Goal: Contribute content: Contribute content

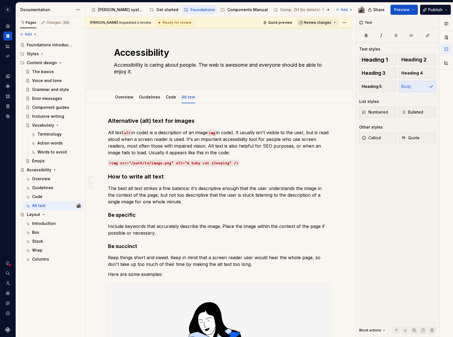
scroll to position [2419, 0]
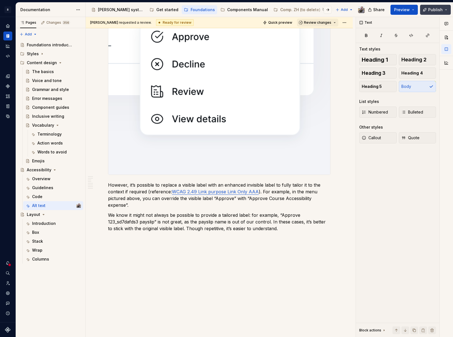
click at [444, 9] on button "Publish" at bounding box center [435, 10] width 31 height 10
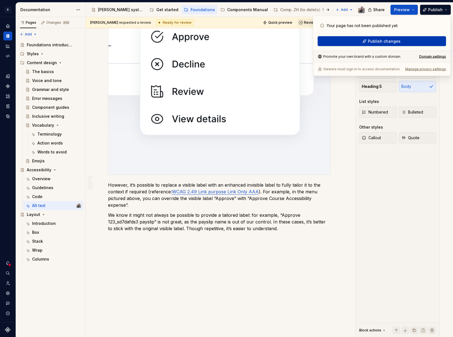
click at [377, 39] on span "Publish changes" at bounding box center [384, 42] width 33 height 6
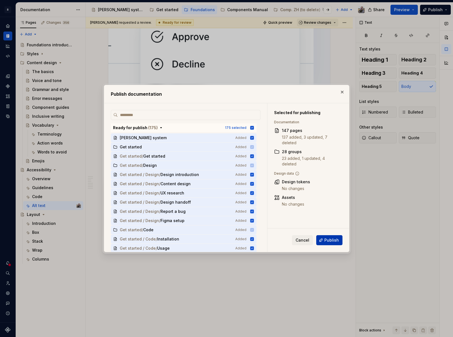
click at [329, 237] on button "Publish" at bounding box center [329, 240] width 26 height 10
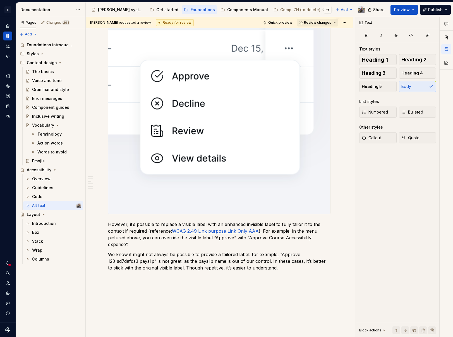
scroll to position [2376, 0]
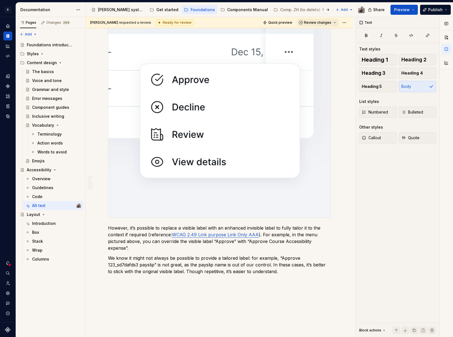
type textarea "*"
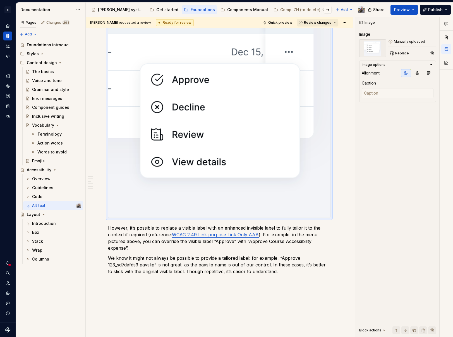
click at [209, 140] on img at bounding box center [219, 120] width 222 height 195
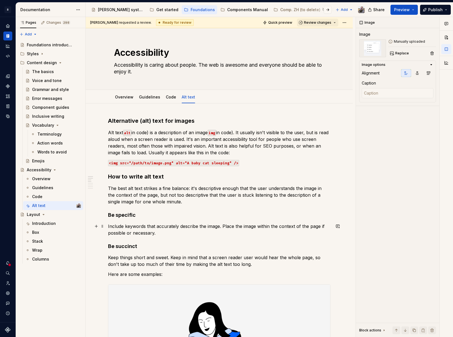
scroll to position [96, 0]
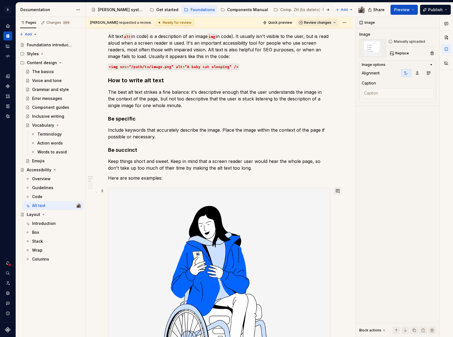
click at [335, 190] on button "button" at bounding box center [338, 191] width 8 height 8
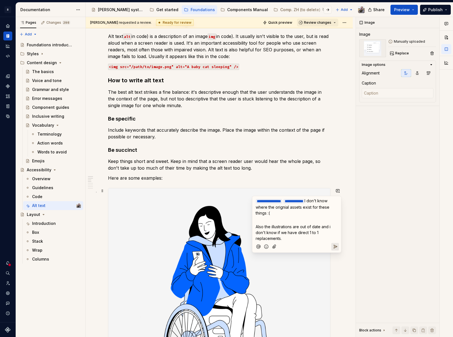
click at [334, 244] on icon "Send" at bounding box center [336, 247] width 6 height 6
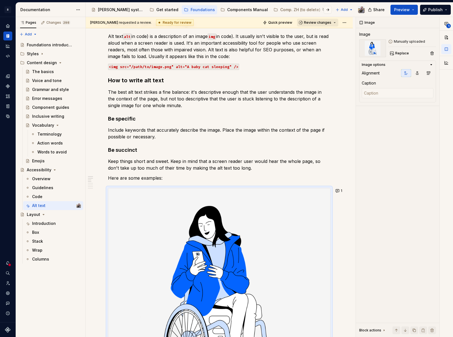
click at [323, 23] on span "Review changes" at bounding box center [317, 22] width 27 height 4
click at [277, 22] on span "Quick preview" at bounding box center [280, 22] width 24 height 4
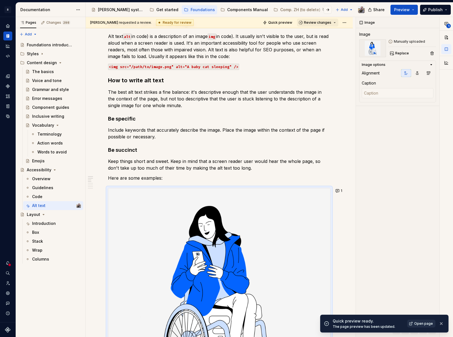
click at [414, 322] on link "Open page" at bounding box center [421, 324] width 28 height 8
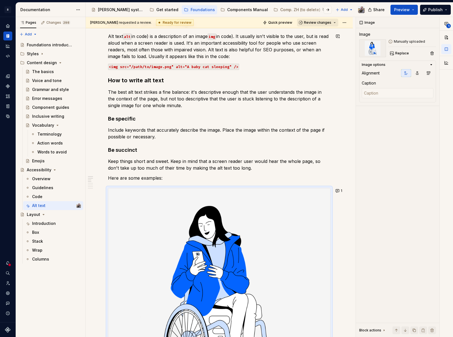
click at [306, 24] on span "Review changes" at bounding box center [317, 22] width 27 height 4
click at [311, 35] on div "Approve" at bounding box center [333, 34] width 49 height 6
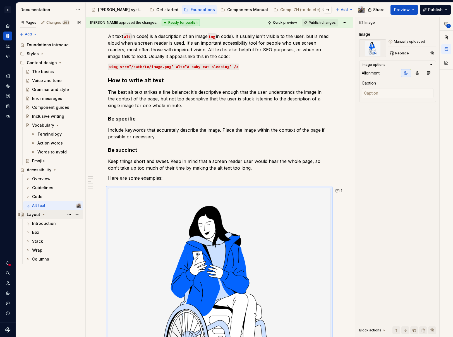
click at [39, 216] on div "Layout" at bounding box center [33, 215] width 13 height 6
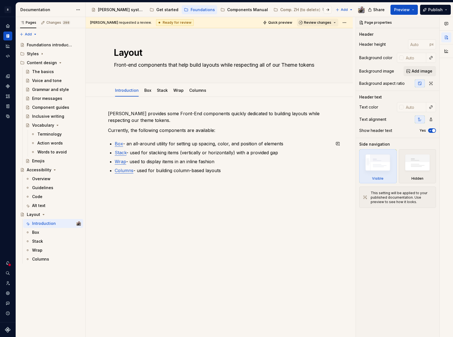
type textarea "*"
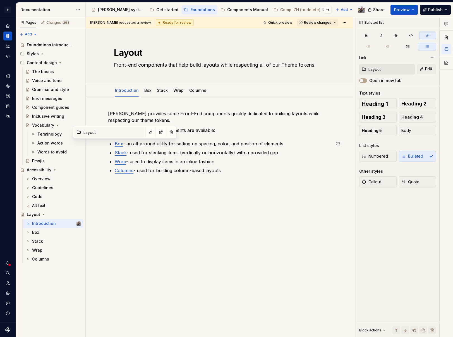
click at [116, 143] on link "Box" at bounding box center [119, 144] width 8 height 6
click at [118, 155] on link "Stack" at bounding box center [121, 153] width 12 height 6
click at [125, 170] on link "Columns" at bounding box center [124, 171] width 19 height 6
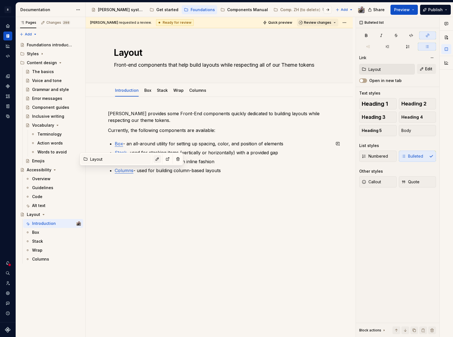
click at [154, 159] on button "button" at bounding box center [158, 159] width 8 height 8
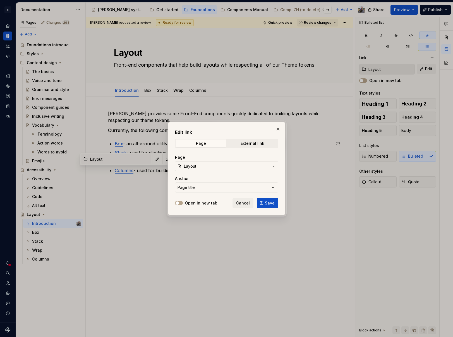
click at [199, 168] on span "Layout" at bounding box center [226, 167] width 85 height 6
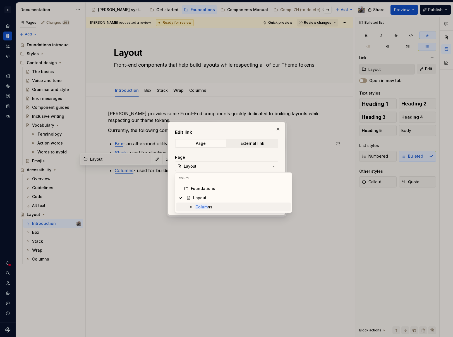
type input "colum"
click at [219, 205] on div "Colum ns" at bounding box center [241, 207] width 93 height 6
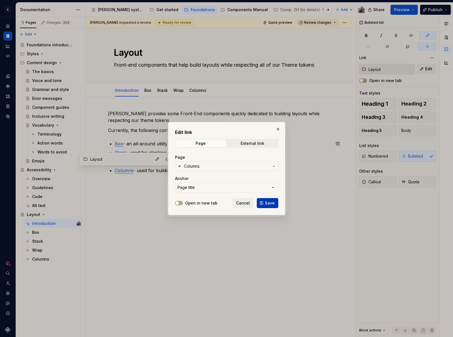
click at [271, 201] on span "Save" at bounding box center [270, 203] width 10 height 6
type input "Layout / Columns"
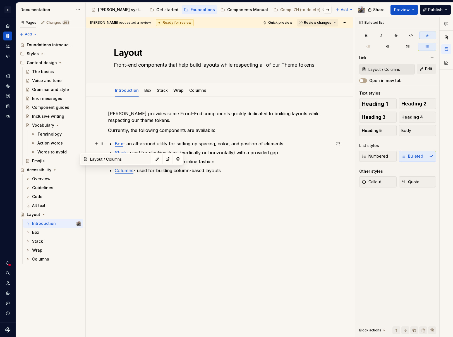
type input "Layout"
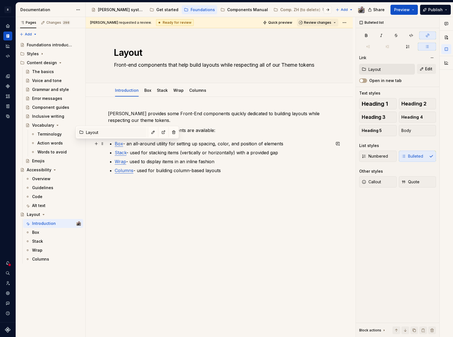
click at [119, 144] on link "Box" at bounding box center [119, 144] width 8 height 6
click at [149, 136] on span at bounding box center [153, 132] width 8 height 8
click at [149, 133] on button "button" at bounding box center [153, 132] width 8 height 8
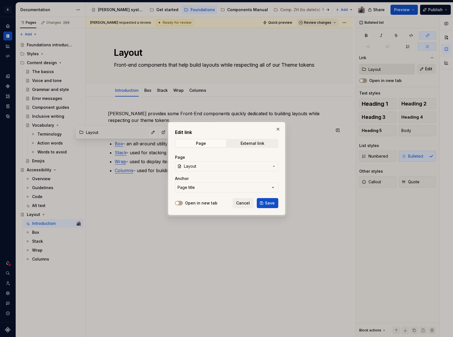
click at [200, 167] on span "Layout" at bounding box center [226, 167] width 85 height 6
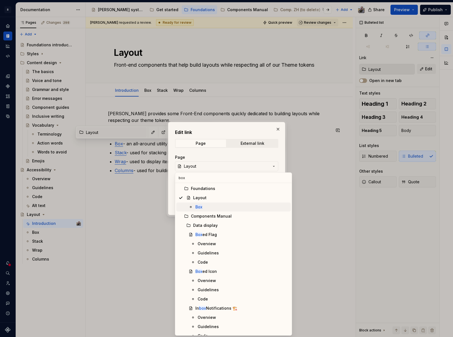
type input "box"
click at [201, 206] on mark "Box" at bounding box center [198, 207] width 7 height 5
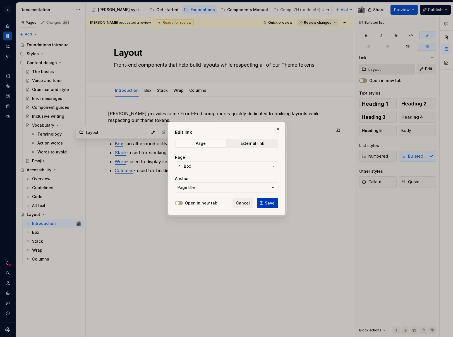
click at [267, 203] on span "Save" at bounding box center [270, 203] width 10 height 6
type input "Layout / Box"
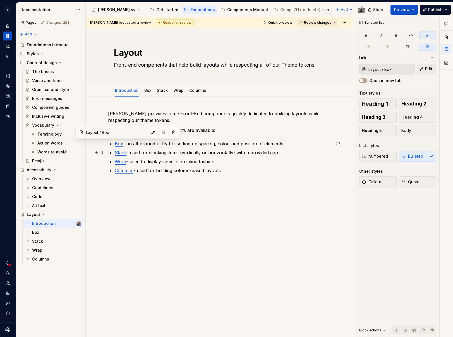
type input "Layout"
click at [120, 152] on link "Stack" at bounding box center [121, 153] width 12 height 6
click at [151, 143] on button "button" at bounding box center [155, 141] width 8 height 8
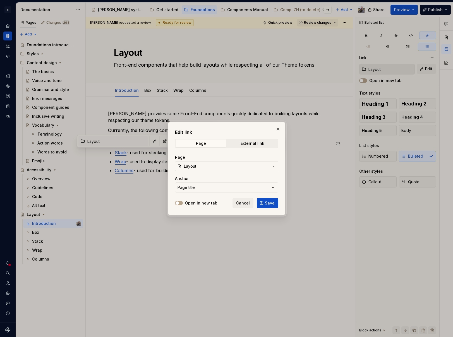
click at [203, 168] on span "Layout" at bounding box center [226, 167] width 85 height 6
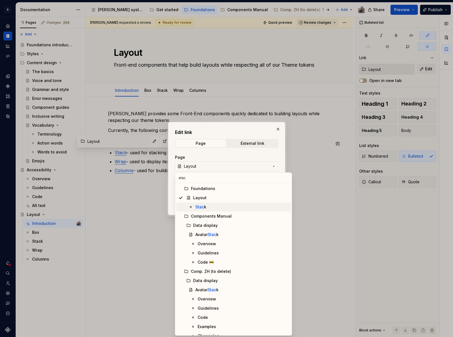
type input "stac"
click at [214, 210] on span "Stac k" at bounding box center [233, 207] width 114 height 9
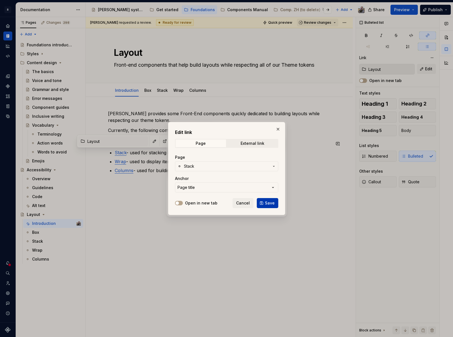
click at [270, 202] on span "Save" at bounding box center [270, 203] width 10 height 6
type input "Layout / Stack"
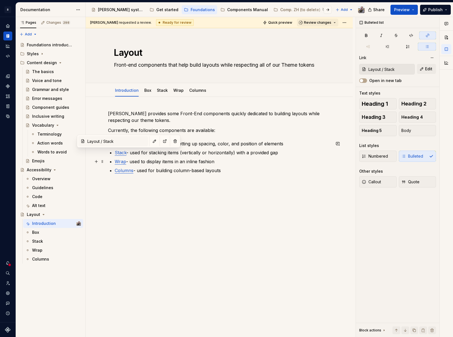
type input "Layout"
click at [122, 162] on link "Wrap" at bounding box center [120, 162] width 11 height 6
click at [150, 150] on button "button" at bounding box center [154, 150] width 8 height 8
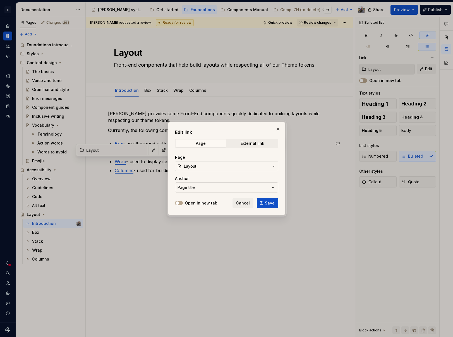
click at [193, 186] on div "Page title" at bounding box center [186, 188] width 17 height 6
click at [197, 161] on div "Edit link Page External link Page Layout Anchor Page title Open in new tab Canc…" at bounding box center [226, 168] width 453 height 337
click at [197, 168] on span "Layout" at bounding box center [226, 167] width 85 height 6
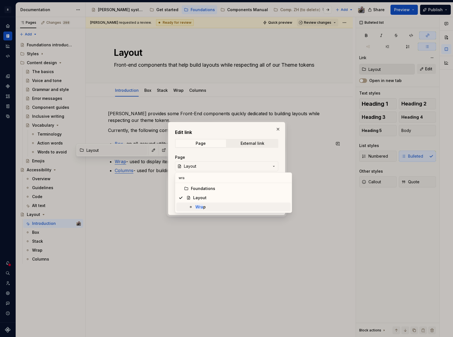
type input "wra"
click at [209, 208] on div "Wra p" at bounding box center [241, 207] width 93 height 6
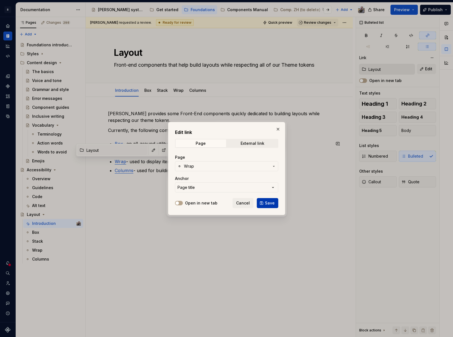
click at [267, 204] on span "Save" at bounding box center [270, 203] width 10 height 6
type input "Layout / Wrap"
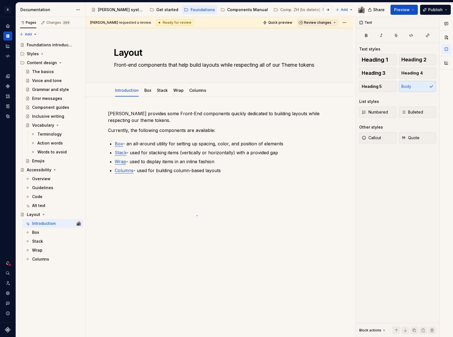
click at [197, 215] on div "[PERSON_NAME] requested a review. Ready for review Quick preview Review changes…" at bounding box center [221, 177] width 270 height 321
click at [319, 22] on span "Review changes" at bounding box center [317, 22] width 27 height 4
click at [320, 34] on div "Approve" at bounding box center [333, 34] width 49 height 6
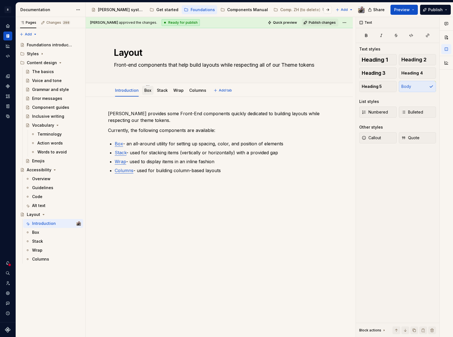
click at [146, 91] on link "Box" at bounding box center [147, 90] width 7 height 5
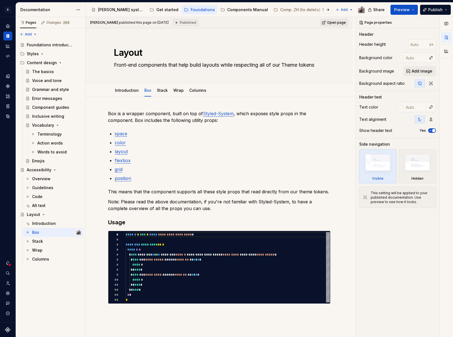
type textarea "*"
click at [118, 134] on link "space" at bounding box center [121, 134] width 13 height 6
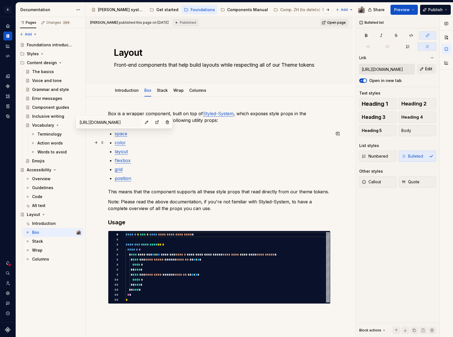
type input "[URL][DOMAIN_NAME]"
click at [118, 143] on link "color" at bounding box center [120, 143] width 11 height 6
type input "[URL][DOMAIN_NAME]"
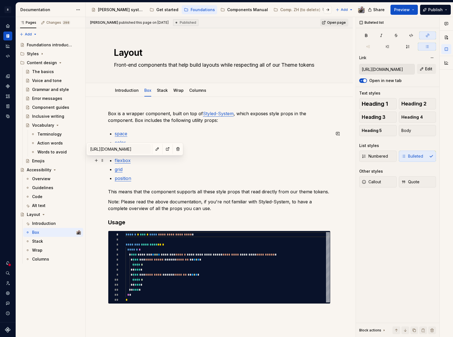
click at [127, 163] on link "flexbox" at bounding box center [123, 161] width 16 height 6
type input "[URL][DOMAIN_NAME]"
drag, startPoint x: 117, startPoint y: 171, endPoint x: 120, endPoint y: 176, distance: 5.6
click at [117, 171] on link "grid" at bounding box center [119, 170] width 8 height 6
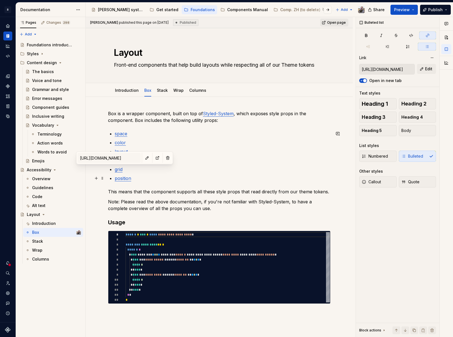
type input "[URL][DOMAIN_NAME]"
click at [120, 178] on link "position" at bounding box center [123, 179] width 16 height 6
click at [164, 92] on link "Stack" at bounding box center [162, 90] width 11 height 5
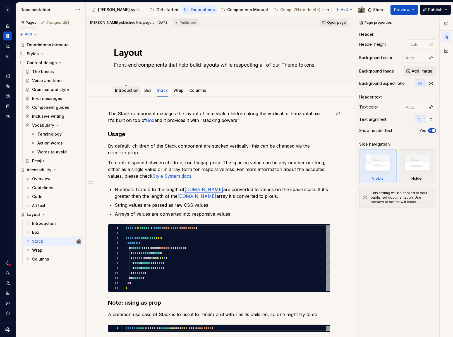
click at [126, 92] on link "Introduction" at bounding box center [127, 90] width 24 height 5
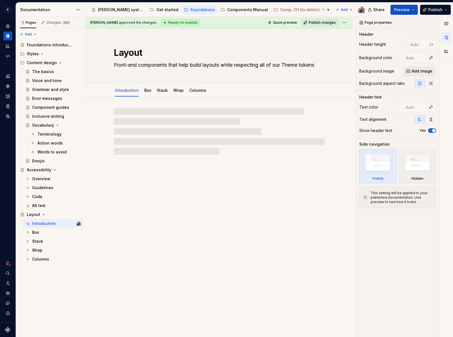
type textarea "*"
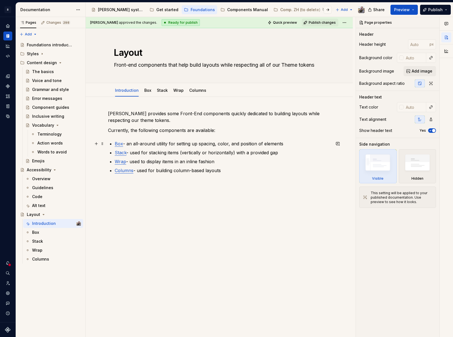
click at [132, 144] on p "Box - an all-around utility for setting up spacing, color, and position of elem…" at bounding box center [223, 143] width 216 height 7
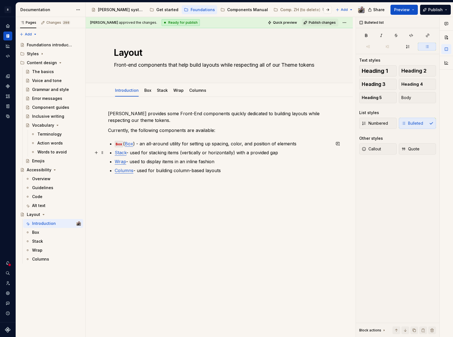
click at [128, 153] on p "Stack - used for stacking items (vertically or horizontally) with a provided gap" at bounding box center [223, 152] width 216 height 7
click at [133, 144] on link "Box" at bounding box center [129, 144] width 8 height 6
click at [159, 89] on link "Stack" at bounding box center [162, 90] width 11 height 5
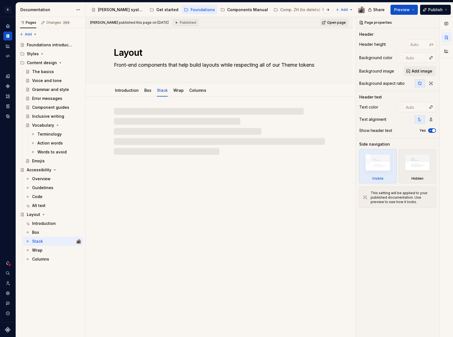
type textarea "*"
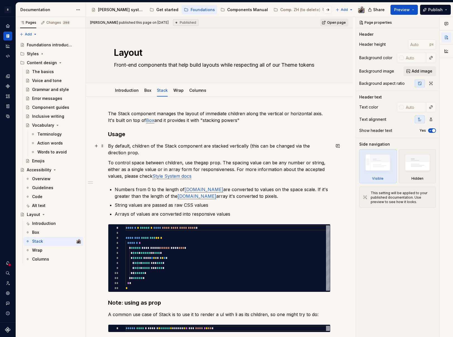
click at [164, 145] on p "By default, children of the Stack component are stacked vertically (this can be…" at bounding box center [219, 149] width 223 height 13
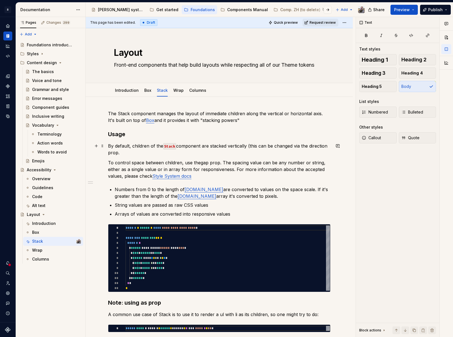
click at [310, 145] on p "By default, children of the Stack component are stacked vertically (this can be…" at bounding box center [219, 149] width 223 height 13
click at [199, 162] on p "To control space between children, use thegap prop. The spacing value can be an…" at bounding box center [219, 169] width 223 height 20
click at [183, 189] on p "Numbers from 0 to the length of [DOMAIN_NAME] are converted to values on the sp…" at bounding box center [223, 192] width 216 height 13
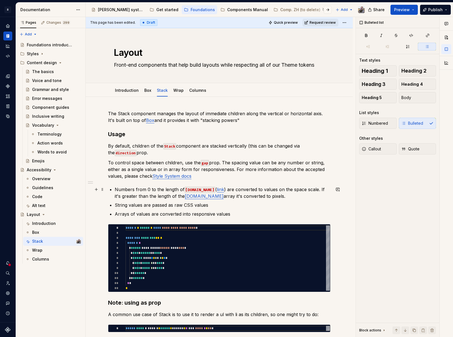
click at [177, 196] on p "Numbers from 0 to the length of [DOMAIN_NAME] ( link ) are converted to values …" at bounding box center [223, 192] width 216 height 13
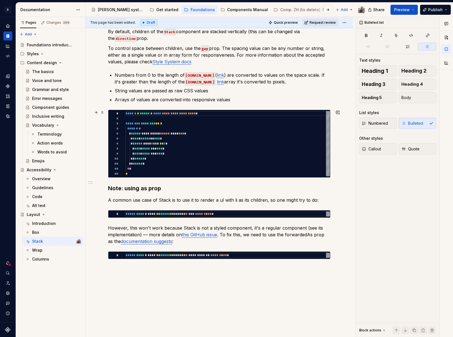
scroll to position [144, 0]
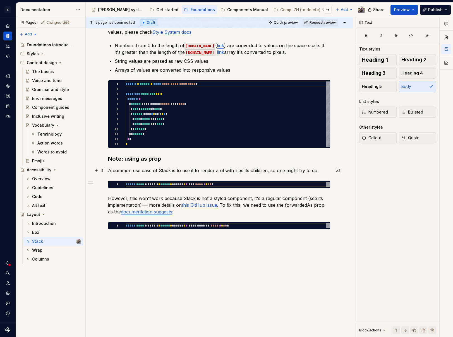
click at [159, 172] on p "A common use case of Stack is to use it to render a ul with li as its children,…" at bounding box center [219, 170] width 223 height 7
click at [170, 170] on p "A common use case of `Stack is to use it to render a ul with li as its children…" at bounding box center [219, 170] width 223 height 7
click at [181, 198] on p "However, this won't work because Stack is not a styled component, it's a regula…" at bounding box center [219, 205] width 223 height 20
click at [285, 204] on p "However, this won't work because Stack is not a styled component, it's a regula…" at bounding box center [219, 205] width 223 height 20
click at [153, 212] on link "documentation suggests" at bounding box center [140, 212] width 51 height 6
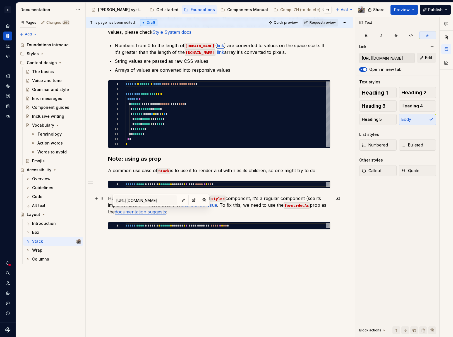
scroll to position [0, 0]
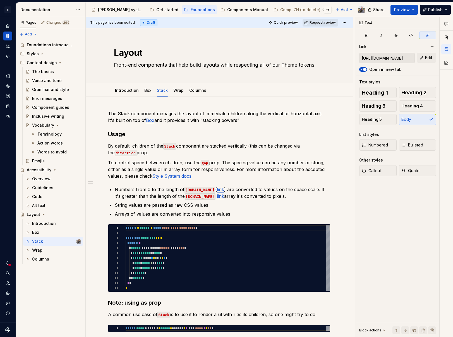
click at [316, 22] on span "Request review" at bounding box center [323, 22] width 26 height 4
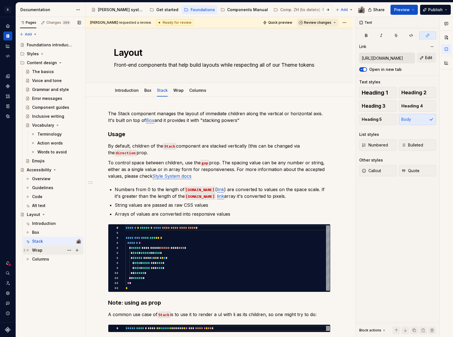
click at [36, 249] on div "Wrap" at bounding box center [37, 251] width 10 height 6
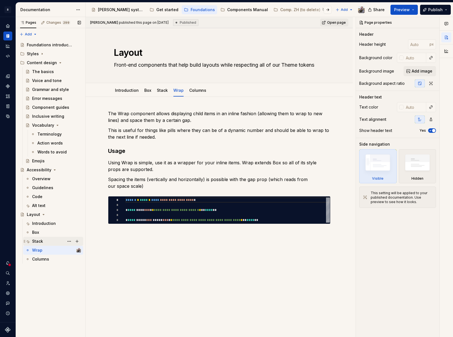
click at [32, 243] on div "Stack" at bounding box center [37, 242] width 11 height 6
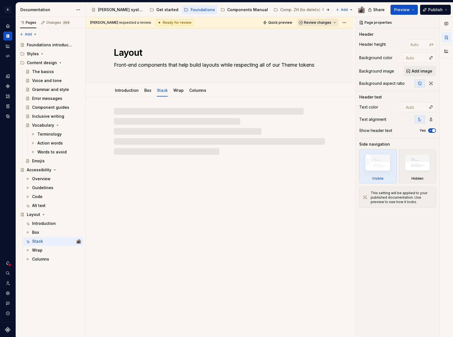
click at [309, 22] on span "Review changes" at bounding box center [317, 22] width 27 height 4
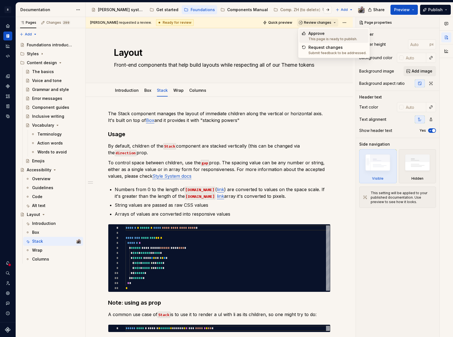
click at [309, 33] on div "Approve" at bounding box center [333, 34] width 49 height 6
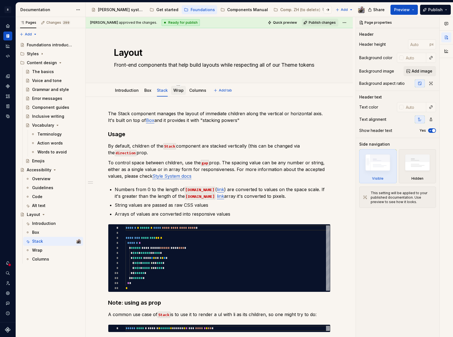
click at [181, 90] on link "Wrap" at bounding box center [178, 90] width 10 height 5
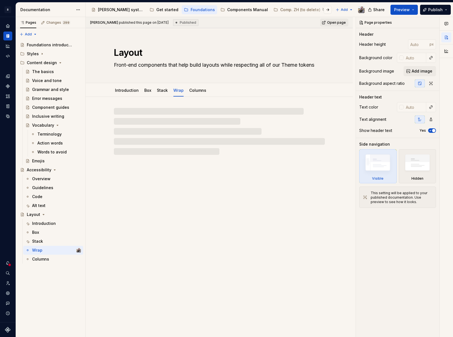
type textarea "*"
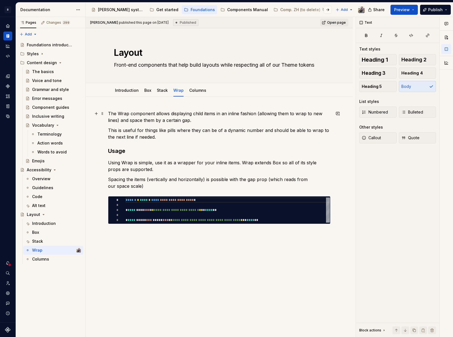
click at [118, 113] on p "The Wrap component allows displaying child items in an inline fashion (allowing…" at bounding box center [219, 116] width 223 height 13
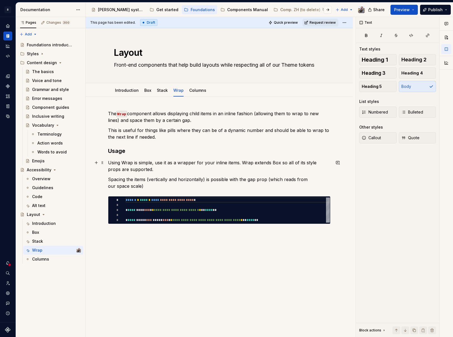
click at [122, 163] on p "Using Wrap is simple, use it as a wrapper for your inline items. Wrap extends B…" at bounding box center [219, 165] width 223 height 13
click at [327, 20] on span "Request review" at bounding box center [323, 22] width 26 height 4
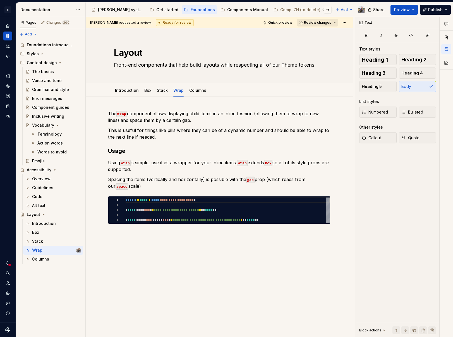
click at [324, 23] on span "Review changes" at bounding box center [317, 22] width 27 height 4
click at [321, 34] on div "Approve" at bounding box center [333, 34] width 49 height 6
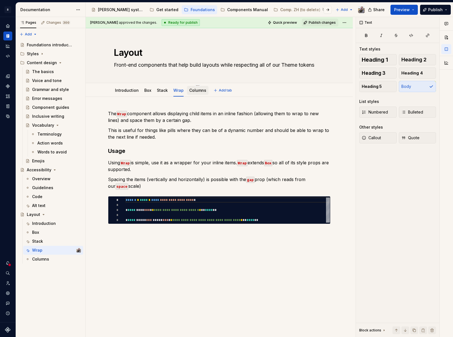
click at [193, 88] on link "Columns" at bounding box center [197, 90] width 17 height 5
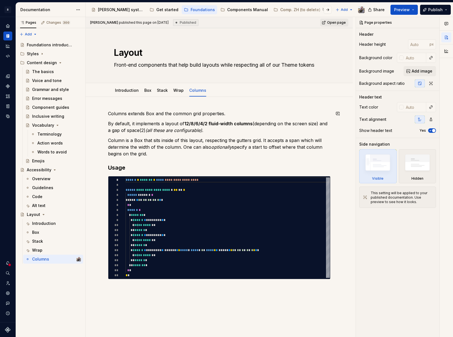
type textarea "*"
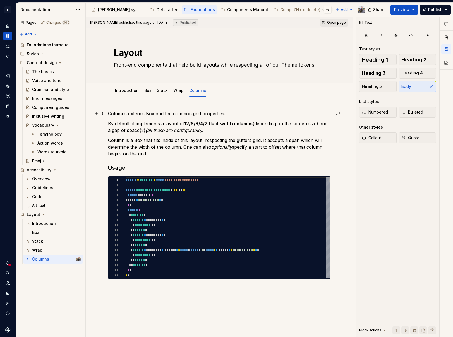
click at [146, 113] on p "Columns extends Box and the common grid properties." at bounding box center [219, 113] width 223 height 7
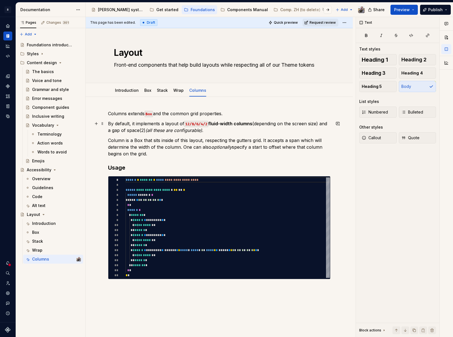
click at [136, 132] on p "By default, it implements a layout of 12/8/6/4/2 fluid-width columns (depending…" at bounding box center [219, 126] width 223 height 13
click at [288, 140] on p "Column is a Box that sits inside of this layout, respecting the gutters grid. I…" at bounding box center [219, 147] width 223 height 20
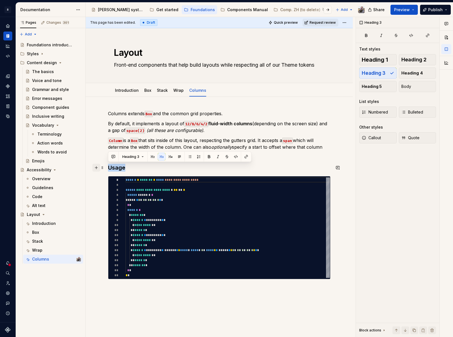
drag, startPoint x: 117, startPoint y: 168, endPoint x: 94, endPoint y: 164, distance: 23.7
click at [108, 164] on div "**********" at bounding box center [219, 198] width 223 height 176
click at [127, 156] on span "Heading 3" at bounding box center [130, 157] width 17 height 4
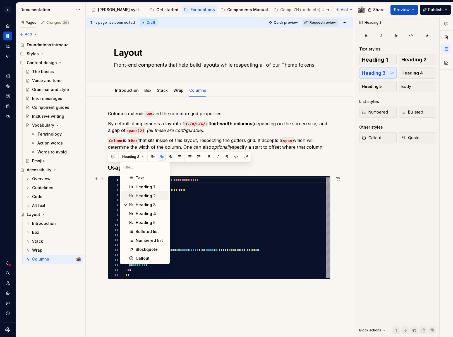
click at [139, 197] on div "Heading 2" at bounding box center [146, 196] width 20 height 6
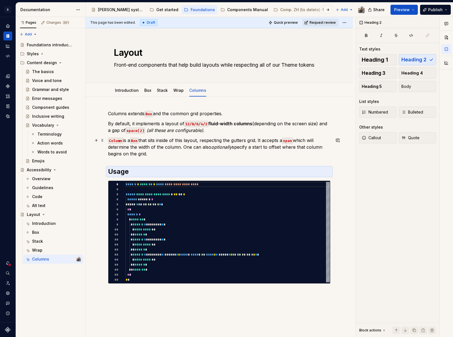
click at [147, 157] on p "Column is a Box that sits inside of this layout, respecting the gutters grid. I…" at bounding box center [219, 147] width 223 height 20
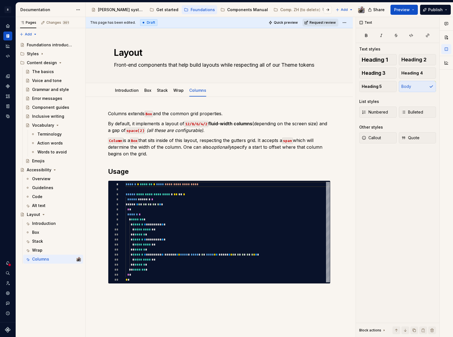
click at [315, 22] on span "Request review" at bounding box center [323, 22] width 26 height 4
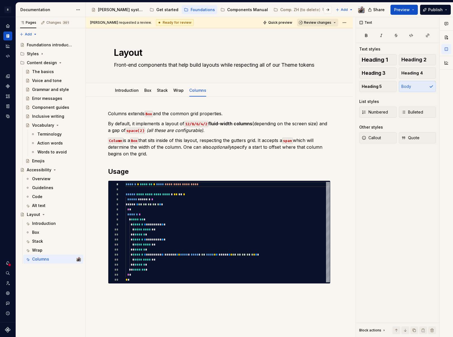
click at [316, 23] on span "Review changes" at bounding box center [317, 22] width 27 height 4
drag, startPoint x: 317, startPoint y: 34, endPoint x: 328, endPoint y: 35, distance: 10.4
click at [317, 34] on div "Approve" at bounding box center [333, 34] width 49 height 6
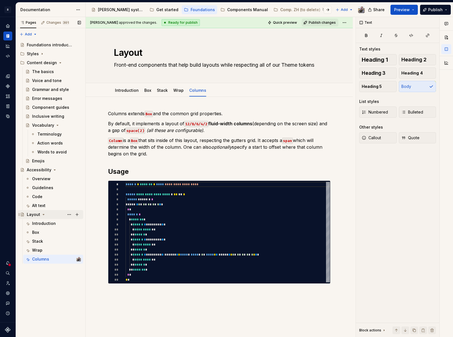
click at [36, 216] on div "Layout" at bounding box center [33, 215] width 13 height 6
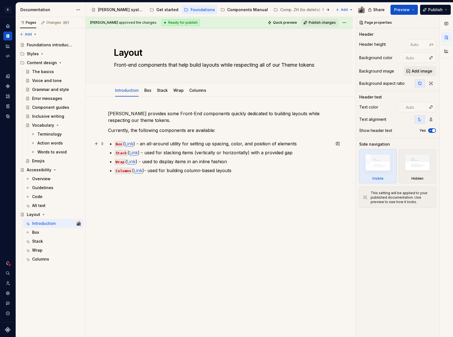
type textarea "*"
click at [129, 146] on link "Link" at bounding box center [129, 144] width 9 height 6
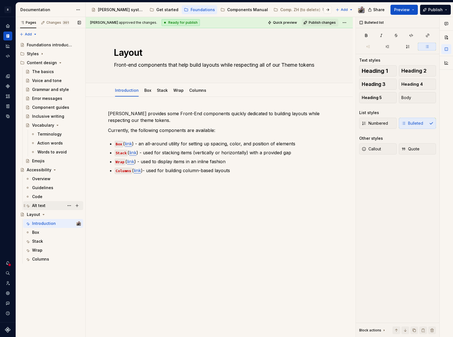
click at [35, 208] on div "Alt text" at bounding box center [38, 206] width 13 height 6
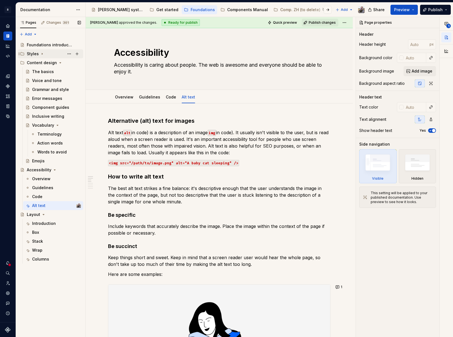
click at [37, 55] on div "Styles" at bounding box center [33, 54] width 12 height 6
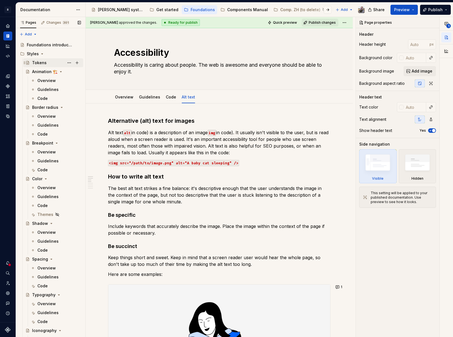
click at [40, 66] on div "Tokens" at bounding box center [56, 63] width 49 height 8
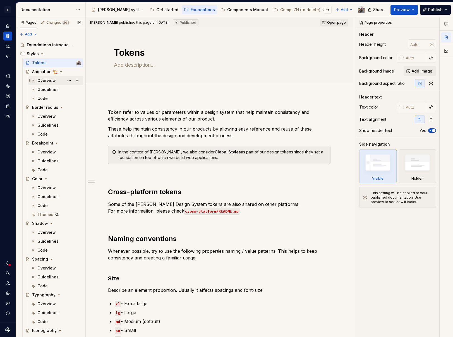
click at [41, 81] on div "Overview" at bounding box center [46, 81] width 18 height 6
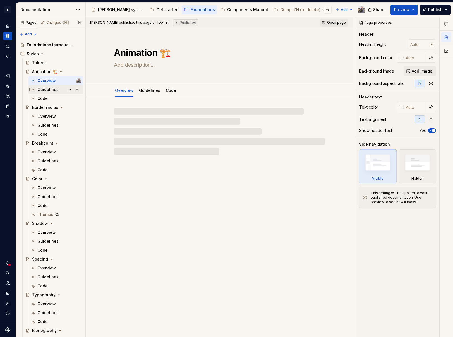
click at [44, 89] on div "Guidelines" at bounding box center [47, 90] width 21 height 6
click at [46, 100] on div "Code" at bounding box center [42, 99] width 10 height 6
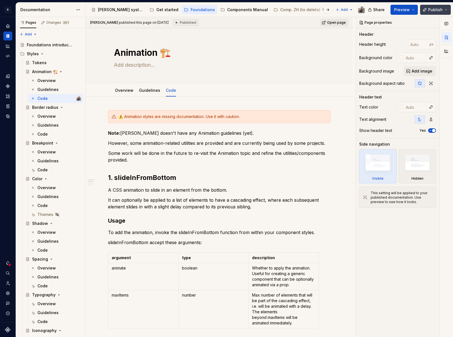
click at [436, 9] on span "Publish" at bounding box center [435, 10] width 15 height 6
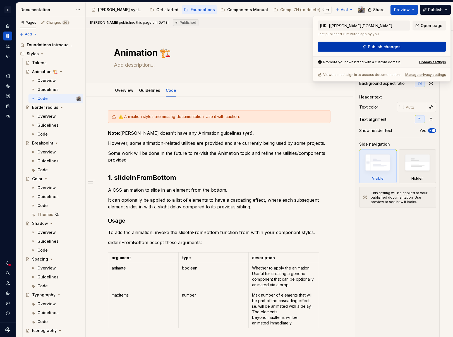
click at [351, 50] on button "Publish changes" at bounding box center [382, 47] width 128 height 10
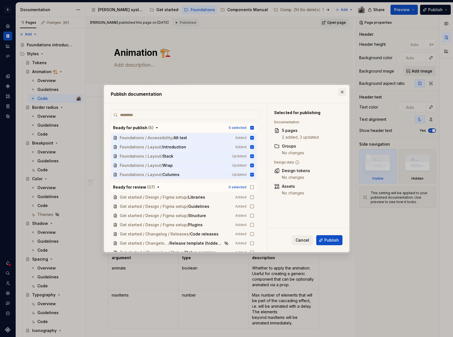
click at [343, 92] on button "button" at bounding box center [342, 92] width 8 height 8
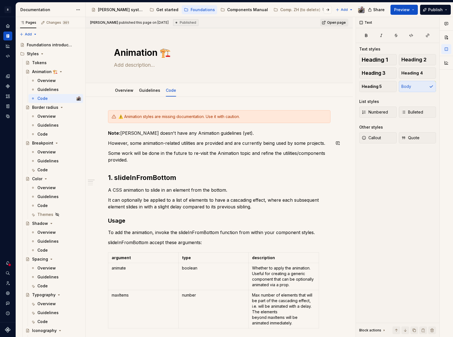
click at [146, 142] on p "However, some animation-related utilities are provided and are currently being …" at bounding box center [219, 143] width 223 height 7
type textarea "*"
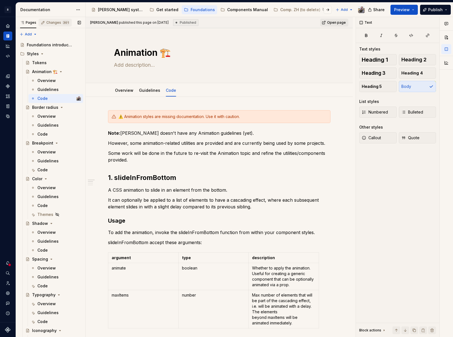
click at [60, 23] on div "Changes 301" at bounding box center [57, 22] width 23 height 4
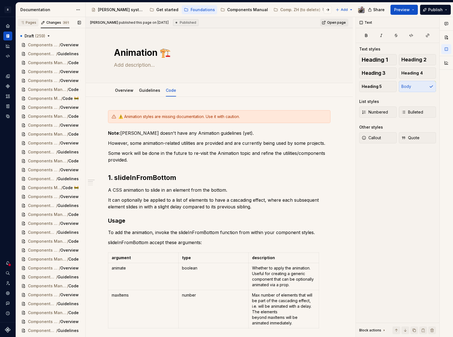
click at [22, 23] on icon "button" at bounding box center [22, 22] width 4 height 4
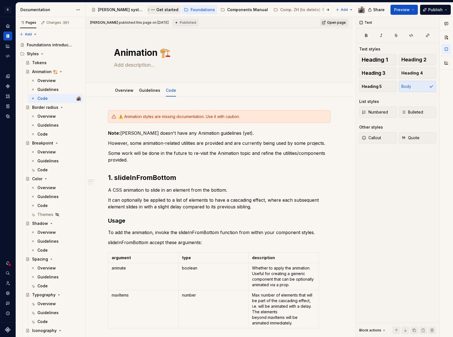
click at [156, 11] on div "Get started" at bounding box center [167, 10] width 22 height 6
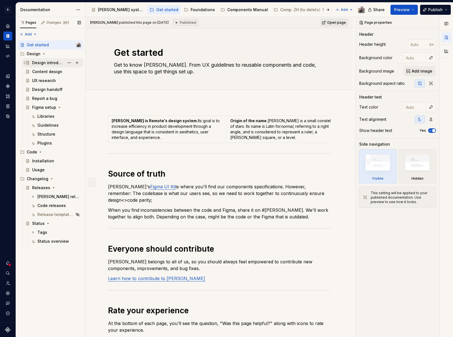
click at [40, 63] on div "Design introduction" at bounding box center [48, 63] width 32 height 6
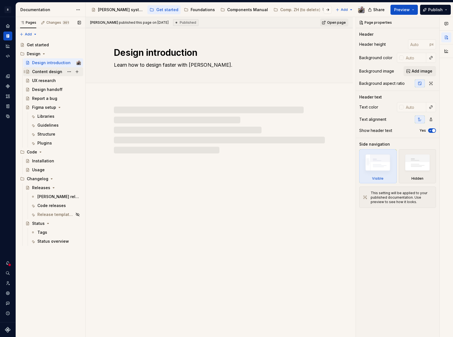
click at [40, 71] on div "Content design" at bounding box center [47, 72] width 30 height 6
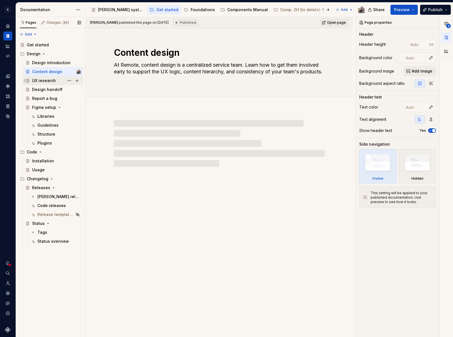
click at [40, 84] on div "UX research" at bounding box center [56, 81] width 49 height 8
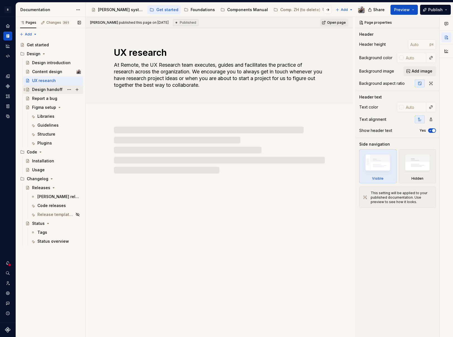
click at [40, 89] on div "Design handoff" at bounding box center [47, 90] width 30 height 6
click at [39, 98] on div "Report a bug" at bounding box center [44, 99] width 25 height 6
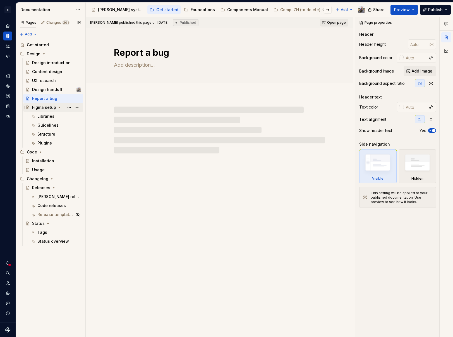
click at [42, 110] on div "Figma setup" at bounding box center [44, 108] width 24 height 6
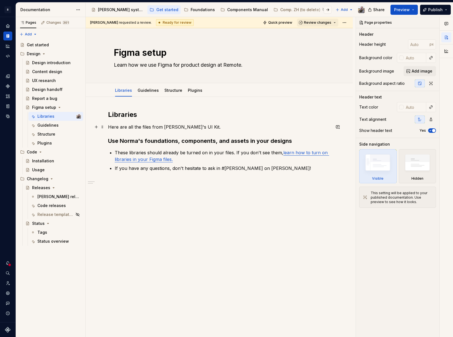
type textarea "*"
click at [199, 128] on p "Here are all the files from [PERSON_NAME]'s UI Kit." at bounding box center [219, 127] width 223 height 7
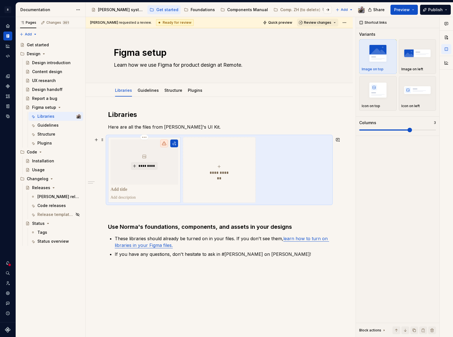
click at [124, 190] on p at bounding box center [145, 190] width 68 height 6
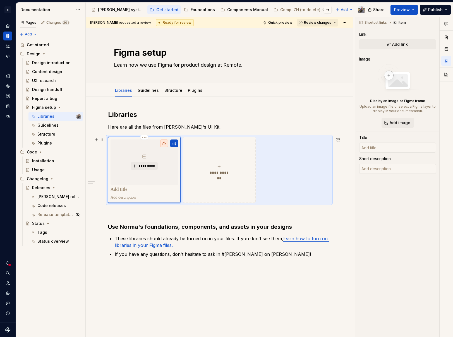
type textarea "*"
type input "[URL][DOMAIN_NAME][PERSON_NAME]"
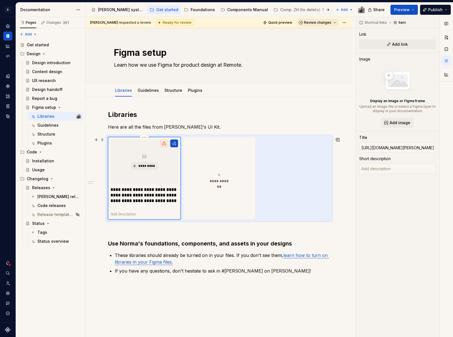
type textarea "*"
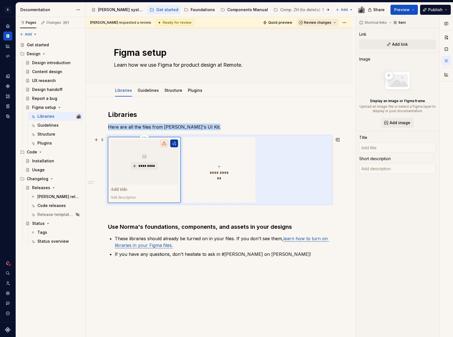
click at [173, 141] on button "button" at bounding box center [174, 144] width 8 height 8
type textarea "*"
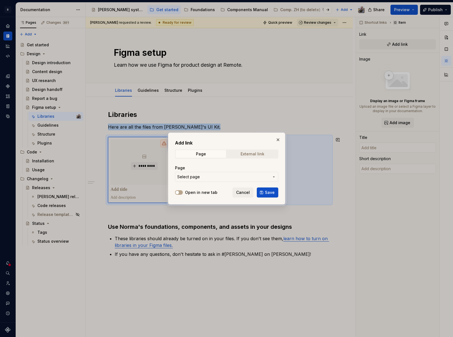
click at [245, 152] on div "External link" at bounding box center [253, 154] width 24 height 4
click at [178, 192] on span "button" at bounding box center [177, 192] width 3 height 3
click at [196, 178] on input "URL" at bounding box center [226, 177] width 103 height 10
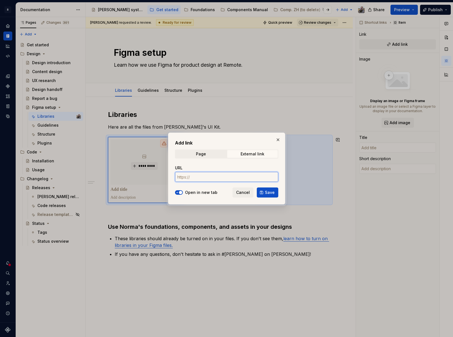
paste input "[URL][DOMAIN_NAME][PERSON_NAME]"
type input "[URL][DOMAIN_NAME][PERSON_NAME]"
click at [271, 194] on span "Save" at bounding box center [270, 193] width 10 height 6
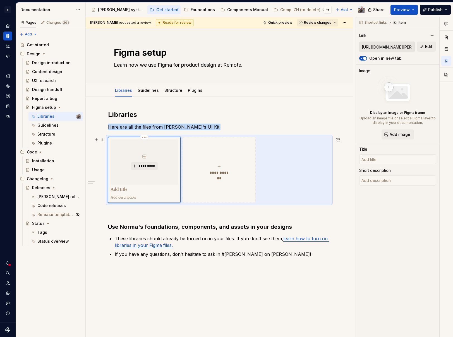
type textarea "*"
type input "Login | Figma"
click at [172, 144] on div "*********" at bounding box center [145, 162] width 68 height 45
click at [151, 187] on p "**********" at bounding box center [145, 190] width 68 height 6
type textarea "*"
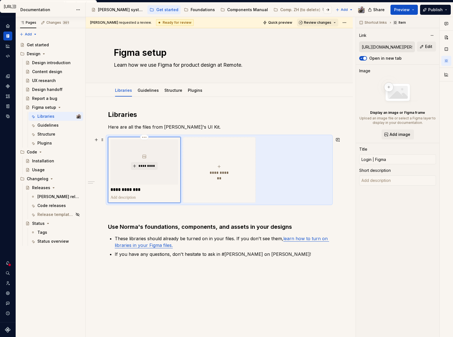
type input "N"
type textarea "*"
type input "No"
type textarea "*"
type input "Nor"
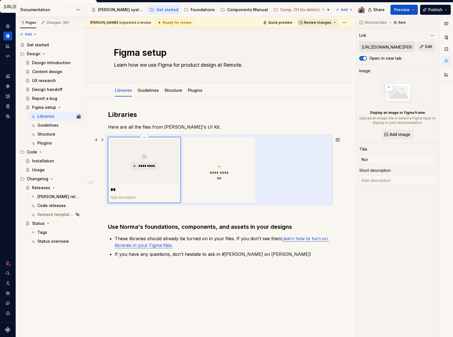
type textarea "*"
type input "Norm"
type textarea "*"
type input "[PERSON_NAME]"
type textarea "*"
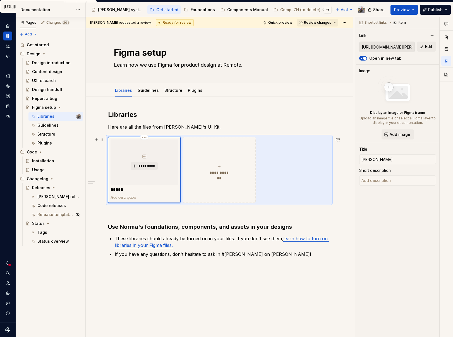
type input "[PERSON_NAME]"
type textarea "*"
type input "[PERSON_NAME]"
type textarea "*"
type input "[PERSON_NAME]"
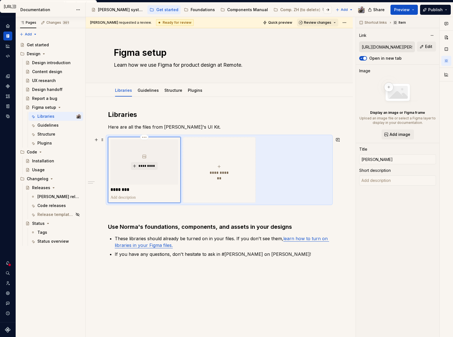
type textarea "*"
type input "[PERSON_NAME]"
type textarea "*"
type input "[PERSON_NAME]"
type textarea "*"
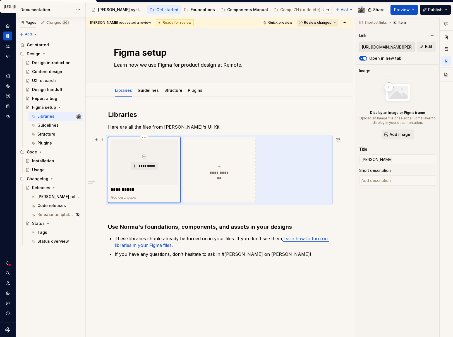
type input "[PERSON_NAME] Found"
type textarea "*"
type input "[PERSON_NAME] Founda"
type textarea "*"
type input "[PERSON_NAME] Foundat"
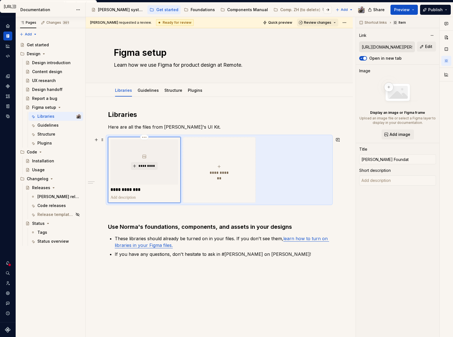
type textarea "*"
type input "[PERSON_NAME]"
type textarea "*"
type input "[PERSON_NAME] Foundatio"
type textarea "*"
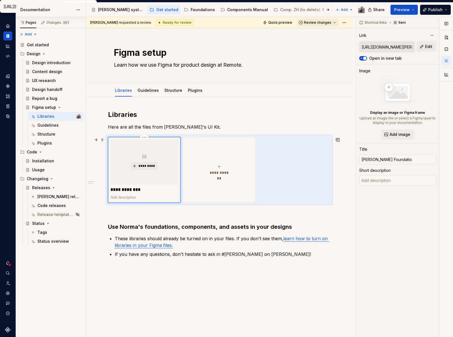
type input "[PERSON_NAME] Foundation"
type textarea "*"
type input "[PERSON_NAME] Foundations"
drag, startPoint x: 153, startPoint y: 192, endPoint x: 100, endPoint y: 187, distance: 53.0
click at [100, 187] on div "**********" at bounding box center [219, 231] width 267 height 269
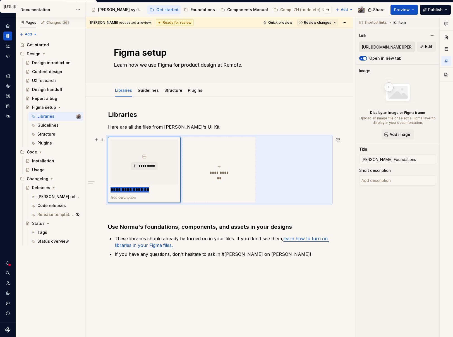
type textarea "*"
type input "📐"
type textarea "*"
type input "📐"
type textarea "*"
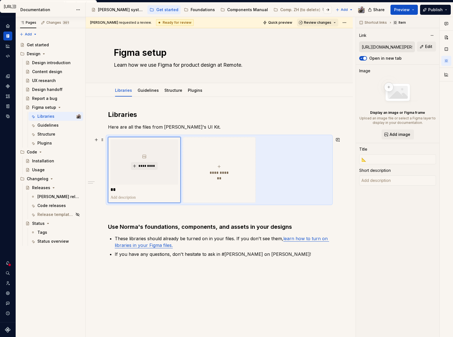
type input "📐 F"
type textarea "*"
type input "📐 Fo"
type textarea "*"
type input "📐 Fou"
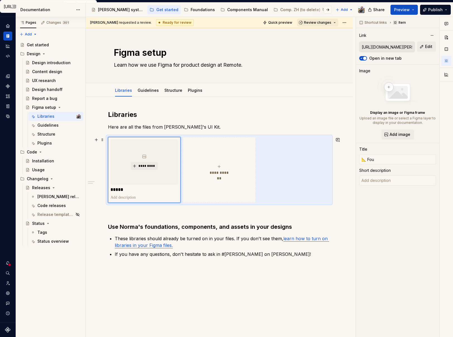
type textarea "*"
type input "📐 Foun"
type textarea "*"
type input "📐 Found"
type textarea "*"
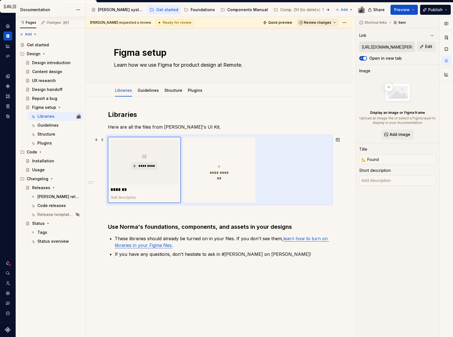
type input "📐 Founda"
type textarea "*"
type input "📐 Foundat"
type textarea "*"
type input "📐 Foundati"
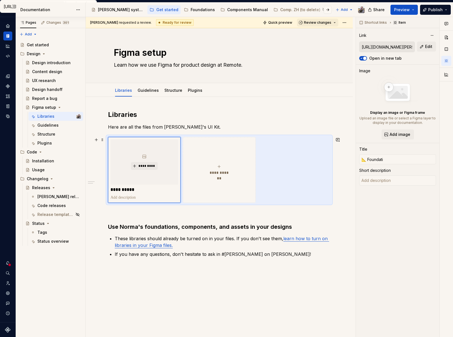
type textarea "*"
type input "📐 Foundatio"
type textarea "*"
type input "📐 Foundation"
type textarea "*"
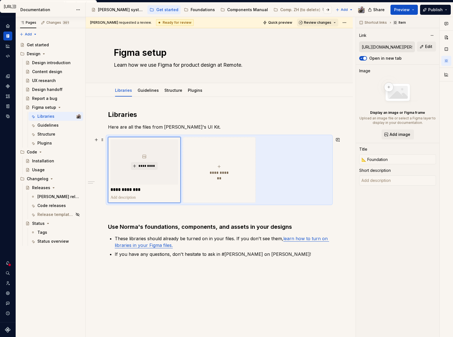
type input "📐 Foundations"
click at [237, 167] on div "**********" at bounding box center [219, 169] width 68 height 11
type textarea "*"
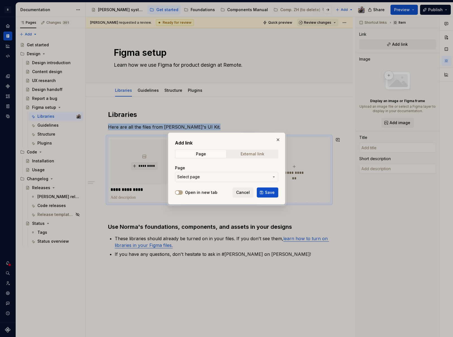
click at [262, 155] on div "External link" at bounding box center [253, 154] width 24 height 4
click at [178, 192] on span "button" at bounding box center [177, 192] width 3 height 3
click at [199, 178] on input "URL" at bounding box center [226, 177] width 103 height 10
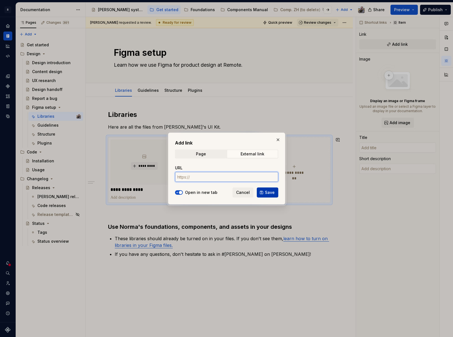
paste input "[URL][DOMAIN_NAME][PERSON_NAME]"
type input "[URL][DOMAIN_NAME][PERSON_NAME]"
click at [267, 194] on span "Save" at bounding box center [270, 193] width 10 height 6
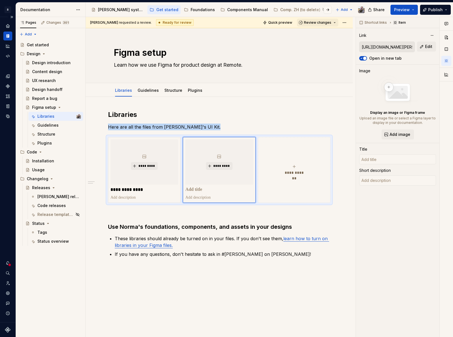
type textarea "*"
type input "Login | Figma"
click at [294, 175] on span "**********" at bounding box center [294, 173] width 24 height 6
type textarea "*"
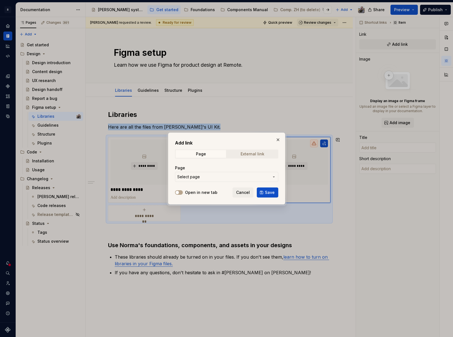
click at [261, 151] on span "External link" at bounding box center [252, 154] width 51 height 8
click at [179, 195] on div at bounding box center [179, 193] width 8 height 6
click at [179, 194] on icon "button" at bounding box center [177, 192] width 4 height 3
click at [197, 179] on input "URL" at bounding box center [226, 177] width 103 height 10
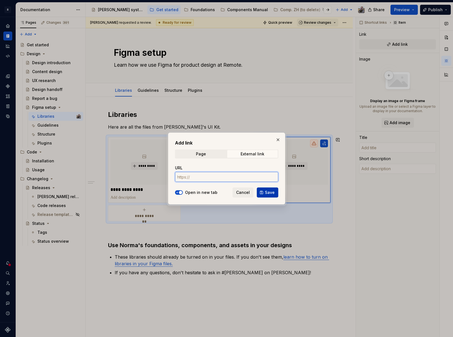
paste input "[URL][DOMAIN_NAME][PERSON_NAME]"
type input "[URL][DOMAIN_NAME][PERSON_NAME]"
click at [273, 195] on span "Save" at bounding box center [270, 193] width 10 height 6
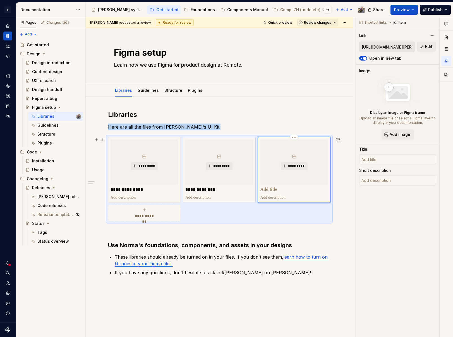
type textarea "*"
type input "Login | Figma"
click at [219, 191] on p "**********" at bounding box center [219, 190] width 68 height 6
type textarea "*"
type input "[URL][DOMAIN_NAME][PERSON_NAME]"
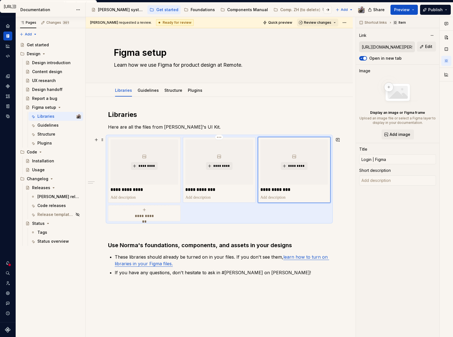
type input "[URL][DOMAIN_NAME][PERSON_NAME]"
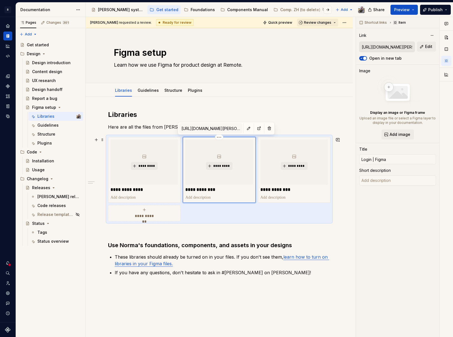
paste div
type textarea "*"
type input "💠"
type textarea "*"
type input "💠"
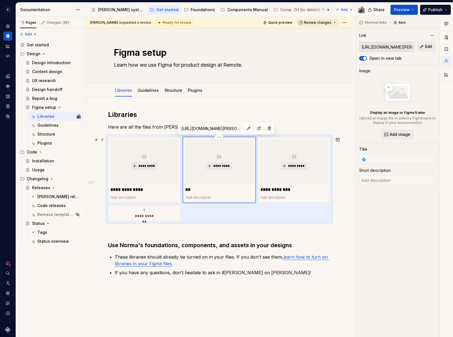
type textarea "*"
type input "💠 C"
type textarea "*"
type input "💠 Co"
type textarea "*"
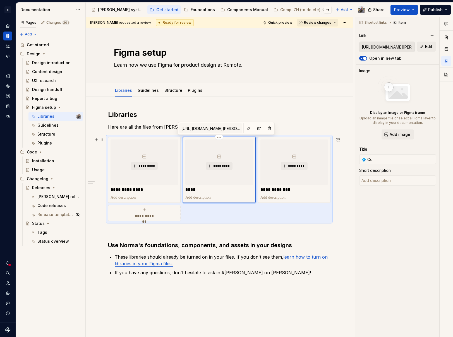
type input "💠 Com"
type textarea "*"
type input "💠 Comp"
type textarea "*"
type input "💠 Compo"
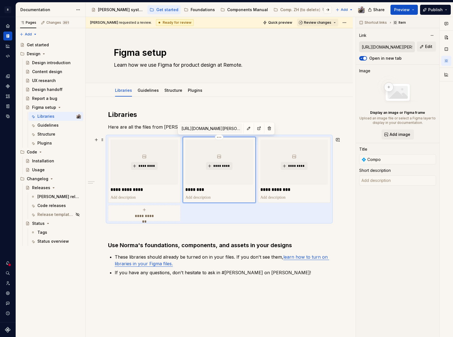
type textarea "*"
type input "💠 Compon"
type textarea "*"
type input "💠 Compone"
type textarea "*"
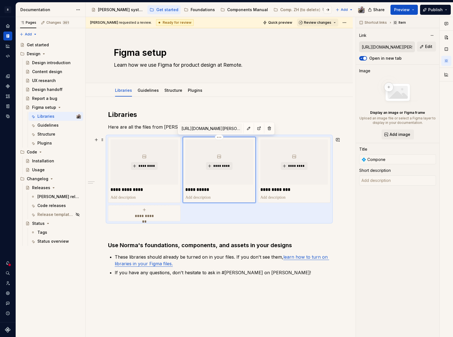
type input "💠 Componen"
type textarea "*"
type input "💠 Component"
type textarea "*"
type input "💠 Components"
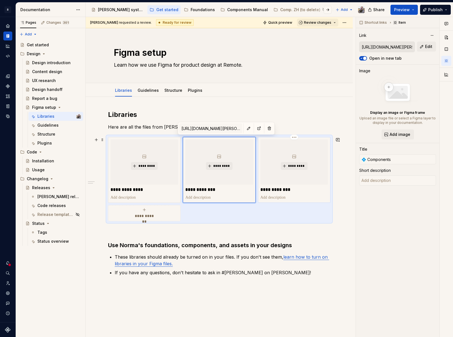
click at [292, 190] on p "**********" at bounding box center [295, 190] width 68 height 6
type textarea "*"
type input "Login | Figma"
type input "[URL][DOMAIN_NAME][PERSON_NAME]"
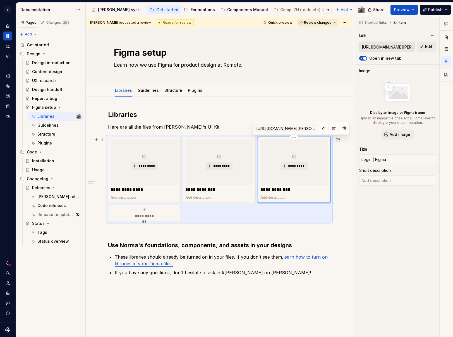
paste div
type textarea "*"
type input "🪄"
type textarea "*"
type input "🪄"
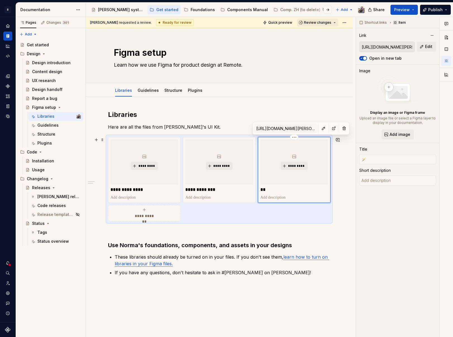
type textarea "*"
type input "🪄 I"
type textarea "*"
type input "🪄 Ic"
type textarea "*"
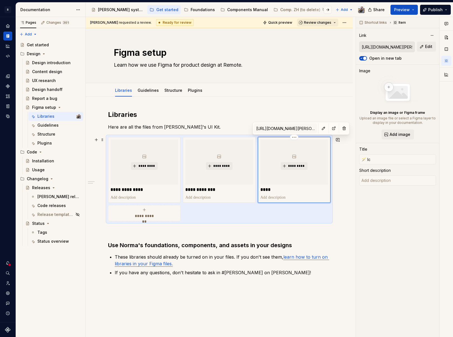
type input "🪄 Ico"
type textarea "*"
type input "🪄 Icon"
type textarea "*"
type input "🪄 Icons"
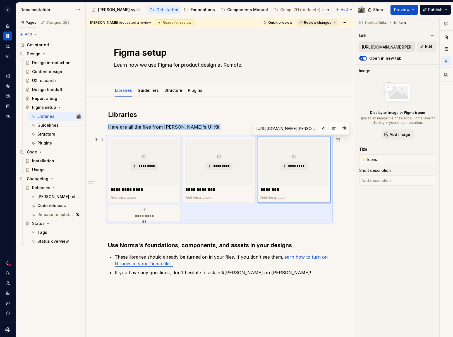
click at [172, 209] on div "**********" at bounding box center [145, 213] width 68 height 11
type textarea "*"
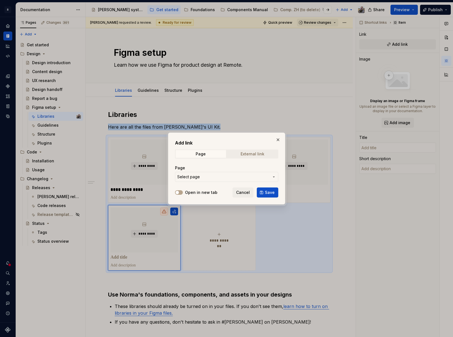
click at [258, 153] on div "External link" at bounding box center [253, 154] width 24 height 4
click at [237, 175] on input "URL" at bounding box center [226, 177] width 103 height 10
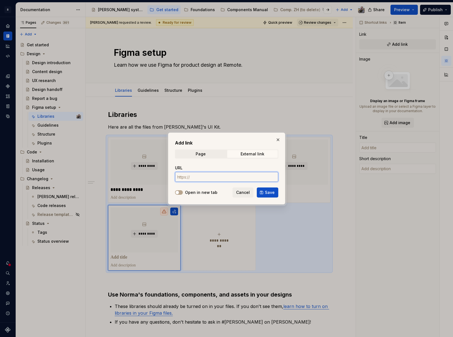
paste input "[URL][DOMAIN_NAME][PERSON_NAME]"
type input "[URL][DOMAIN_NAME][PERSON_NAME]"
click at [179, 192] on button "Open in new tab" at bounding box center [179, 192] width 8 height 4
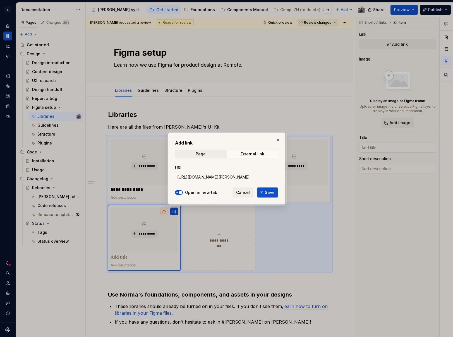
click at [268, 194] on span "Save" at bounding box center [270, 193] width 10 height 6
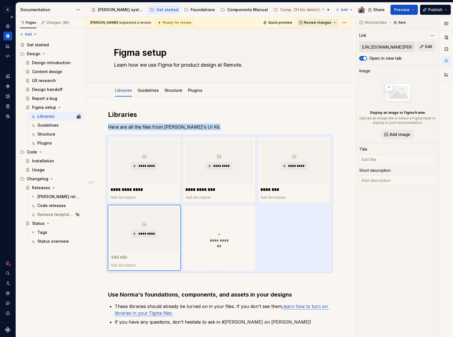
type textarea "*"
type input "Login | Figma"
click at [146, 259] on p "**********" at bounding box center [145, 258] width 68 height 6
paste div
type textarea "*"
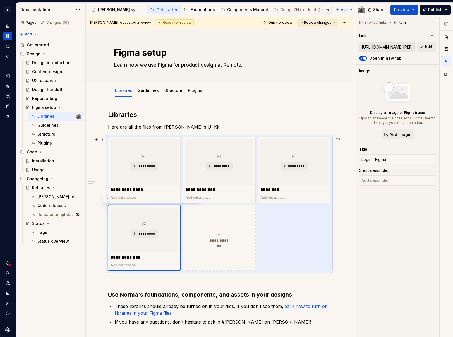
type input "🏴‍☠️"
type textarea "*"
type input "🏴‍☠️"
type textarea "*"
type input "🏴‍☠️ F"
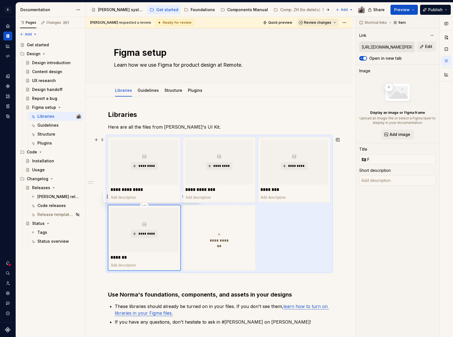
type textarea "*"
type input "🏴‍☠️ Fl"
type textarea "*"
type input "🏴‍☠️ Fla"
type textarea "*"
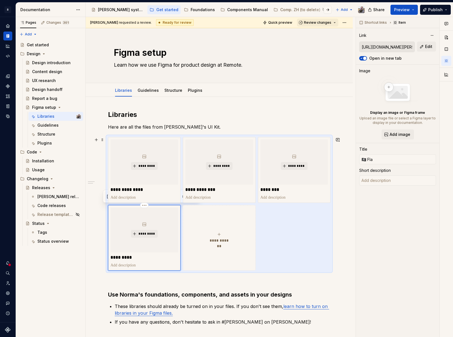
type input "🏴‍☠️ Flag"
type textarea "*"
type input "🏴‍☠️ Flags"
click at [222, 242] on span "**********" at bounding box center [219, 241] width 24 height 6
type textarea "*"
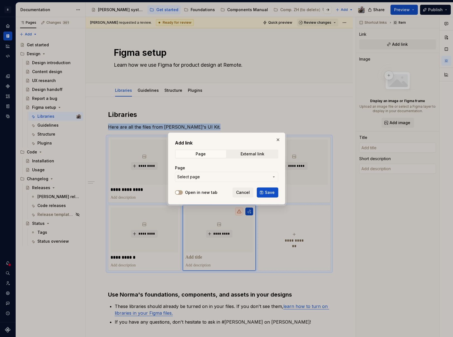
click at [203, 178] on span "Select page" at bounding box center [223, 177] width 92 height 6
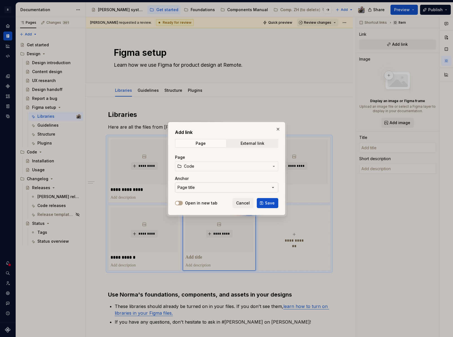
click at [197, 183] on button "Page title" at bounding box center [226, 188] width 103 height 10
click at [250, 145] on div "Add link Page External link Page Code Anchor Page title Open in new tab Cancel …" at bounding box center [226, 168] width 453 height 337
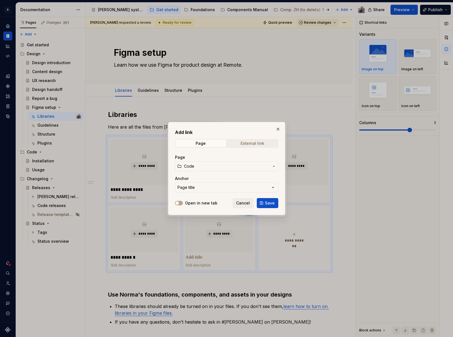
click at [250, 144] on div "External link" at bounding box center [253, 143] width 24 height 4
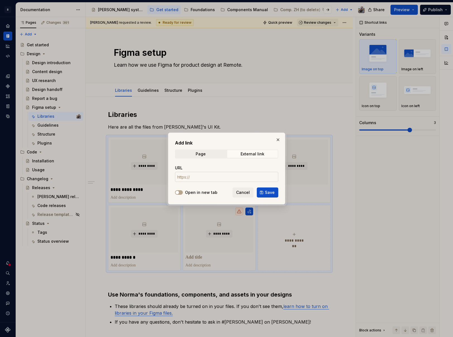
click at [207, 177] on input "URL" at bounding box center [226, 177] width 103 height 10
paste input "[URL][DOMAIN_NAME][PERSON_NAME]"
type input "[URL][DOMAIN_NAME][PERSON_NAME]"
click at [179, 192] on icon "button" at bounding box center [177, 192] width 4 height 3
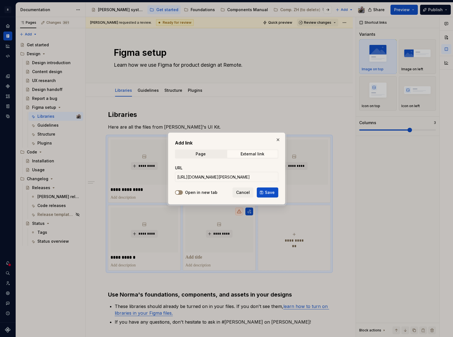
scroll to position [0, 0]
click at [268, 191] on span "Save" at bounding box center [270, 193] width 10 height 6
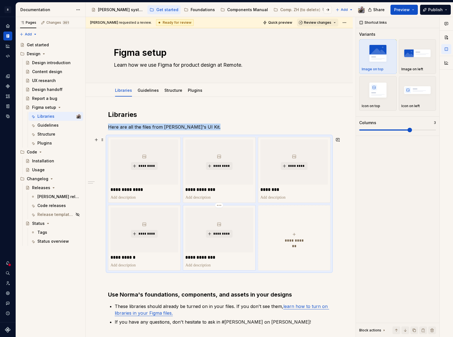
click at [219, 255] on div "**********" at bounding box center [219, 238] width 68 height 61
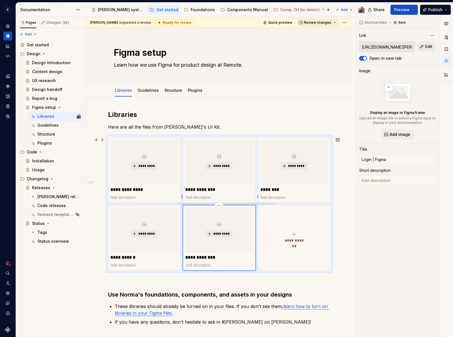
click at [220, 256] on p "**********" at bounding box center [219, 258] width 68 height 6
type textarea "*"
type input "📱"
type textarea "*"
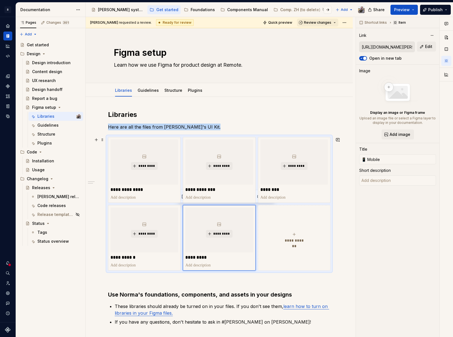
click at [286, 240] on span "**********" at bounding box center [294, 241] width 24 height 6
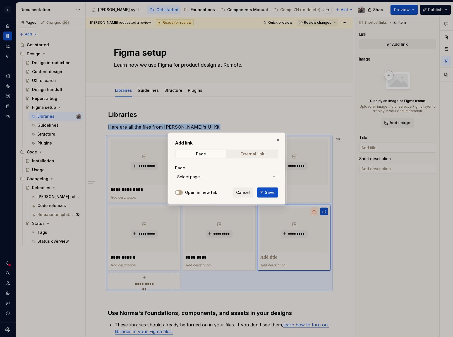
click at [250, 154] on div "External link" at bounding box center [253, 154] width 24 height 4
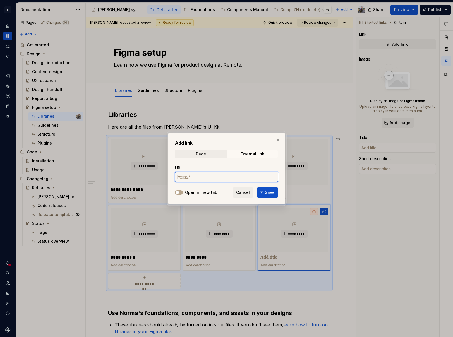
click at [211, 174] on input "URL" at bounding box center [226, 177] width 103 height 10
paste input "[URL][DOMAIN_NAME]"
click at [175, 193] on div "Add link Page External link URL [URL][DOMAIN_NAME] Open in new tab Cancel Save" at bounding box center [226, 169] width 117 height 72
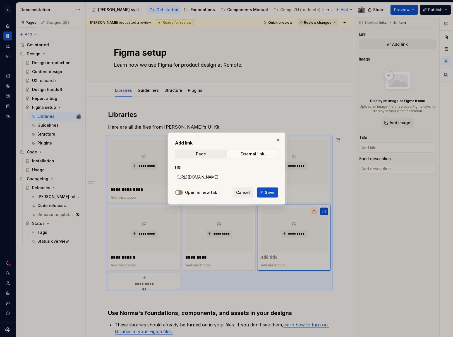
click at [178, 193] on span "button" at bounding box center [177, 192] width 3 height 3
click at [269, 194] on span "Save" at bounding box center [270, 193] width 10 height 6
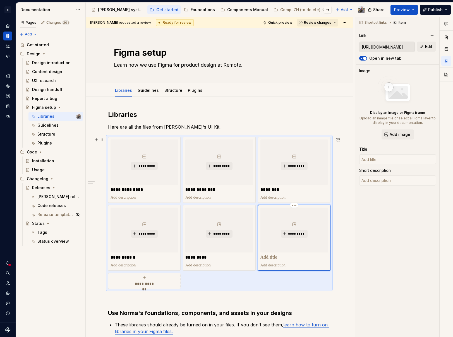
click at [275, 256] on p at bounding box center [295, 258] width 68 height 6
click at [144, 165] on span "*********" at bounding box center [146, 166] width 17 height 4
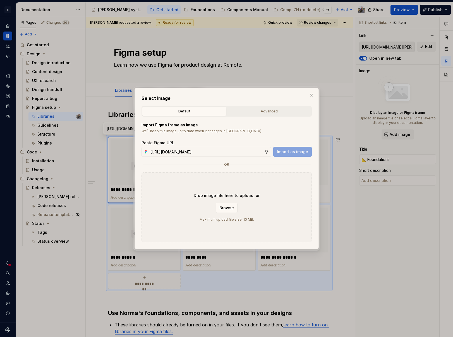
scroll to position [0, 154]
click at [283, 154] on span "Import as image" at bounding box center [292, 152] width 31 height 6
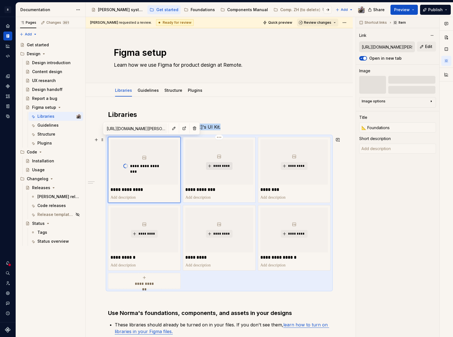
click at [216, 166] on span "*********" at bounding box center [221, 166] width 17 height 4
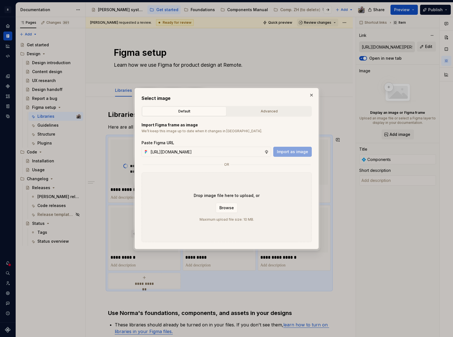
scroll to position [0, 154]
click at [301, 154] on span "Import as image" at bounding box center [292, 152] width 31 height 6
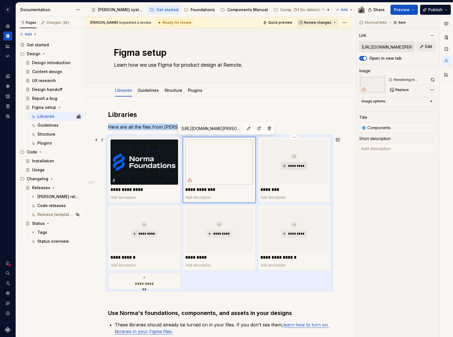
click at [299, 167] on span "*********" at bounding box center [296, 166] width 17 height 4
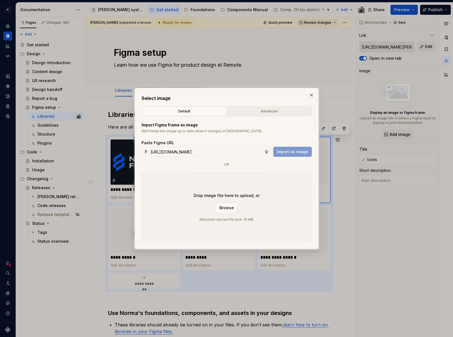
scroll to position [0, 154]
click at [296, 154] on span "Import as image" at bounding box center [292, 152] width 31 height 6
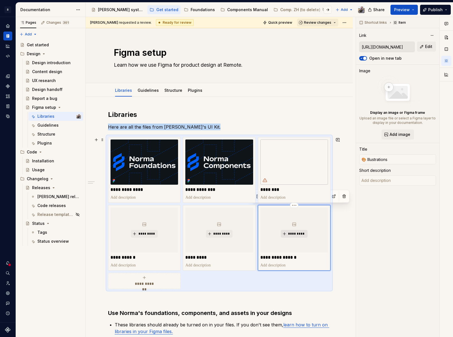
click at [293, 234] on span "*********" at bounding box center [296, 234] width 17 height 4
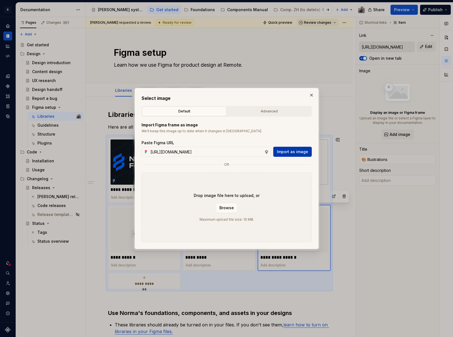
click at [283, 153] on span "Import as image" at bounding box center [292, 152] width 31 height 6
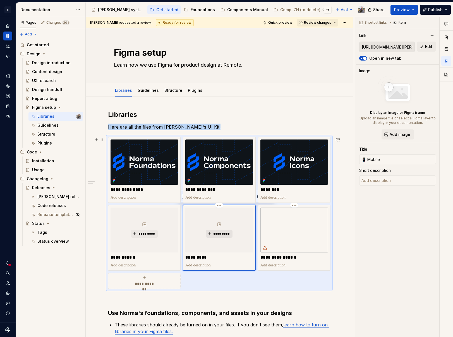
click at [221, 235] on span "*********" at bounding box center [221, 234] width 17 height 4
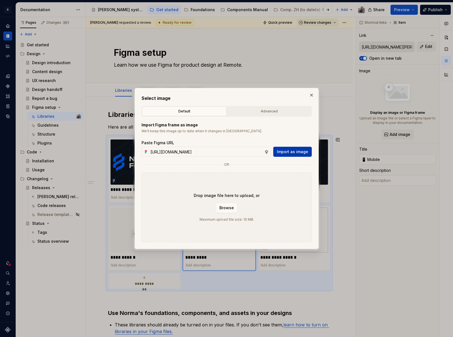
click at [300, 149] on span "Import as image" at bounding box center [292, 152] width 31 height 6
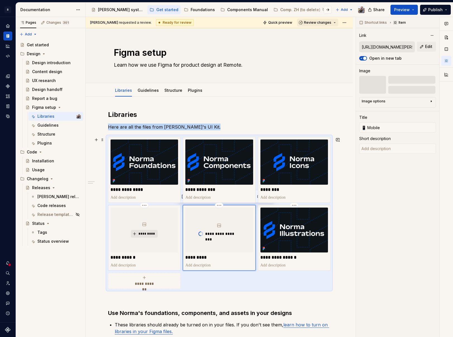
click at [135, 233] on button "*********" at bounding box center [144, 234] width 27 height 8
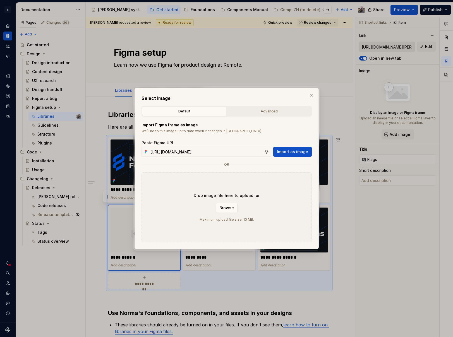
scroll to position [0, 154]
click at [289, 154] on span "Import as image" at bounding box center [292, 152] width 31 height 6
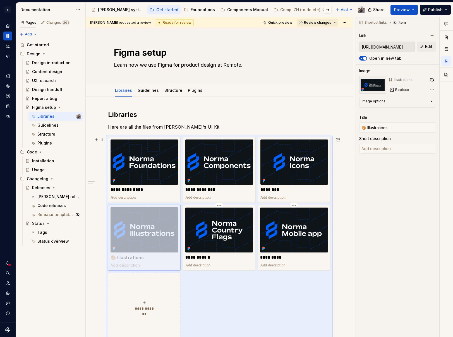
drag, startPoint x: 283, startPoint y: 225, endPoint x: 145, endPoint y: 218, distance: 138.4
click at [144, 219] on body "R [PERSON_NAME] Design system data Documentation Accessibility guide for tree P…" at bounding box center [226, 168] width 453 height 337
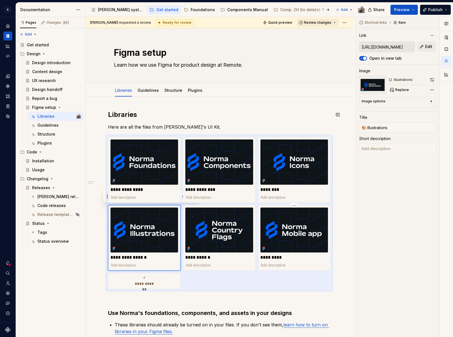
click at [270, 108] on div "**********" at bounding box center [219, 274] width 267 height 355
click at [109, 137] on div "**********" at bounding box center [219, 213] width 223 height 152
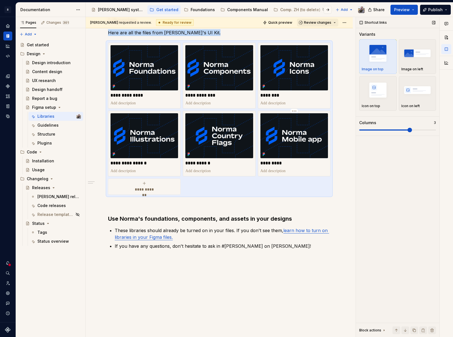
scroll to position [71, 0]
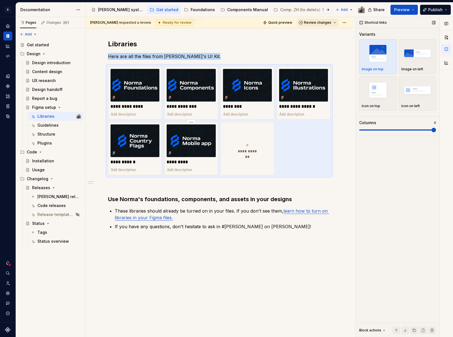
click at [436, 131] on span at bounding box center [434, 130] width 4 height 4
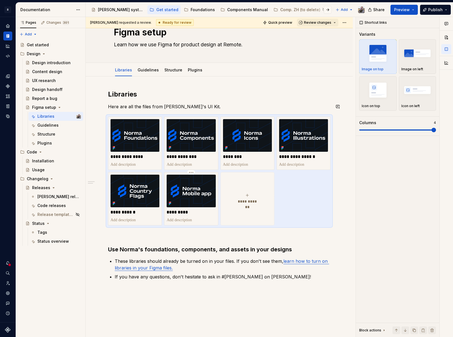
click at [292, 102] on div "**********" at bounding box center [219, 185] width 223 height 190
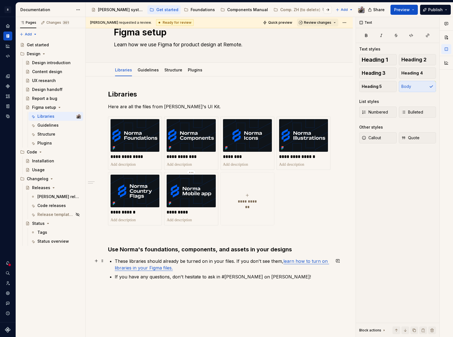
drag, startPoint x: 255, startPoint y: 265, endPoint x: 262, endPoint y: 265, distance: 7.8
click at [255, 265] on p "These libraries should already be turned on in your files. If you don't see the…" at bounding box center [223, 264] width 216 height 13
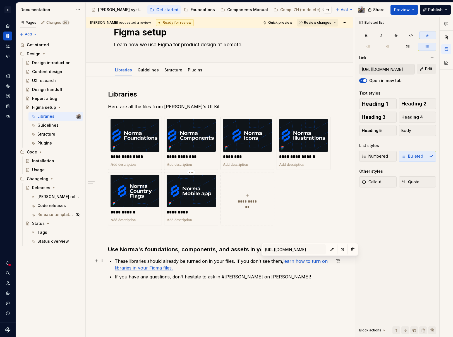
click at [301, 262] on link "learn how to turn on libraries in your Figma files." at bounding box center [222, 265] width 214 height 12
click at [322, 23] on span "Review changes" at bounding box center [317, 22] width 27 height 4
click at [323, 33] on div "Approve" at bounding box center [333, 34] width 49 height 6
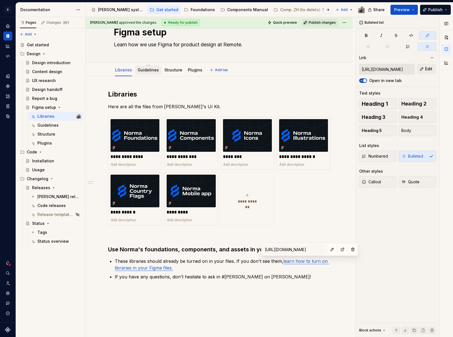
click at [153, 68] on link "Guidelines" at bounding box center [148, 70] width 21 height 5
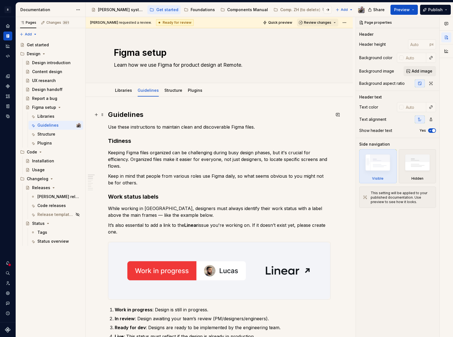
click at [120, 114] on h2 "Guidelines" at bounding box center [219, 114] width 223 height 9
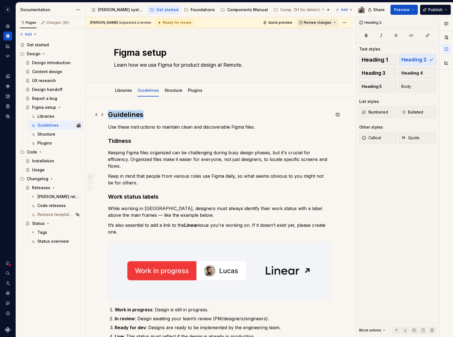
click at [120, 113] on h2 "Guidelines" at bounding box center [219, 114] width 223 height 9
click at [132, 103] on span "Heading 2" at bounding box center [130, 103] width 17 height 4
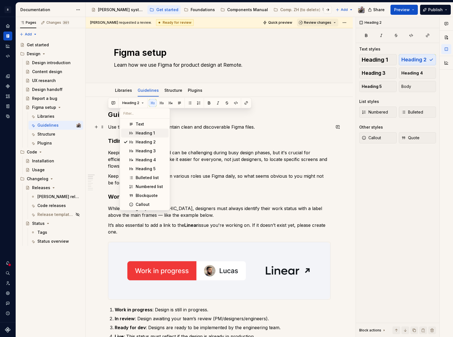
click at [135, 130] on span "Heading 1" at bounding box center [144, 133] width 47 height 9
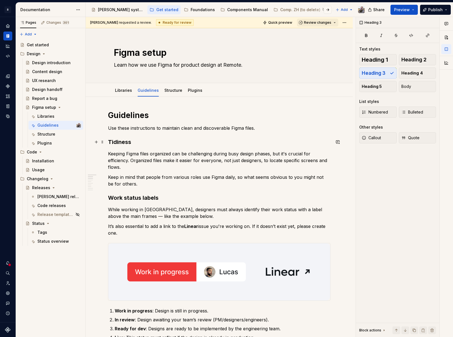
click at [116, 144] on h3 "Tidiness" at bounding box center [219, 142] width 223 height 8
click at [129, 133] on button "Heading 3" at bounding box center [133, 131] width 27 height 8
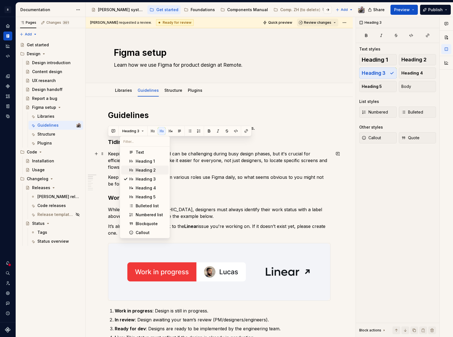
drag, startPoint x: 133, startPoint y: 162, endPoint x: 133, endPoint y: 168, distance: 5.9
click at [133, 168] on div "Text Heading 1 Heading 2 Heading 3 Heading 4 Heading 5 Bulleted list Numbered l…" at bounding box center [144, 192] width 47 height 89
click at [133, 168] on div "Suggestions" at bounding box center [131, 170] width 4 height 4
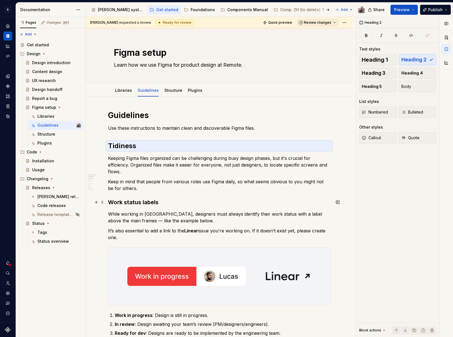
click at [121, 202] on h3 "Work status labels" at bounding box center [219, 203] width 223 height 8
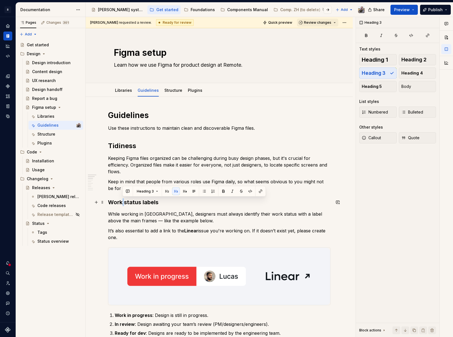
click at [121, 202] on h3 "Work status labels" at bounding box center [219, 203] width 223 height 8
click at [145, 194] on button "Heading 3" at bounding box center [147, 192] width 27 height 8
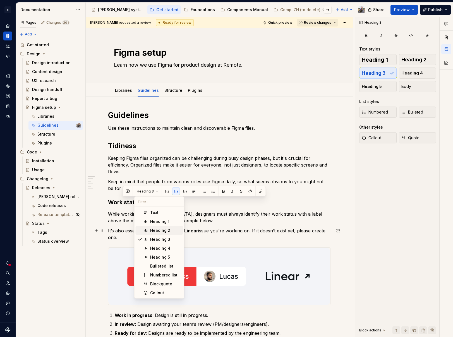
click at [152, 230] on div "Heading 2" at bounding box center [160, 231] width 20 height 6
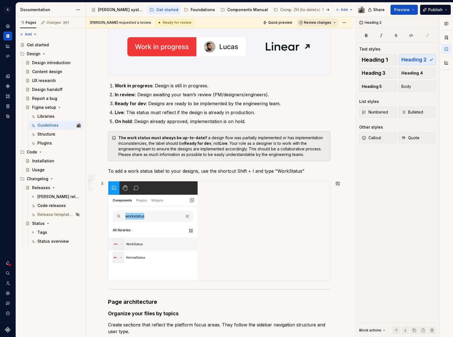
scroll to position [315, 0]
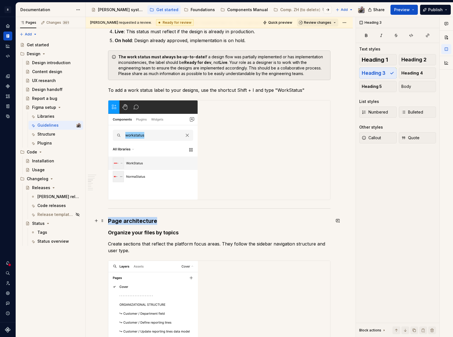
drag, startPoint x: 156, startPoint y: 222, endPoint x: 95, endPoint y: 217, distance: 61.1
click at [133, 209] on span "Heading 3" at bounding box center [130, 210] width 17 height 4
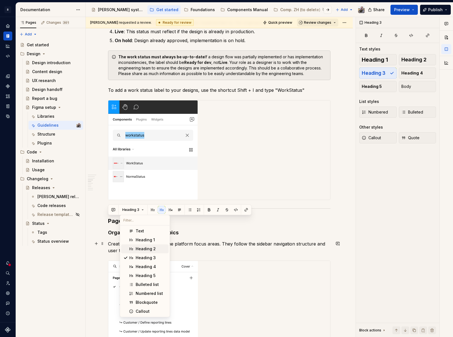
drag, startPoint x: 145, startPoint y: 249, endPoint x: 159, endPoint y: 249, distance: 13.7
click at [145, 249] on div "Heading 2" at bounding box center [146, 249] width 20 height 6
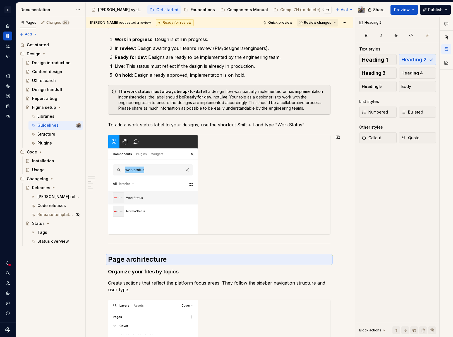
scroll to position [406, 0]
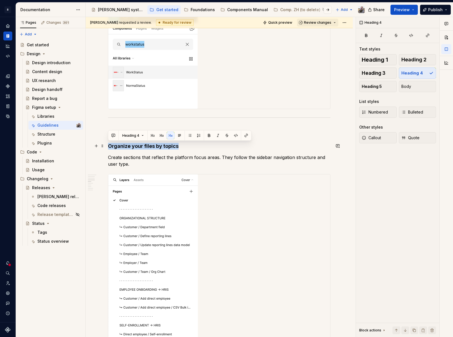
drag, startPoint x: 180, startPoint y: 147, endPoint x: 111, endPoint y: 148, distance: 69.5
click at [108, 148] on h4 "Organize your files by topics" at bounding box center [219, 146] width 223 height 7
click at [131, 137] on span "Heading 4" at bounding box center [130, 135] width 17 height 4
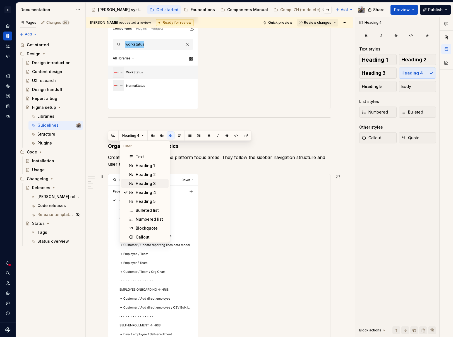
click at [137, 182] on div "Heading 3" at bounding box center [146, 184] width 20 height 6
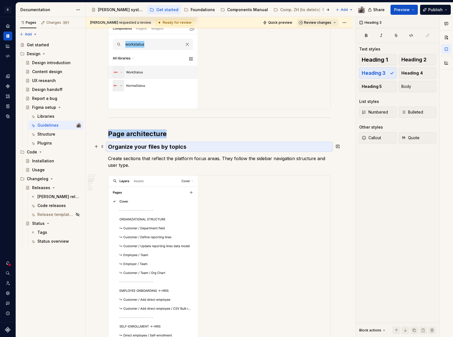
drag, startPoint x: 207, startPoint y: 148, endPoint x: 211, endPoint y: 149, distance: 3.1
click at [208, 148] on h3 "Organize your files by topics" at bounding box center [219, 147] width 223 height 8
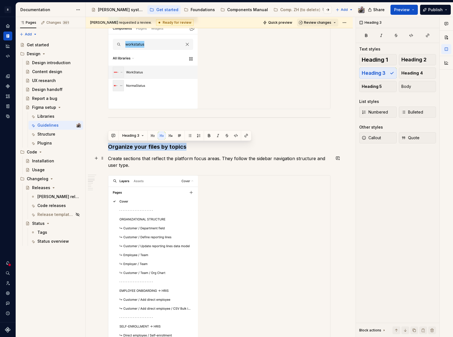
scroll to position [562, 0]
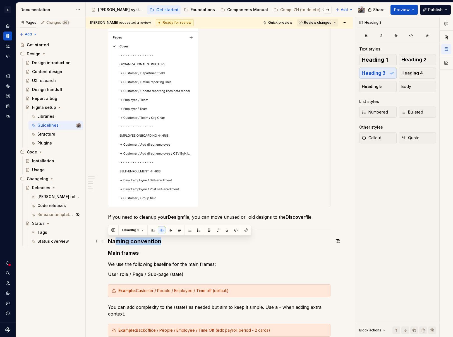
drag, startPoint x: 172, startPoint y: 238, endPoint x: 109, endPoint y: 241, distance: 63.2
click at [108, 242] on div "Guidelines Use these instructions to maintain clean and discoverable Figma file…" at bounding box center [219, 211] width 223 height 1324
click at [157, 231] on button "button" at bounding box center [160, 230] width 8 height 8
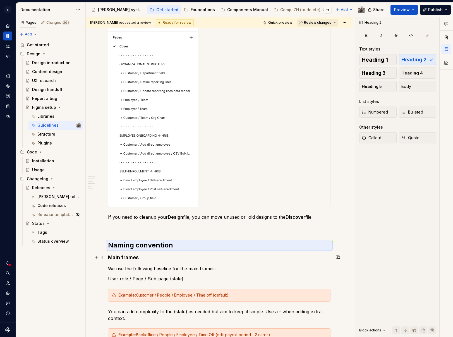
click at [120, 257] on h4 "Main frames" at bounding box center [219, 257] width 223 height 7
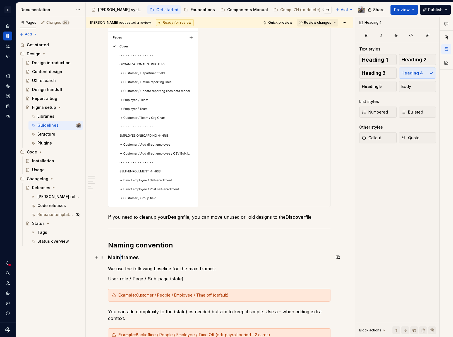
drag, startPoint x: 120, startPoint y: 257, endPoint x: 124, endPoint y: 257, distance: 4.2
click at [120, 257] on h4 "Main frames" at bounding box center [219, 257] width 223 height 7
click at [170, 247] on button "button" at bounding box center [174, 247] width 8 height 8
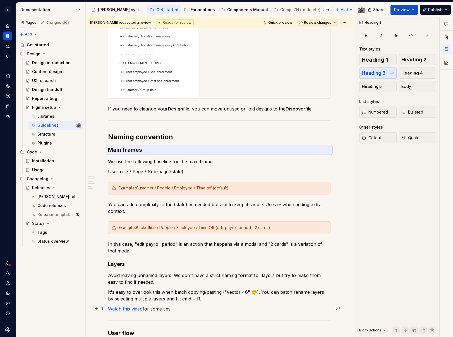
scroll to position [739, 0]
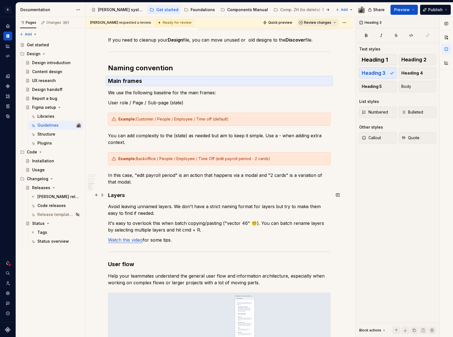
click at [120, 197] on h4 "Layers" at bounding box center [219, 195] width 223 height 7
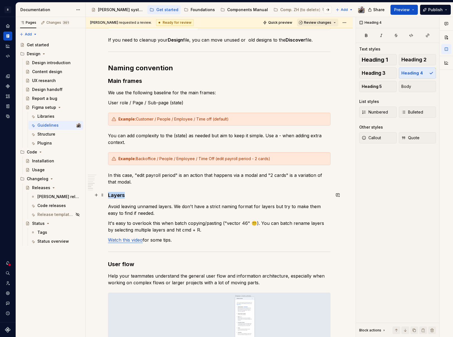
click at [120, 197] on h4 "Layers" at bounding box center [219, 195] width 223 height 7
click at [162, 187] on button "button" at bounding box center [162, 185] width 8 height 8
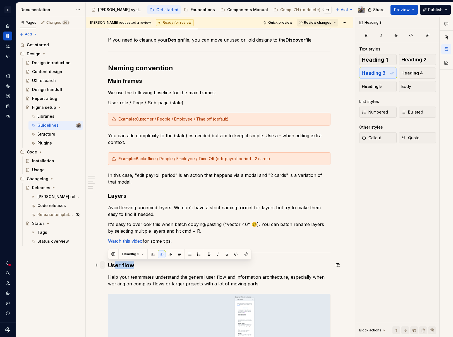
drag, startPoint x: 110, startPoint y: 262, endPoint x: 104, endPoint y: 262, distance: 5.6
click at [108, 262] on div "Guidelines Use these instructions to maintain clean and discoverable Figma file…" at bounding box center [219, 36] width 223 height 1330
click at [144, 253] on span "Heading 3" at bounding box center [138, 254] width 17 height 4
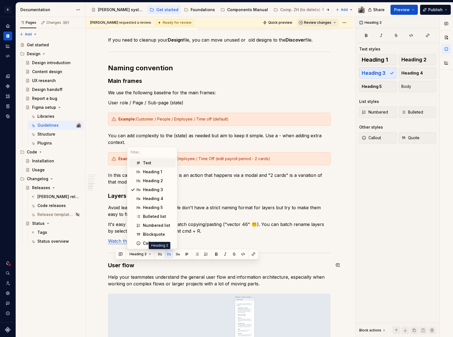
click at [160, 254] on button "button" at bounding box center [160, 254] width 8 height 8
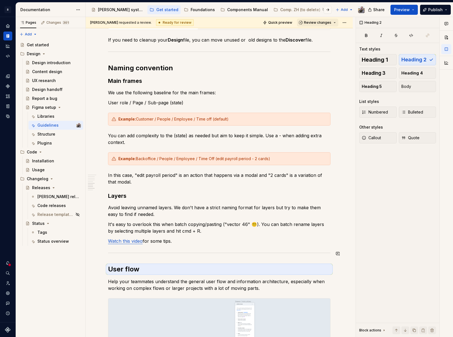
scroll to position [836, 0]
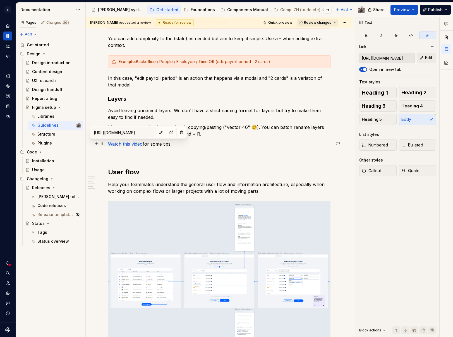
click at [132, 145] on link "Watch this video" at bounding box center [125, 144] width 35 height 6
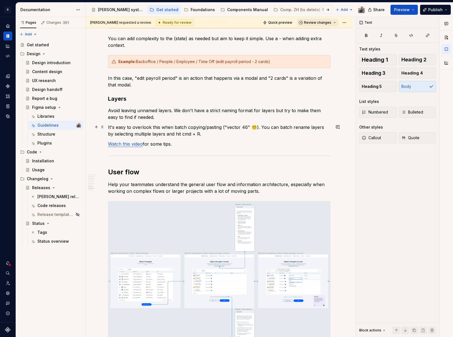
click at [199, 130] on p "It's easy to overlook this when batch copying/pasting ("vector 46" 😵‍💫). You ca…" at bounding box center [219, 130] width 223 height 13
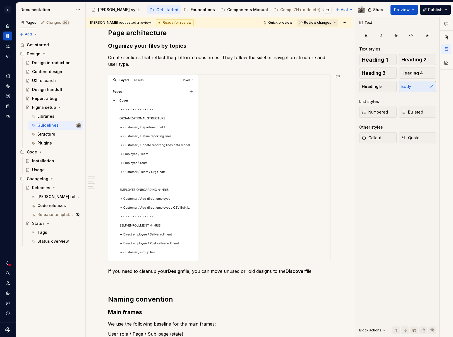
scroll to position [634, 0]
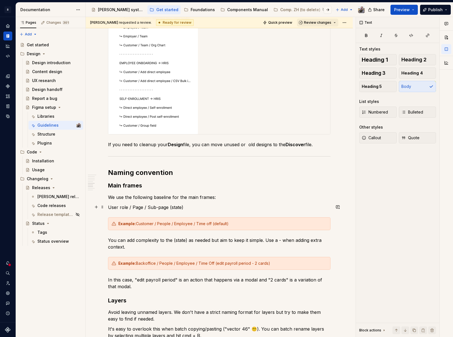
click at [123, 208] on p "User role / Page / Sub-page (state)" at bounding box center [219, 207] width 223 height 7
click at [240, 226] on div "Example: Customer / People / Employee / Time off (default)" at bounding box center [219, 224] width 223 height 13
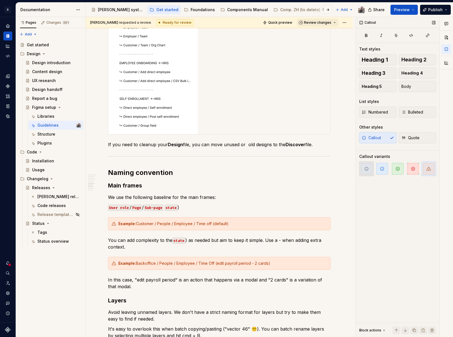
click at [366, 169] on icon "button" at bounding box center [366, 169] width 4 height 4
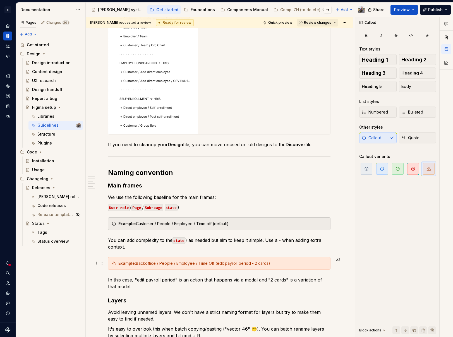
click at [218, 261] on div "Example: Backoffice / People / Employee / Time Off (edit payroll period - 2 car…" at bounding box center [222, 264] width 209 height 6
click at [365, 169] on icon "button" at bounding box center [366, 169] width 4 height 4
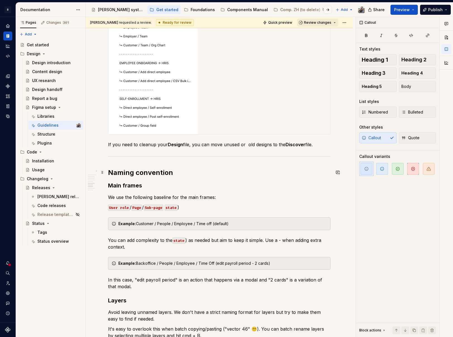
scroll to position [806, 0]
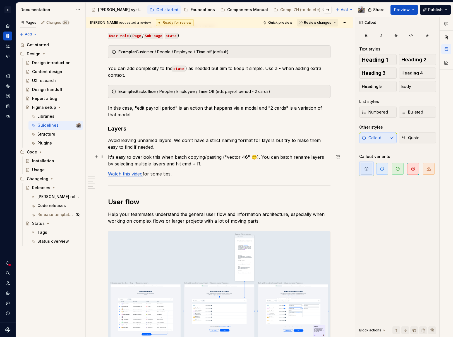
click at [175, 164] on p "It's easy to overlook this when batch copying/pasting ("vector 46" 😵‍💫). You ca…" at bounding box center [219, 160] width 223 height 13
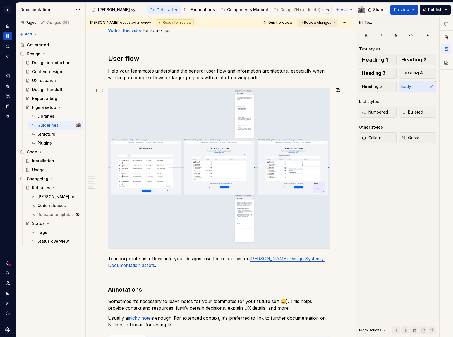
scroll to position [1032, 0]
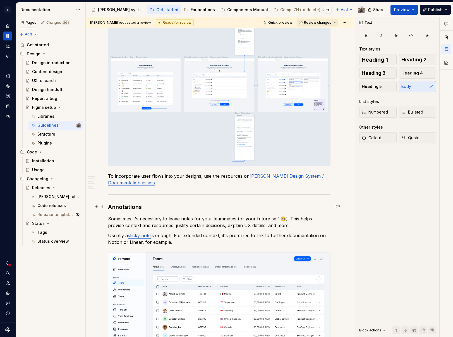
click at [141, 209] on h3 "Annotations" at bounding box center [219, 207] width 223 height 8
click at [123, 204] on h3 "Annotations" at bounding box center [219, 207] width 223 height 8
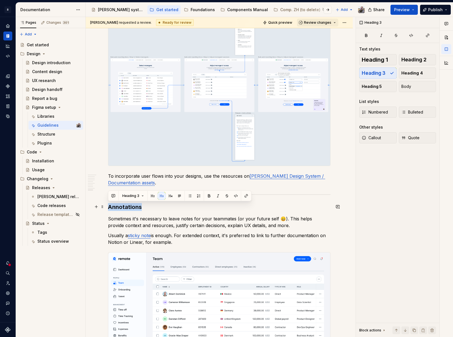
click at [123, 204] on h3 "Annotations" at bounding box center [219, 207] width 223 height 8
click at [152, 195] on button "button" at bounding box center [153, 196] width 8 height 8
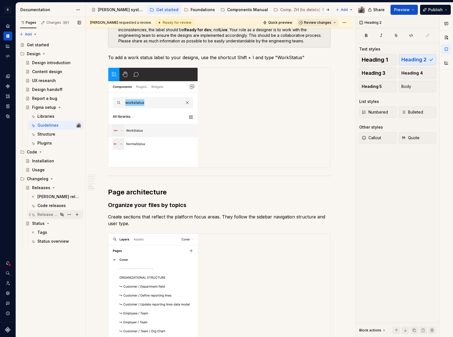
scroll to position [0, 0]
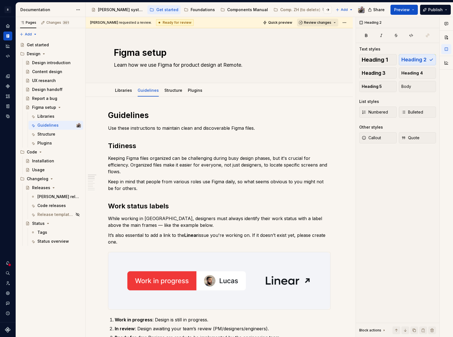
click at [314, 22] on span "Review changes" at bounding box center [317, 22] width 27 height 4
click at [312, 35] on div "Approve" at bounding box center [333, 34] width 49 height 6
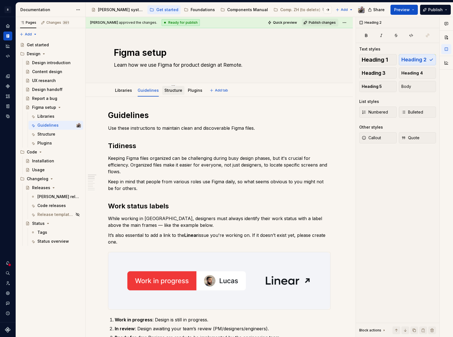
click at [167, 92] on link "Structure" at bounding box center [173, 90] width 18 height 5
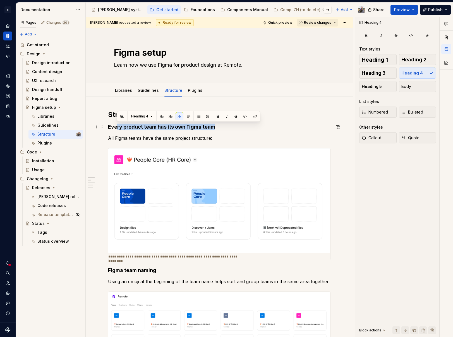
drag, startPoint x: 177, startPoint y: 128, endPoint x: 117, endPoint y: 128, distance: 60.0
click at [117, 128] on h4 "Every product team has its own Figma team" at bounding box center [219, 127] width 223 height 7
click at [173, 117] on button "button" at bounding box center [171, 117] width 8 height 8
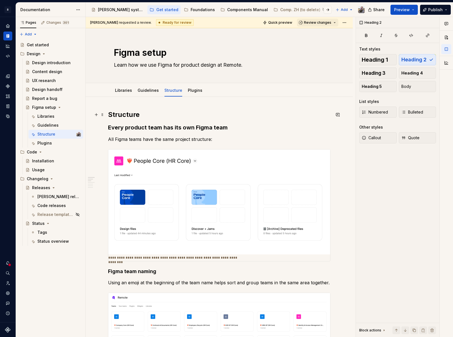
click at [121, 111] on h2 "Structure" at bounding box center [219, 114] width 223 height 9
click at [122, 116] on h2 "Structure" at bounding box center [219, 114] width 223 height 9
click at [138, 104] on span "Heading 2" at bounding box center [130, 103] width 17 height 4
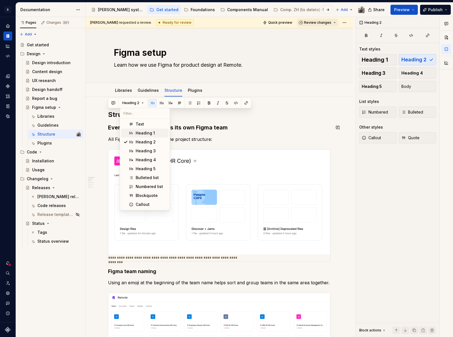
click at [139, 134] on div "Heading 1" at bounding box center [145, 133] width 19 height 6
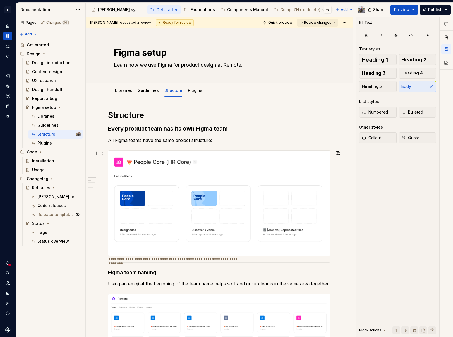
scroll to position [97, 0]
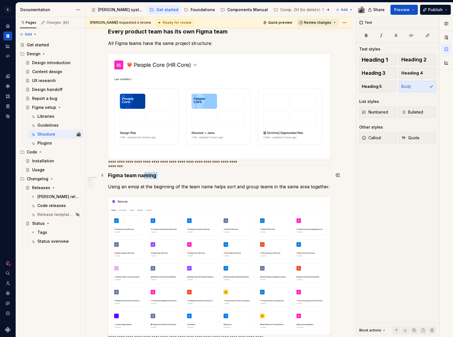
drag, startPoint x: 166, startPoint y: 179, endPoint x: 137, endPoint y: 175, distance: 28.8
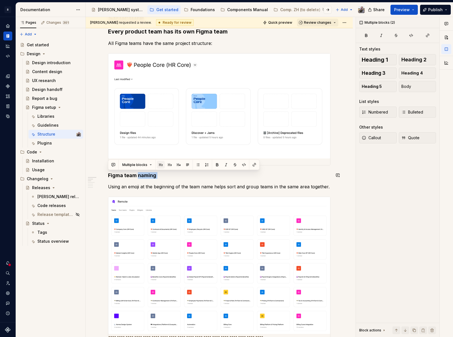
click at [158, 165] on button "button" at bounding box center [161, 165] width 8 height 8
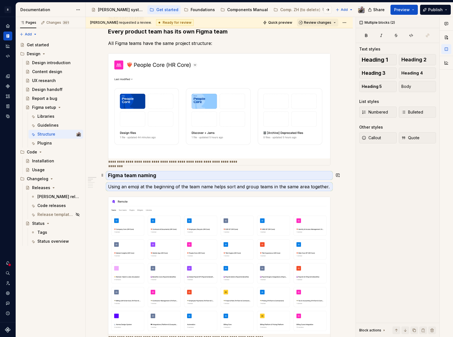
click at [142, 175] on h4 "Figma team naming" at bounding box center [219, 175] width 223 height 7
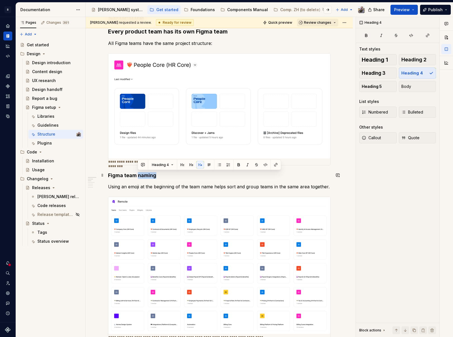
click at [142, 175] on h4 "Figma team naming" at bounding box center [219, 175] width 223 height 7
click at [189, 165] on button "button" at bounding box center [191, 165] width 8 height 8
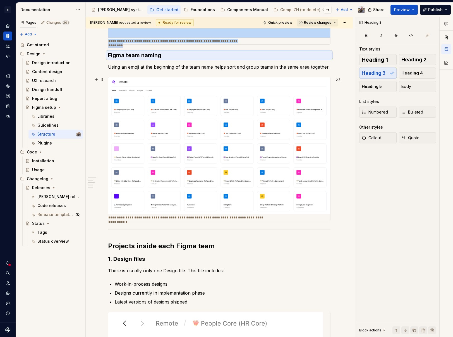
scroll to position [225, 0]
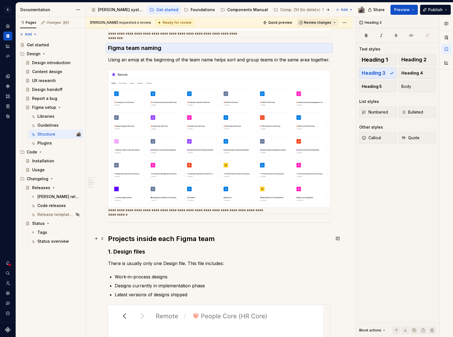
click at [190, 237] on h2 "Projects inside each Figma team" at bounding box center [219, 239] width 223 height 9
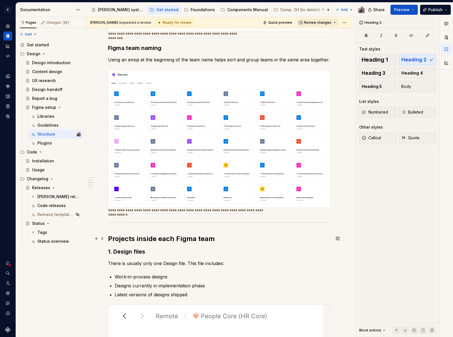
click at [190, 237] on h2 "Projects inside each Figma team" at bounding box center [219, 239] width 223 height 9
click at [204, 226] on span "Heading 2" at bounding box center [198, 227] width 17 height 4
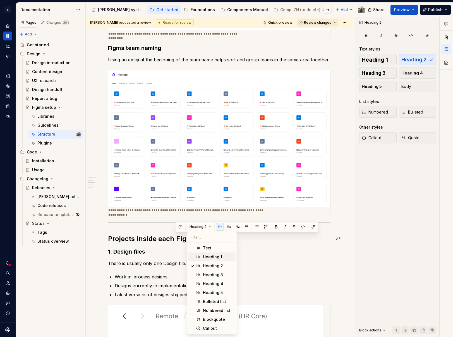
click at [206, 255] on div "Heading 1" at bounding box center [212, 257] width 19 height 6
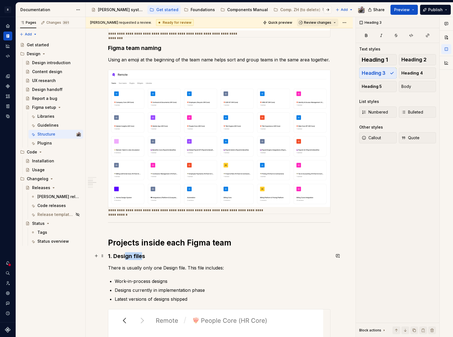
drag, startPoint x: 142, startPoint y: 257, endPoint x: 121, endPoint y: 256, distance: 21.3
click at [119, 256] on h3 "1. Design files" at bounding box center [219, 256] width 223 height 8
click at [166, 245] on button "button" at bounding box center [166, 245] width 8 height 8
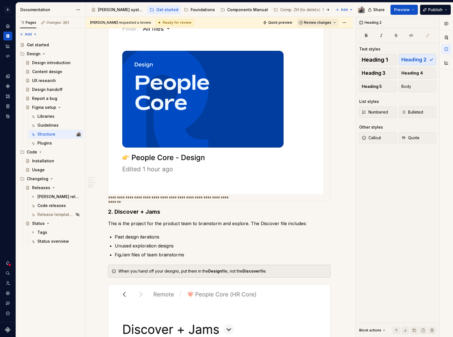
scroll to position [621, 0]
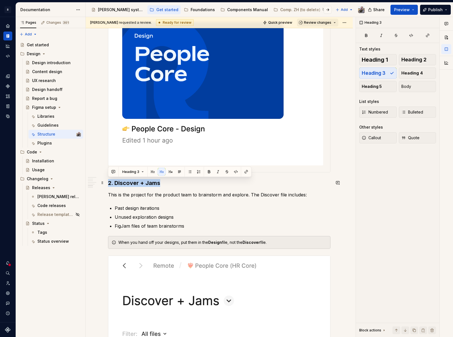
drag, startPoint x: 161, startPoint y: 185, endPoint x: 107, endPoint y: 183, distance: 54.5
click at [107, 183] on div "**********" at bounding box center [219, 157] width 267 height 1363
click at [154, 171] on button "button" at bounding box center [153, 172] width 8 height 8
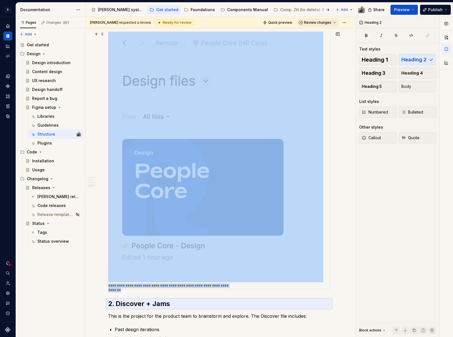
scroll to position [508, 0]
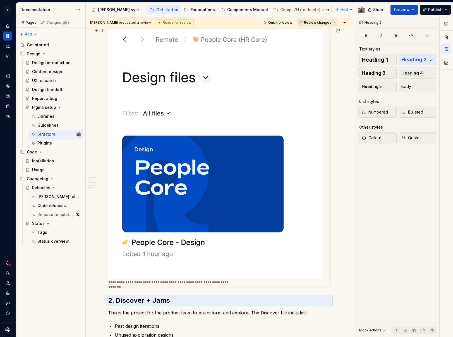
click at [156, 127] on img at bounding box center [215, 153] width 215 height 251
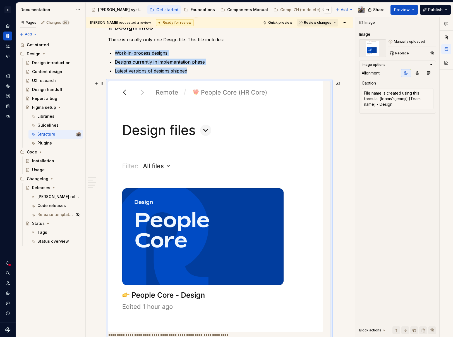
scroll to position [451, 0]
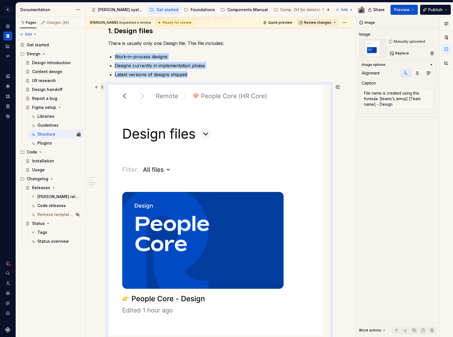
click at [103, 86] on span at bounding box center [102, 87] width 4 height 8
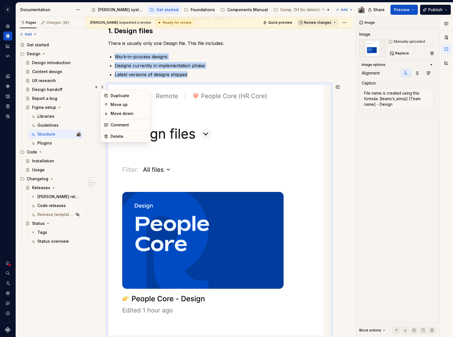
drag, startPoint x: 193, startPoint y: 104, endPoint x: 292, endPoint y: 101, distance: 98.3
click at [193, 104] on img at bounding box center [215, 210] width 215 height 251
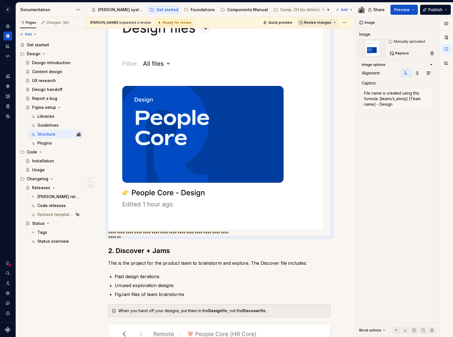
scroll to position [684, 0]
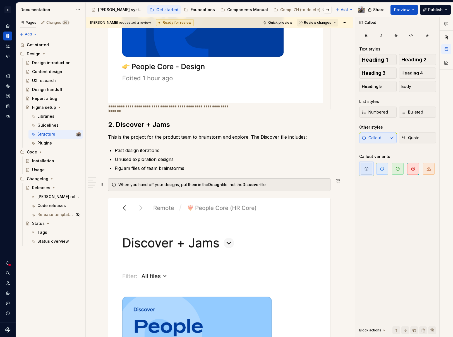
click at [271, 181] on div "When you hand off your designs, put them in the Design file, not the Discover f…" at bounding box center [219, 184] width 223 height 13
click at [276, 183] on div "When you hand off your designs, put them in the Design file, not the Discover f…" at bounding box center [222, 185] width 209 height 6
click at [424, 171] on span "button" at bounding box center [429, 169] width 12 height 12
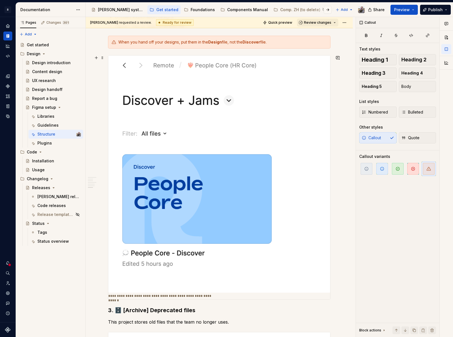
scroll to position [895, 0]
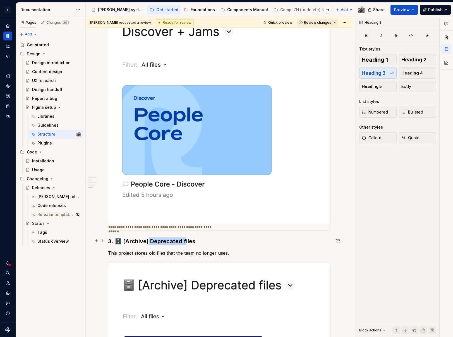
drag, startPoint x: 183, startPoint y: 240, endPoint x: 146, endPoint y: 240, distance: 36.3
click at [146, 240] on h3 "3. 🗄️ [Archive] Deprecated files" at bounding box center [219, 242] width 223 height 8
click at [190, 231] on button "button" at bounding box center [191, 230] width 8 height 8
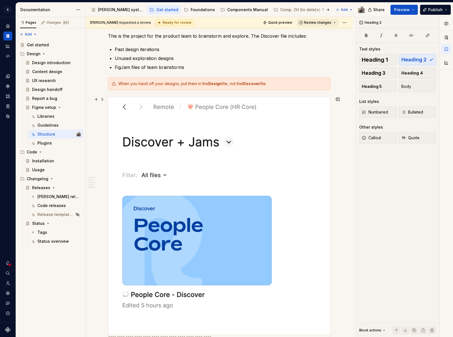
scroll to position [727, 0]
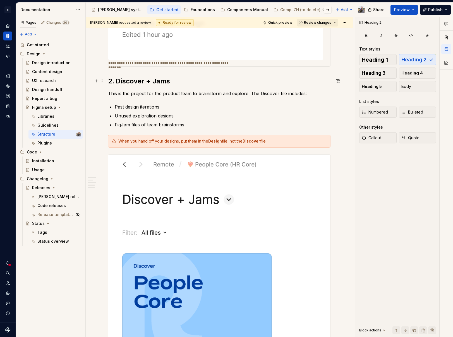
click at [107, 81] on div "**********" at bounding box center [219, 63] width 267 height 1386
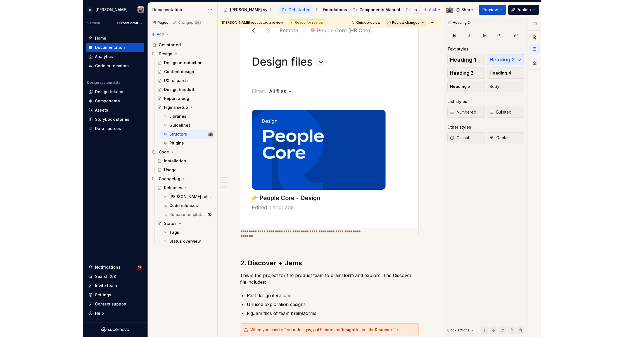
scroll to position [490, 0]
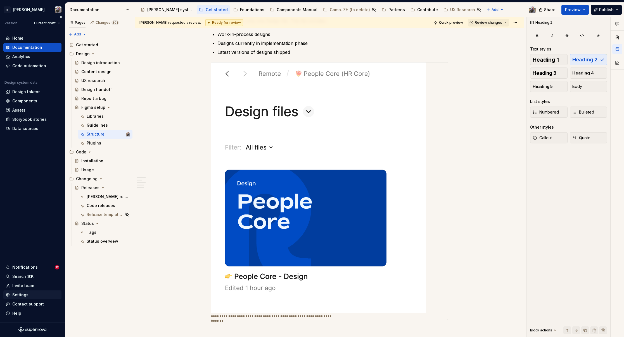
click at [30, 295] on div "Settings" at bounding box center [33, 295] width 54 height 6
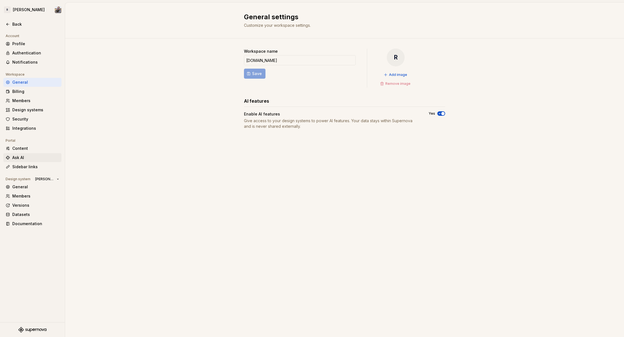
click at [27, 157] on div "Ask AI" at bounding box center [35, 158] width 47 height 6
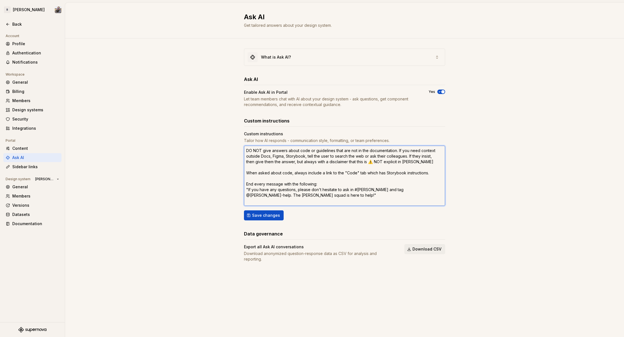
drag, startPoint x: 258, startPoint y: 189, endPoint x: 368, endPoint y: 190, distance: 110.0
click at [368, 190] on textarea "DO NOT give answers about code or guidelines that are not in the documentation.…" at bounding box center [344, 176] width 201 height 60
click at [453, 149] on div "What is Ask AI? Ask AI Enable Ask AI in Portal Let team members chat with AI ab…" at bounding box center [344, 161] width 558 height 245
click at [300, 56] on div "What is Ask AI?" at bounding box center [344, 57] width 200 height 17
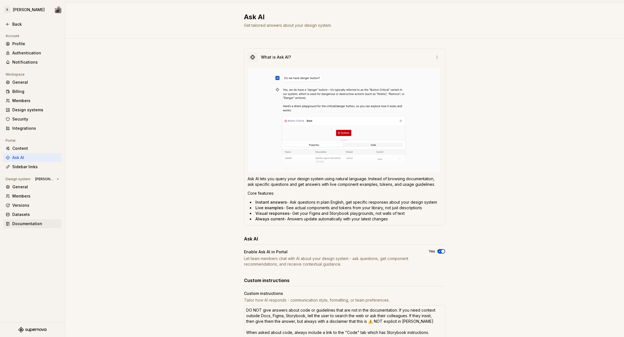
click at [33, 223] on div "Documentation" at bounding box center [35, 224] width 47 height 6
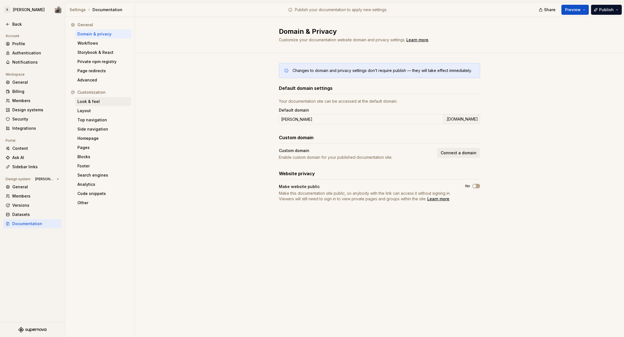
click at [95, 101] on div "Look & feel" at bounding box center [103, 102] width 52 height 6
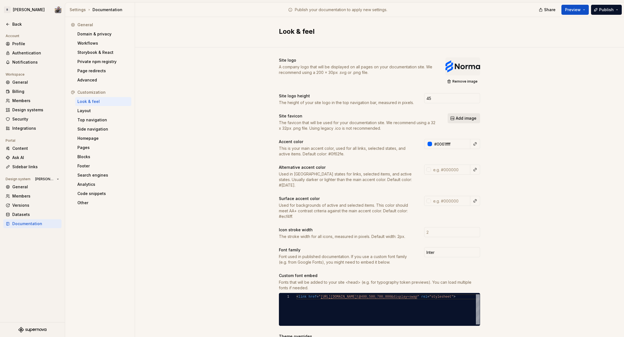
click at [453, 117] on span "Add image" at bounding box center [465, 119] width 21 height 6
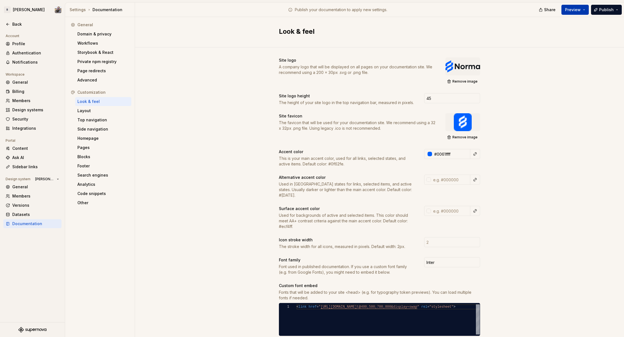
click at [453, 8] on span "Preview" at bounding box center [573, 10] width 16 height 6
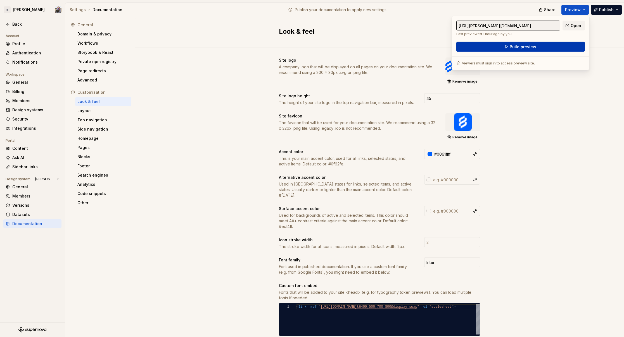
click at [453, 45] on span "Build preview" at bounding box center [522, 47] width 27 height 6
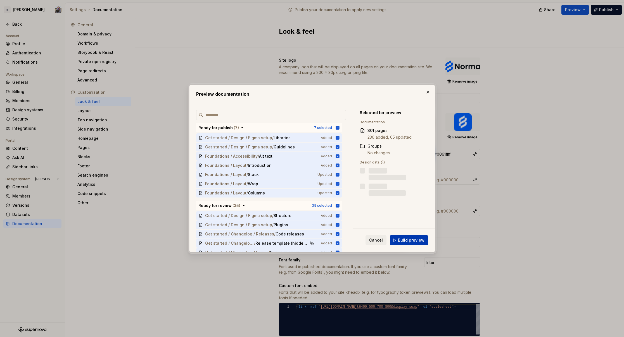
click at [403, 241] on span "Build preview" at bounding box center [411, 241] width 27 height 6
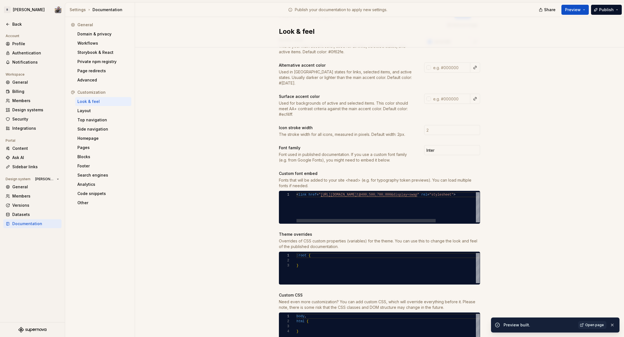
scroll to position [0, 223]
click at [296, 202] on div "< link href = " [URL][DOMAIN_NAME] t@400;500;700;800&display=swap " rel = "styl…" at bounding box center [414, 207] width 236 height 30
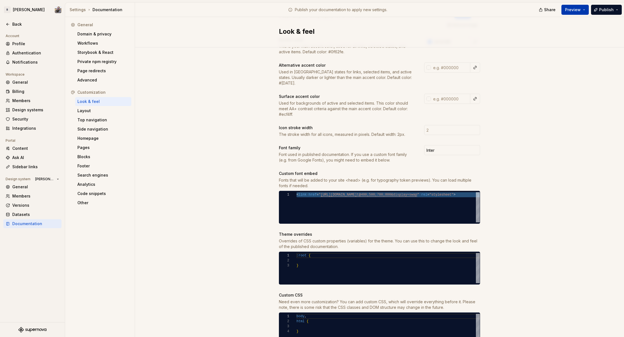
click at [453, 12] on button "Preview" at bounding box center [574, 10] width 27 height 10
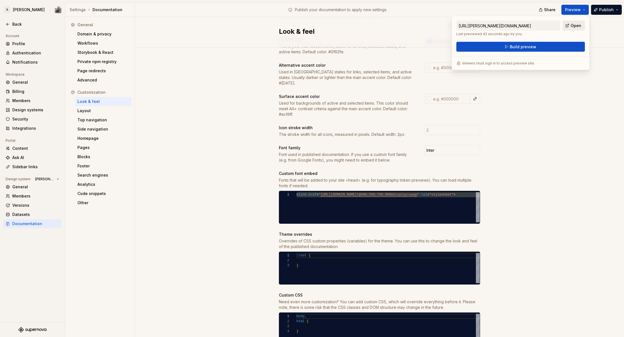
click at [453, 25] on span "Open" at bounding box center [575, 26] width 11 height 6
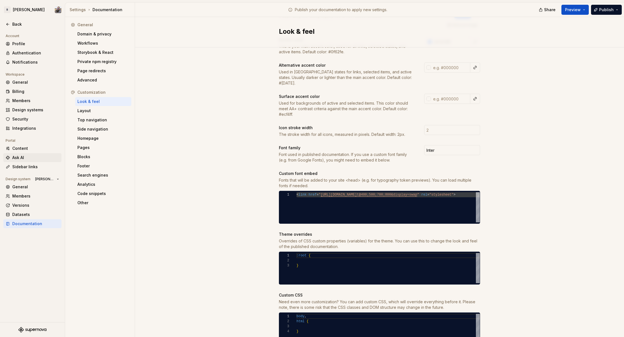
click at [14, 154] on div "Ask AI" at bounding box center [32, 157] width 58 height 9
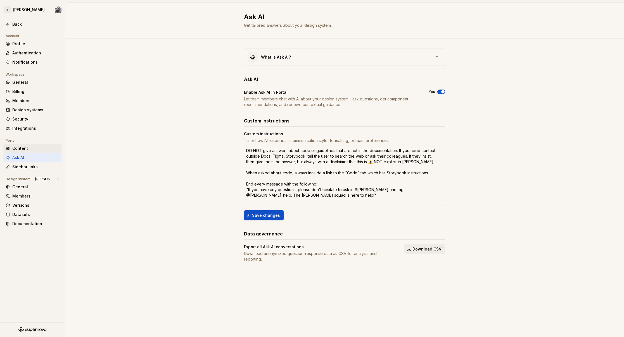
click at [21, 150] on div "Content" at bounding box center [35, 149] width 47 height 6
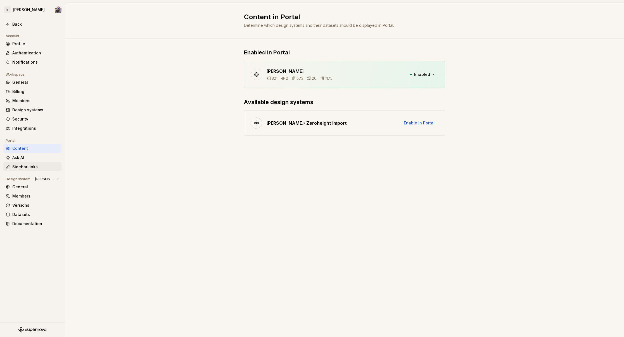
click at [26, 164] on div "Sidebar links" at bounding box center [35, 167] width 47 height 6
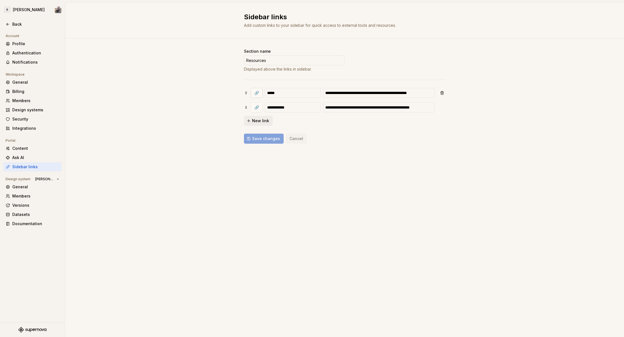
click at [258, 93] on button "🔗" at bounding box center [256, 93] width 12 height 10
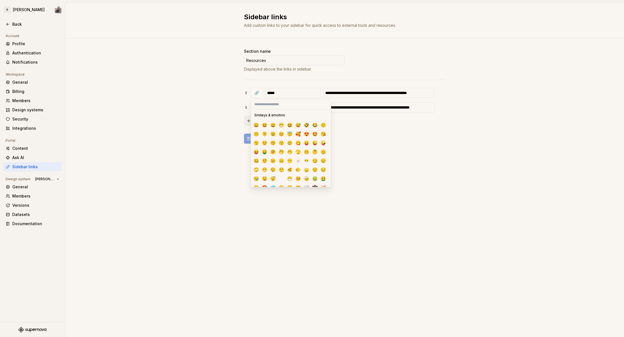
click at [152, 108] on div "**********" at bounding box center [344, 102] width 558 height 126
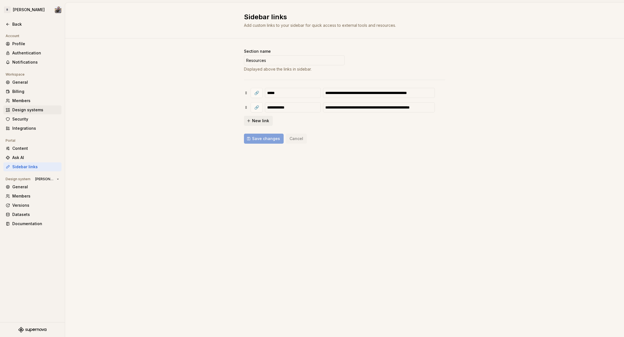
click at [33, 109] on div "Design systems" at bounding box center [35, 110] width 47 height 6
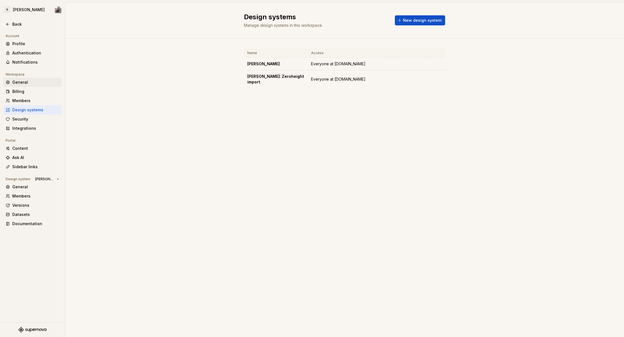
click at [31, 86] on div "General" at bounding box center [32, 82] width 58 height 9
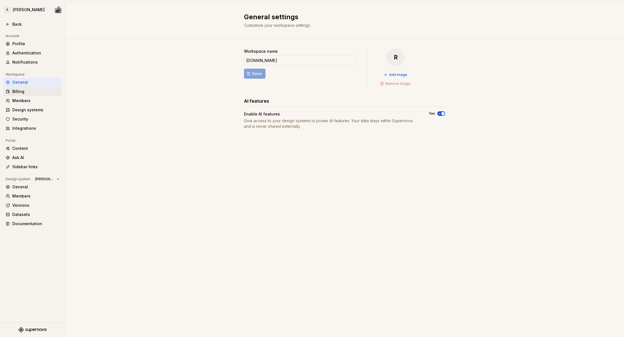
click at [28, 92] on div "Billing" at bounding box center [35, 92] width 47 height 6
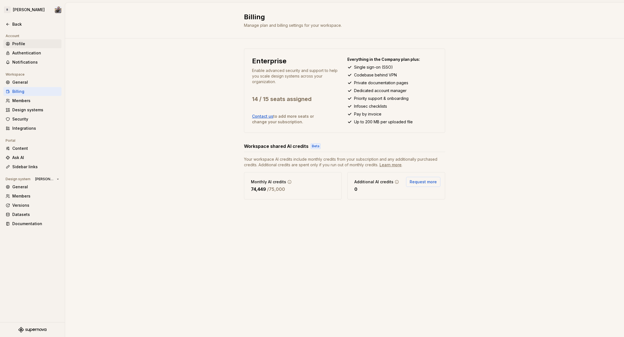
click at [24, 41] on div "Profile" at bounding box center [35, 44] width 47 height 6
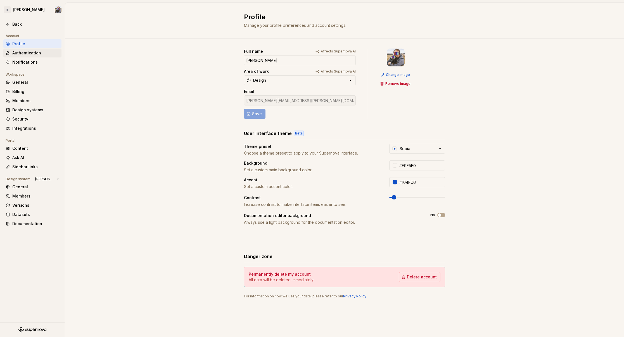
click at [27, 53] on div "Authentication" at bounding box center [35, 53] width 47 height 6
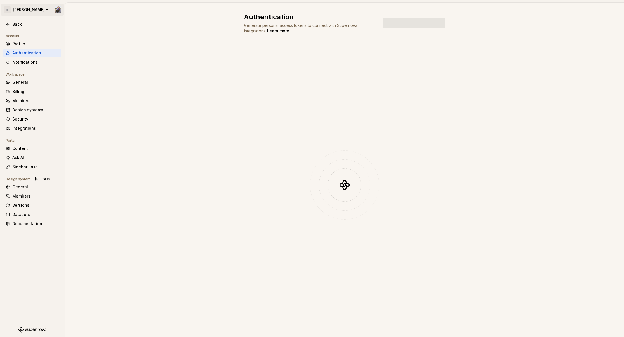
click at [22, 11] on html "R [PERSON_NAME] Back Account Profile Authentication Notifications Workspace Gen…" at bounding box center [312, 168] width 624 height 337
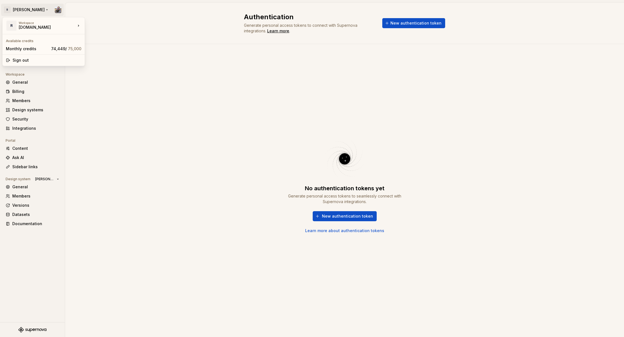
drag, startPoint x: 113, startPoint y: 99, endPoint x: 106, endPoint y: 95, distance: 8.1
click at [113, 98] on html "R [PERSON_NAME] Back Account Profile Authentication Notifications Workspace Gen…" at bounding box center [312, 168] width 624 height 337
click at [25, 22] on div "Back" at bounding box center [35, 25] width 47 height 6
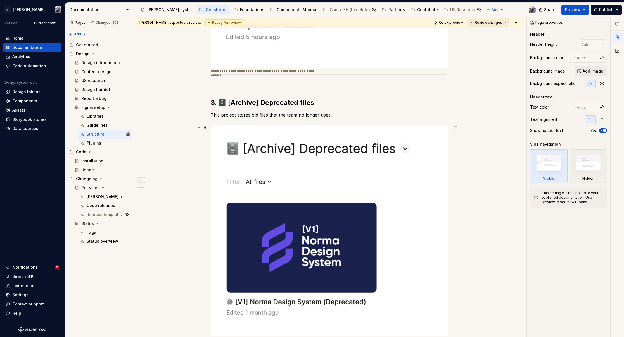
scroll to position [1068, 0]
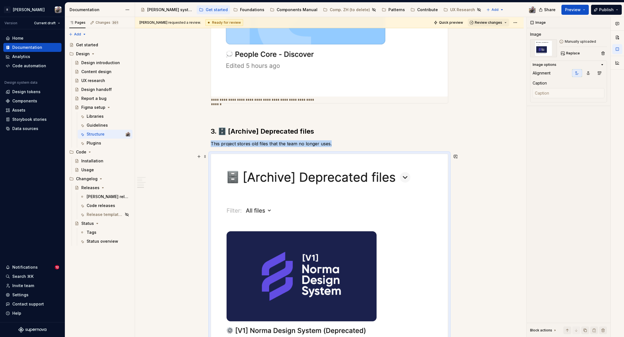
click at [261, 186] on img at bounding box center [329, 259] width 237 height 211
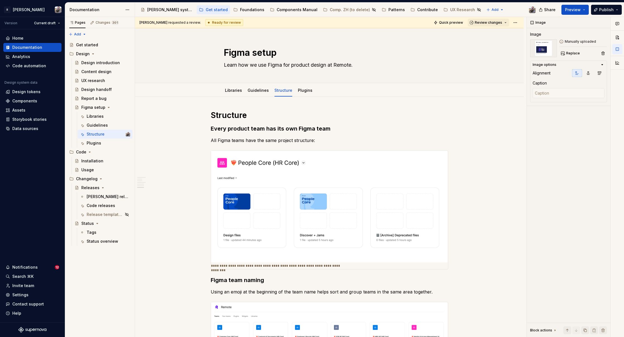
scroll to position [1068, 0]
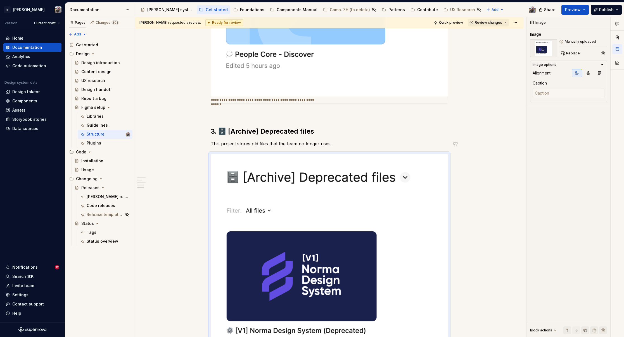
click at [332, 145] on p "This project stores old files that the team no longer uses." at bounding box center [329, 143] width 237 height 7
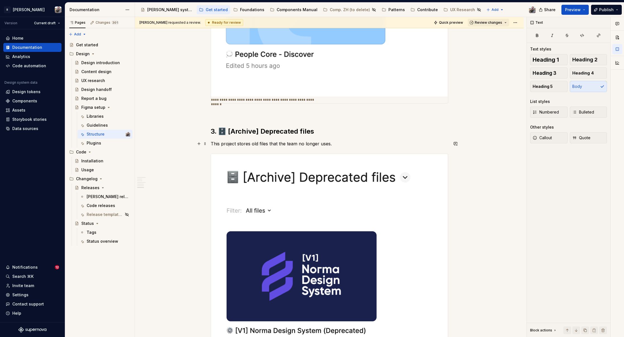
type textarea "*"
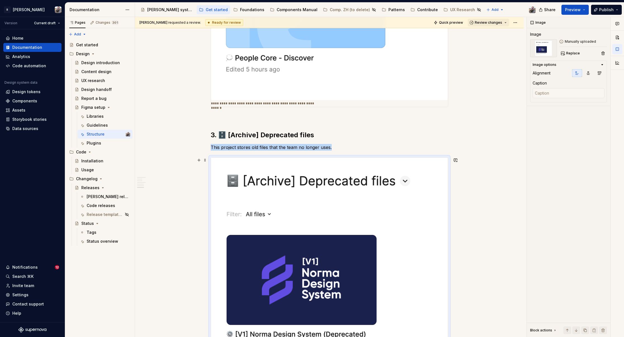
scroll to position [1117, 0]
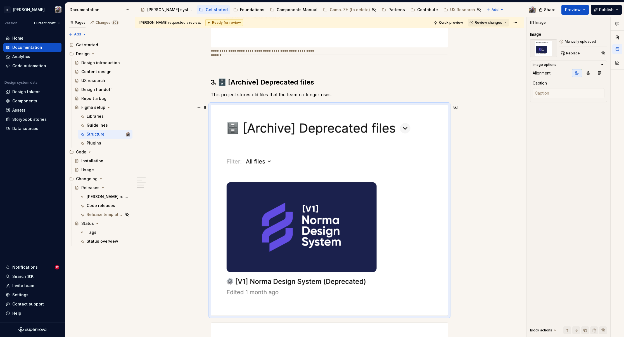
drag, startPoint x: 448, startPoint y: 202, endPoint x: 409, endPoint y: 194, distance: 39.9
click at [409, 194] on div at bounding box center [329, 210] width 237 height 211
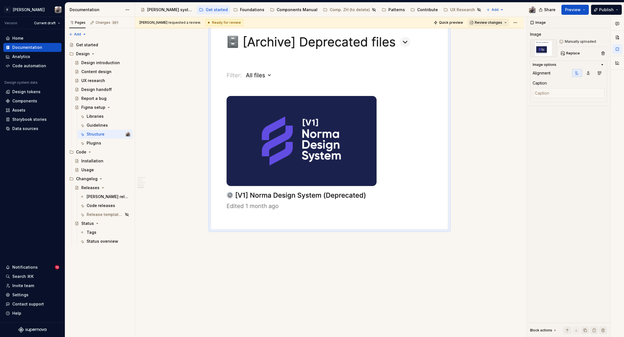
scroll to position [1125, 0]
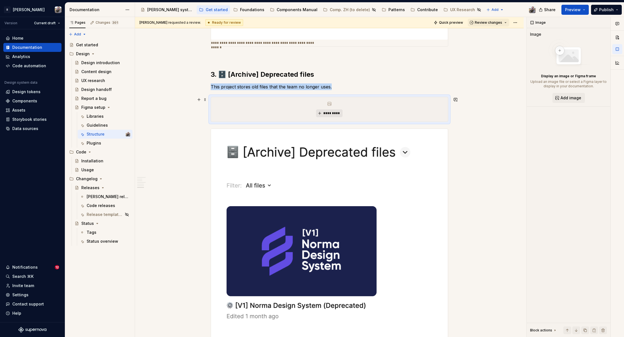
click at [319, 113] on button "*********" at bounding box center [329, 113] width 27 height 8
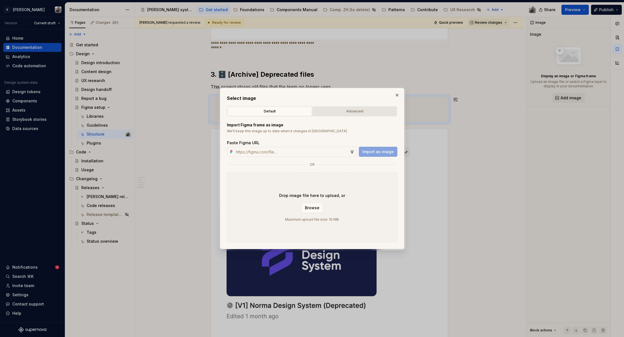
click at [329, 113] on div "Advanced" at bounding box center [354, 112] width 80 height 6
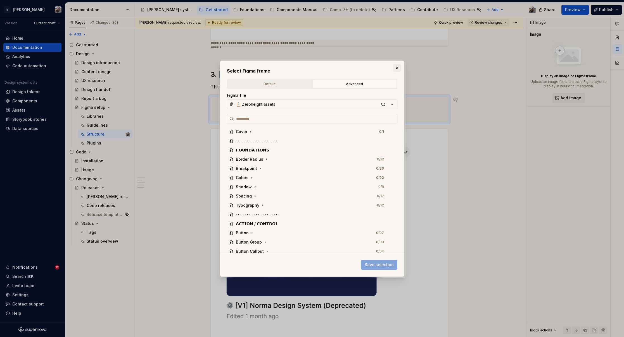
click at [398, 66] on button "button" at bounding box center [397, 68] width 8 height 8
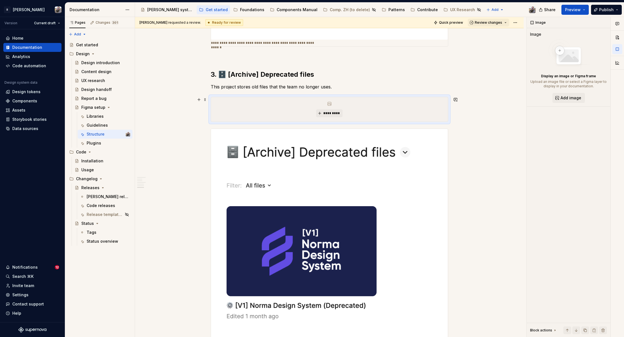
click at [296, 113] on div "*********" at bounding box center [329, 109] width 237 height 25
click at [206, 100] on span at bounding box center [205, 100] width 4 height 8
click at [226, 147] on div "Delete" at bounding box center [231, 149] width 36 height 6
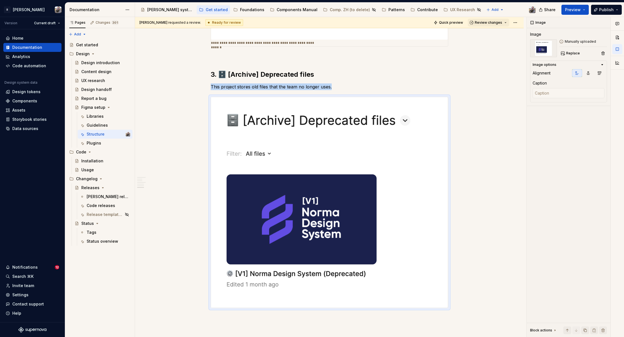
scroll to position [998, 0]
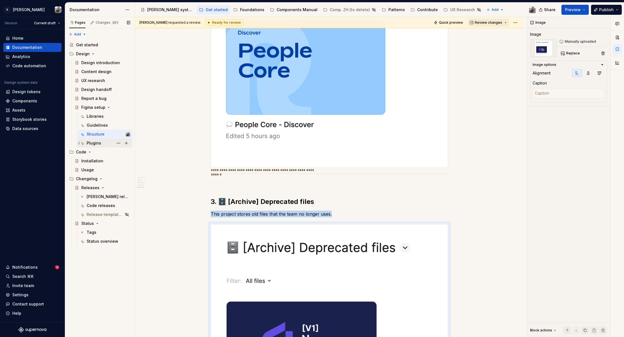
click at [93, 143] on div "Plugins" at bounding box center [94, 143] width 15 height 6
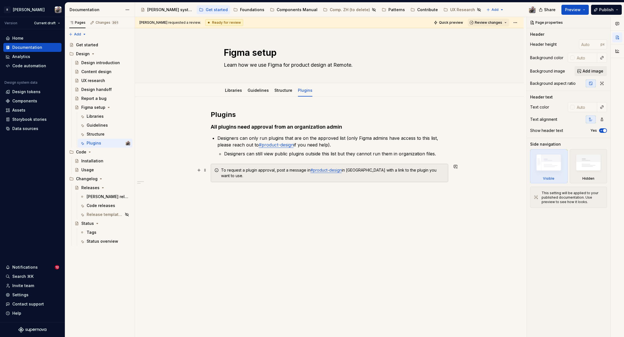
type textarea "*"
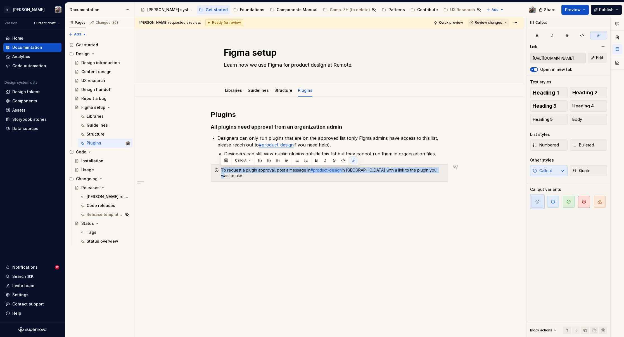
drag, startPoint x: 230, startPoint y: 170, endPoint x: 469, endPoint y: 179, distance: 239.2
click at [464, 180] on div "Plugins All plugins need approval from an organization admin Designers can only…" at bounding box center [329, 193] width 388 height 193
click at [600, 203] on icon "button" at bounding box center [599, 201] width 4 height 3
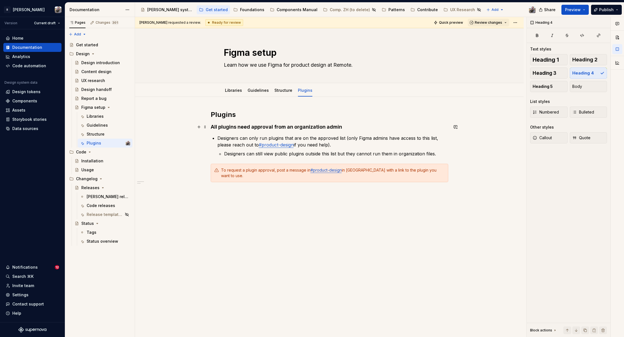
click at [217, 125] on h4 "All plugins need approval from an organization admin" at bounding box center [329, 127] width 237 height 7
click at [263, 145] on link "#product-design" at bounding box center [276, 145] width 35 height 6
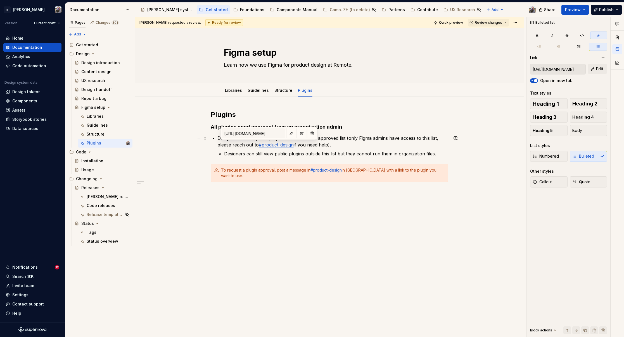
click at [262, 144] on link "#product-design" at bounding box center [276, 145] width 35 height 6
click at [554, 70] on input "https://remote-com.slack.com/archives/C03ETRDMAJE" at bounding box center [557, 69] width 55 height 10
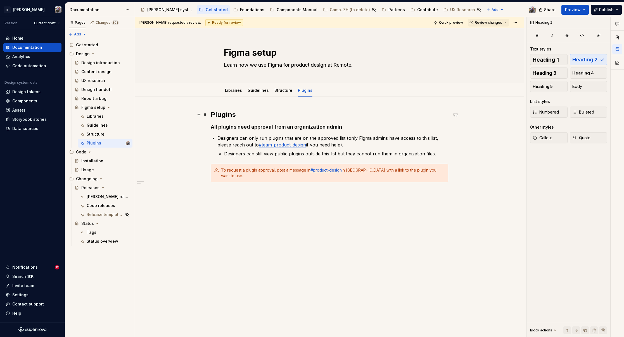
click at [351, 114] on h2 "Plugins" at bounding box center [329, 114] width 237 height 9
drag, startPoint x: 242, startPoint y: 114, endPoint x: 196, endPoint y: 110, distance: 46.2
click at [195, 110] on div "Plugins All plugins need approval from an organization admin Designers can only…" at bounding box center [329, 193] width 388 height 193
click at [244, 102] on button "Heading 2" at bounding box center [235, 103] width 27 height 8
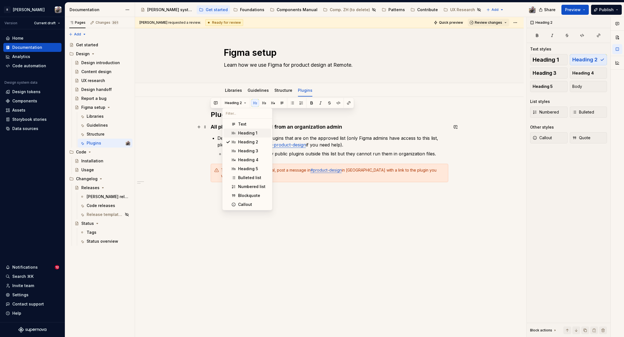
click at [241, 129] on span "Heading 1" at bounding box center [246, 133] width 47 height 9
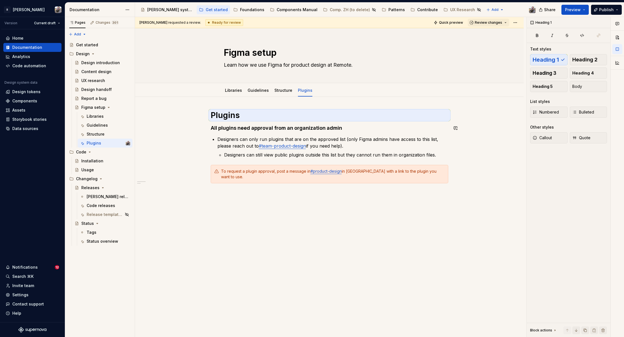
click at [392, 122] on div "Plugins All plugins need approval from an organization admin Designers can only…" at bounding box center [329, 146] width 237 height 73
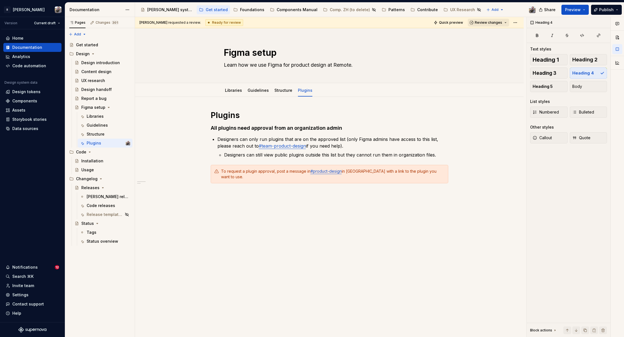
click at [487, 23] on span "Review changes" at bounding box center [487, 22] width 27 height 4
click at [484, 36] on div "Approve" at bounding box center [503, 34] width 49 height 6
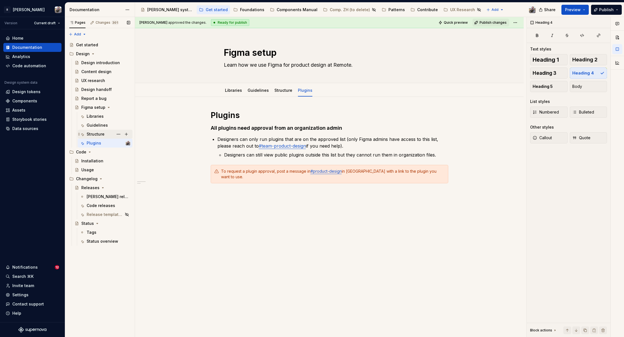
click at [104, 136] on div "Structure" at bounding box center [96, 135] width 18 height 6
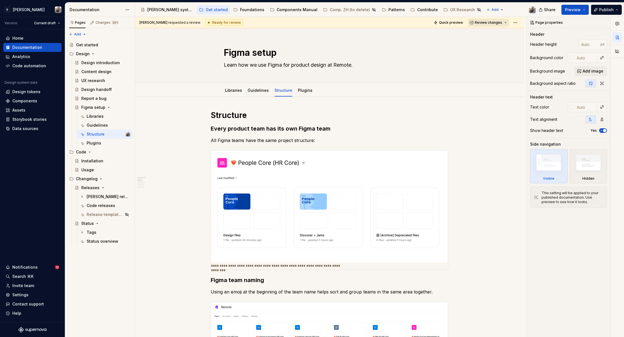
click at [481, 21] on span "Review changes" at bounding box center [487, 22] width 27 height 4
click at [480, 32] on div "Approve" at bounding box center [503, 34] width 49 height 6
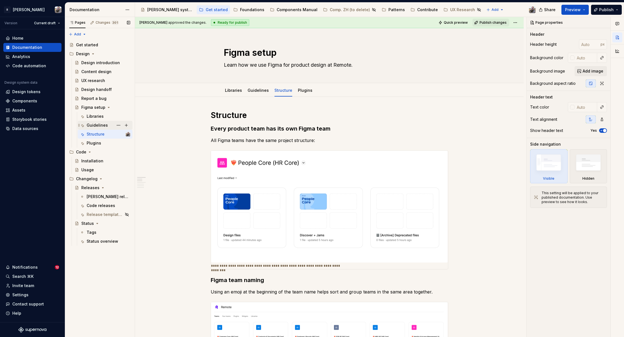
click at [85, 123] on div "Guidelines" at bounding box center [105, 125] width 50 height 8
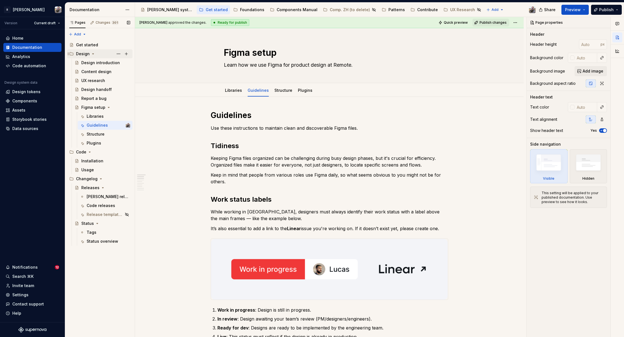
click at [83, 52] on div "Design" at bounding box center [83, 54] width 14 height 6
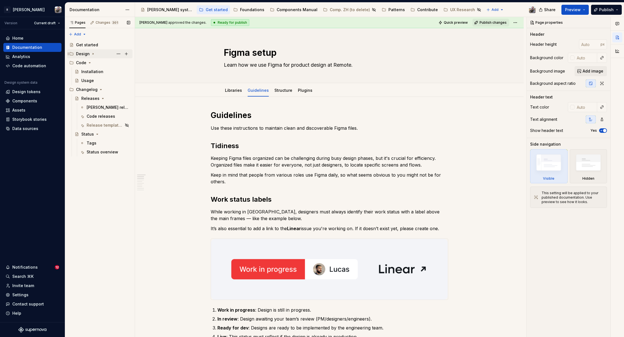
click at [88, 55] on div "Design" at bounding box center [83, 54] width 14 height 6
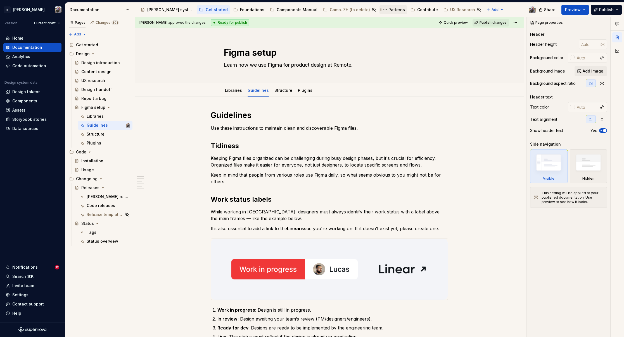
click at [388, 11] on div "Patterns" at bounding box center [396, 10] width 16 height 6
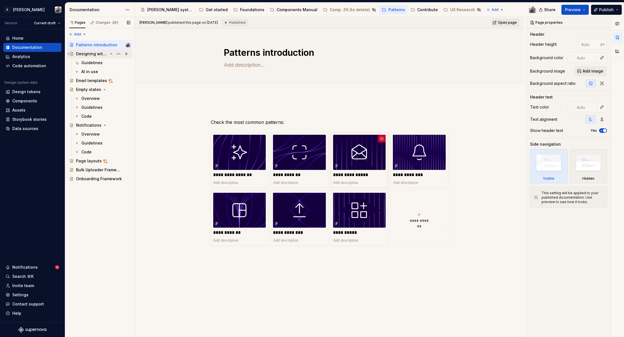
click at [84, 54] on div "Designing with AI ✨" at bounding box center [92, 54] width 32 height 6
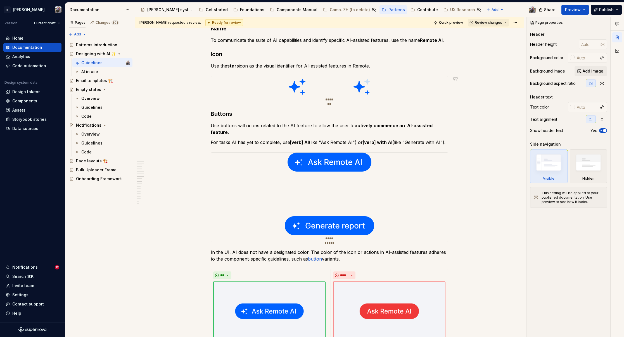
scroll to position [477, 0]
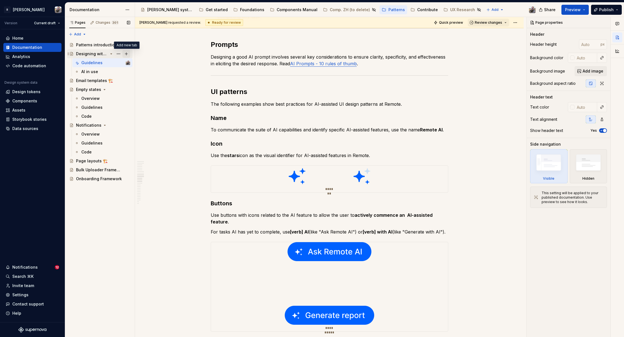
click at [128, 53] on button "Page tree" at bounding box center [126, 54] width 8 height 8
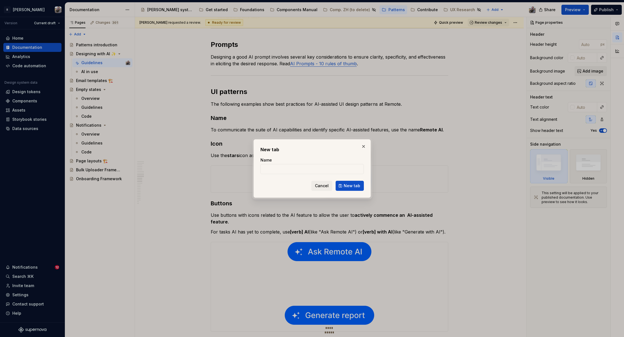
type textarea "*"
click at [275, 169] on input "Name" at bounding box center [311, 169] width 103 height 10
type input "Remote AI"
click at [348, 186] on span "New tab" at bounding box center [351, 186] width 16 height 6
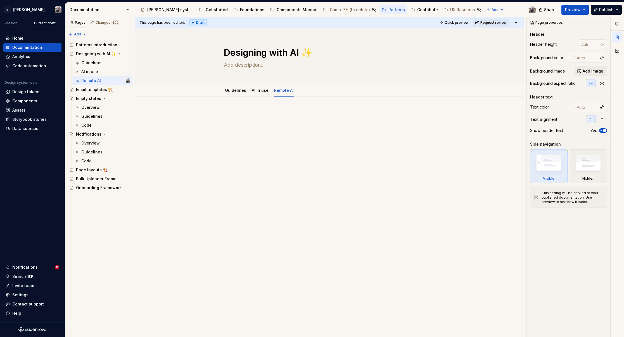
type textarea "*"
click at [252, 113] on p at bounding box center [329, 113] width 237 height 7
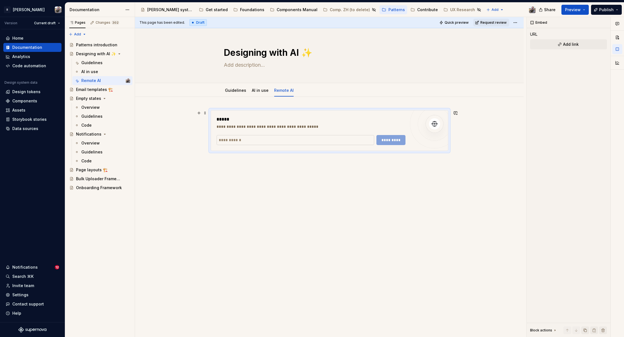
click at [236, 141] on input "text" at bounding box center [295, 140] width 158 height 10
type textarea "*"
paste input "**********"
type input "**********"
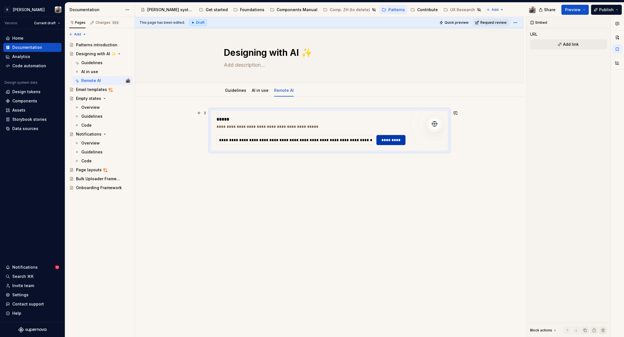
click at [380, 142] on span "*********" at bounding box center [391, 140] width 22 height 6
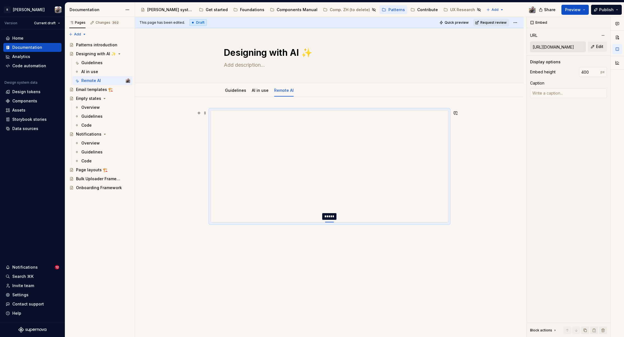
type textarea "*"
type input "490"
type textarea "*"
type input "571"
type textarea "*"
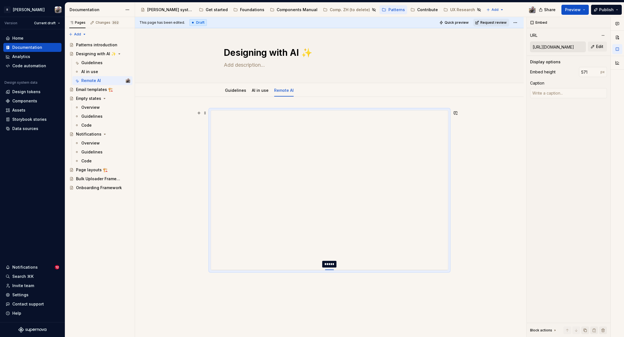
type input "586"
type textarea "*"
type input "603"
type textarea "*"
type input "621"
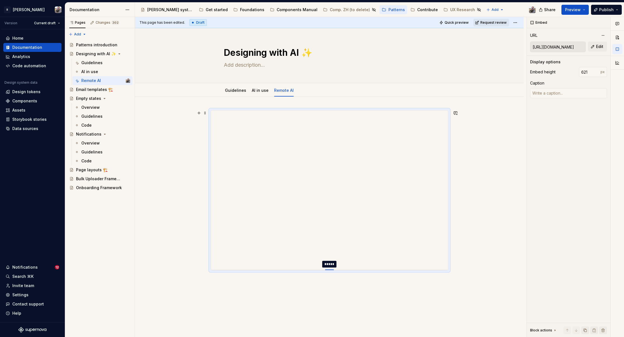
type textarea "*"
type input "630"
type textarea "*"
type input "634"
type textarea "*"
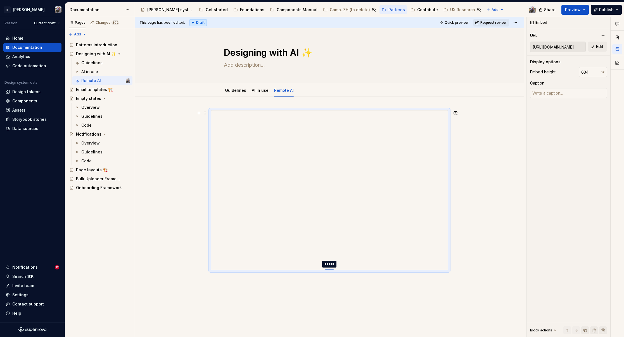
type input "637"
type textarea "*"
type input "639"
type textarea "*"
type input "641"
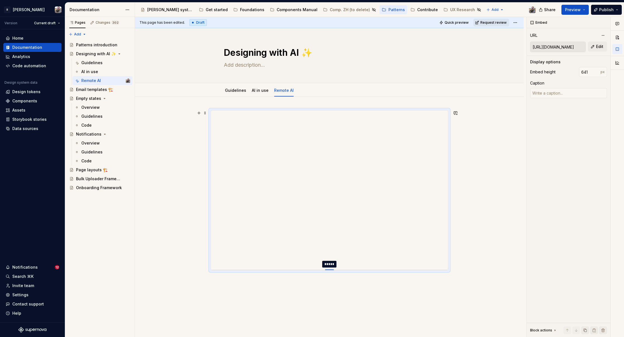
type textarea "*"
type input "647"
type textarea "*"
type input "650"
type textarea "*"
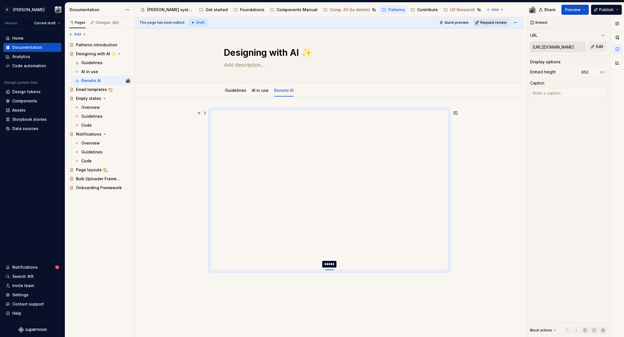
type input "653"
type textarea "*"
type input "654"
type textarea "*"
type input "655"
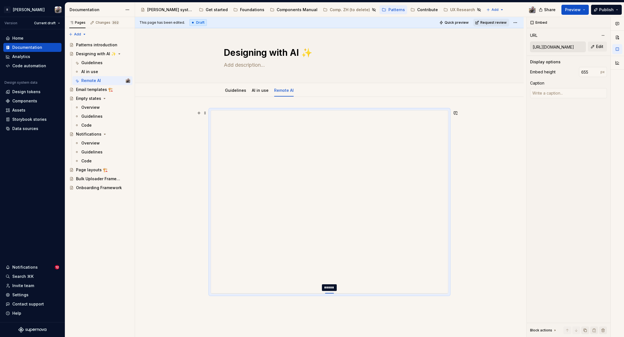
type textarea "*"
type input "657"
type textarea "*"
type input "660"
type textarea "*"
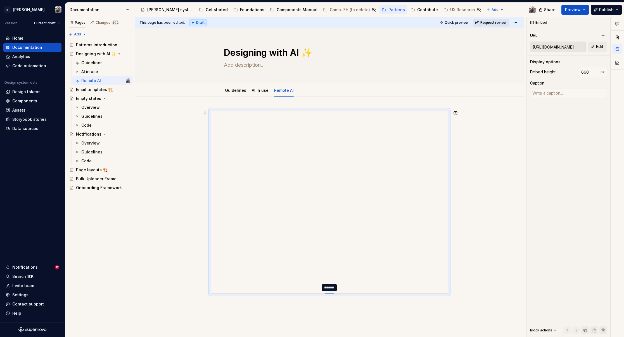
type input "661"
drag, startPoint x: 328, startPoint y: 222, endPoint x: 325, endPoint y: 293, distance: 71.3
click at [572, 13] on button "Preview" at bounding box center [574, 10] width 27 height 10
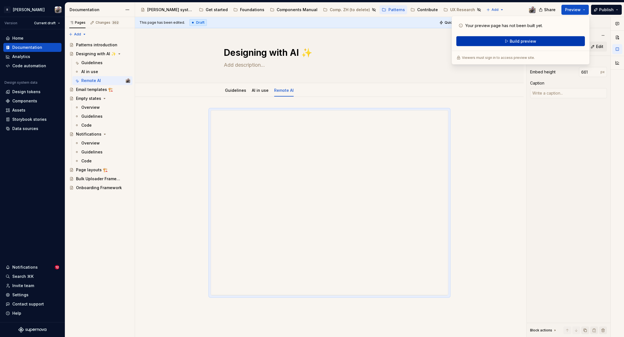
click at [508, 42] on button "Build preview" at bounding box center [520, 41] width 128 height 10
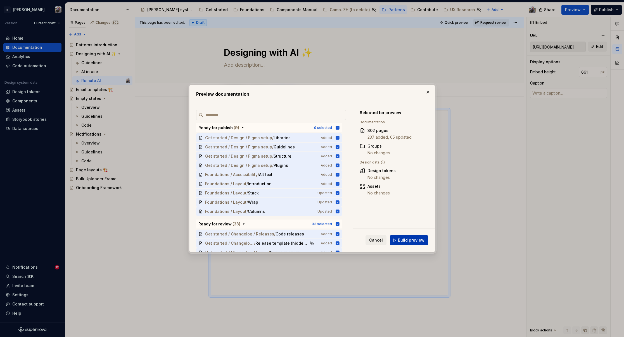
click at [414, 239] on span "Build preview" at bounding box center [411, 241] width 27 height 6
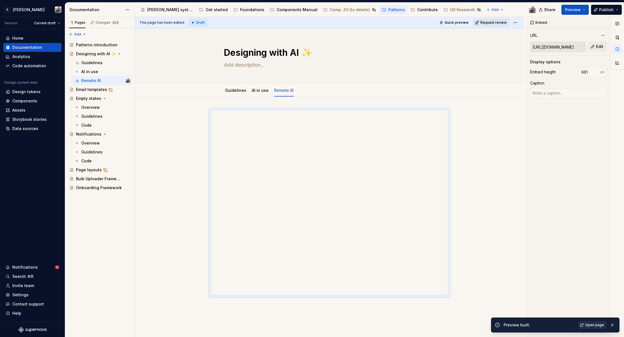
click at [587, 323] on link "Open page" at bounding box center [592, 325] width 28 height 8
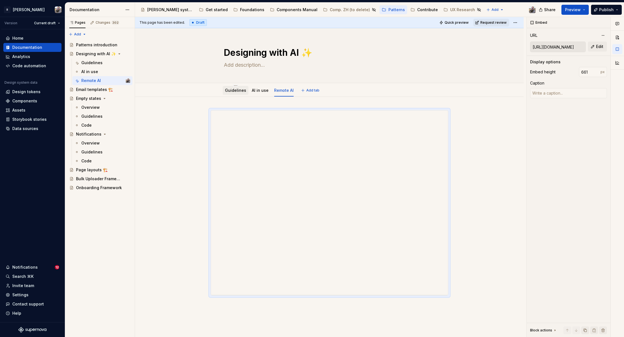
click at [234, 89] on link "Guidelines" at bounding box center [235, 90] width 21 height 5
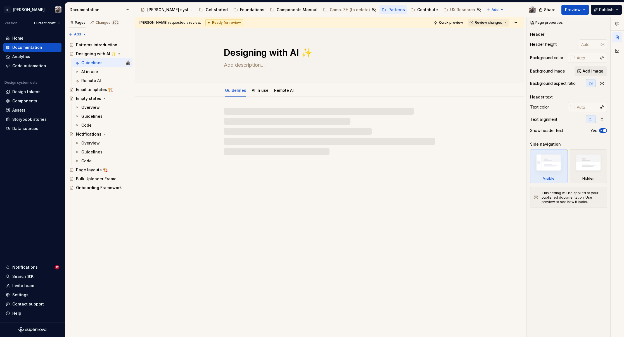
type textarea "*"
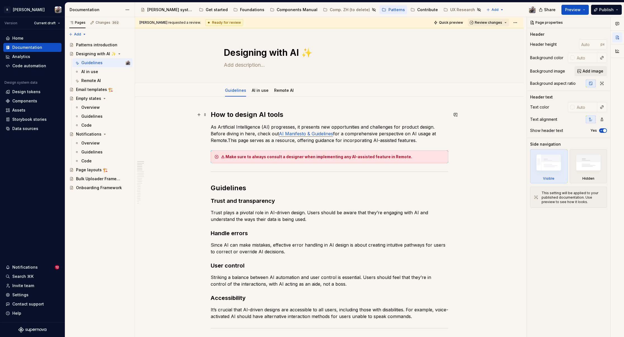
click at [285, 114] on h2 "How to design AI tools" at bounding box center [329, 114] width 237 height 9
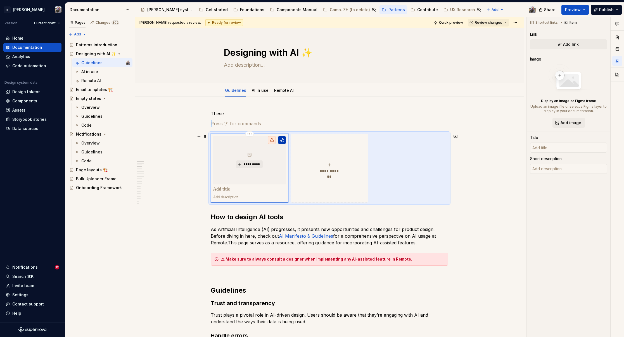
click at [280, 143] on button "button" at bounding box center [282, 140] width 8 height 8
type textarea "*"
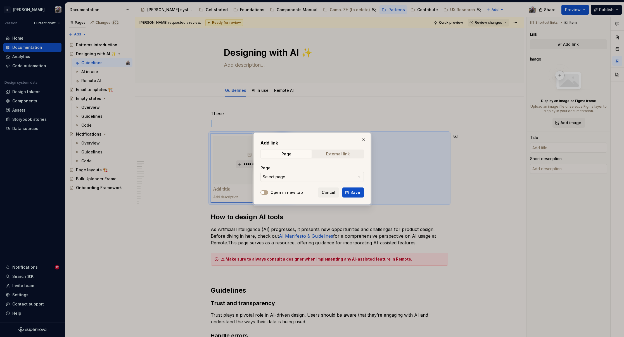
click at [334, 156] on div "External link" at bounding box center [338, 154] width 24 height 4
click at [261, 193] on icon "button" at bounding box center [262, 192] width 4 height 3
drag, startPoint x: 280, startPoint y: 179, endPoint x: 297, endPoint y: 178, distance: 17.6
click at [280, 179] on input "URL" at bounding box center [311, 177] width 103 height 10
paste input "- **🔍 Table of contents** # Remote AI This document sets out how to evolve our …"
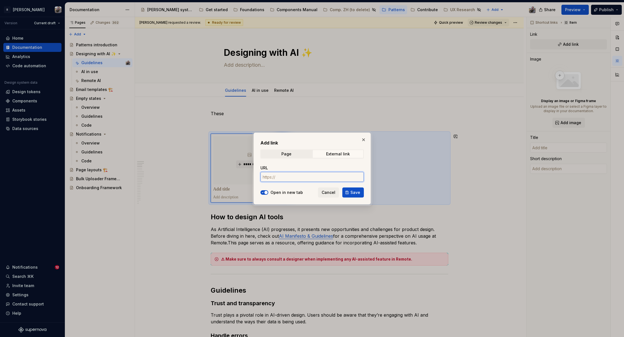
type input "- **🔍 Table of contents** # Remote AI This document sets out how to evolve our …"
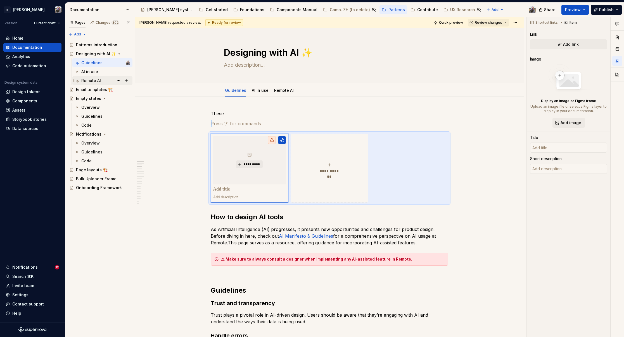
click at [93, 77] on div "Remote AI" at bounding box center [105, 81] width 49 height 8
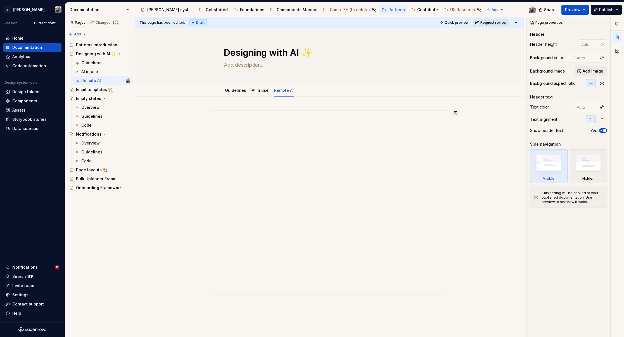
click at [232, 105] on div "**********" at bounding box center [329, 250] width 388 height 307
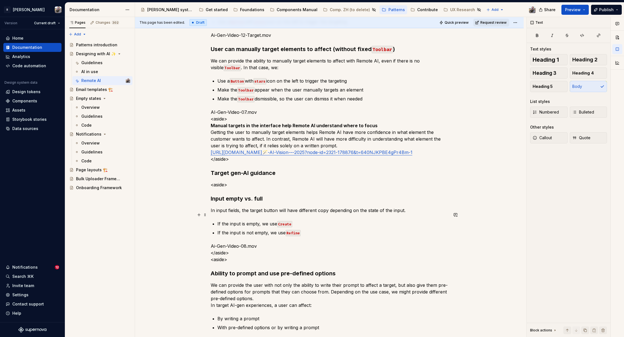
scroll to position [2573, 0]
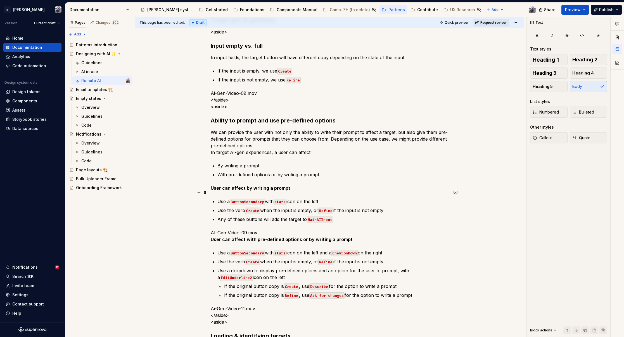
click at [234, 35] on p "<aside>" at bounding box center [329, 31] width 237 height 7
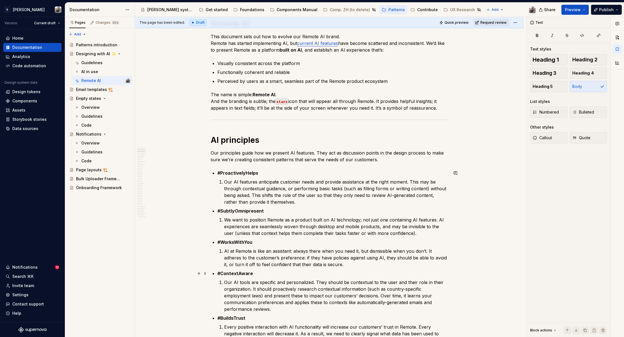
scroll to position [230, 0]
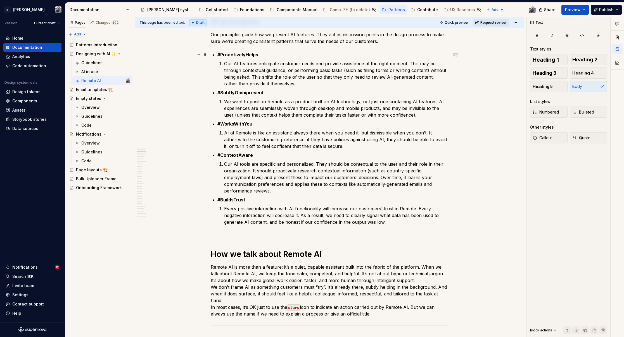
click at [218, 53] on strong "#ProactivelyHelps" at bounding box center [237, 55] width 41 height 6
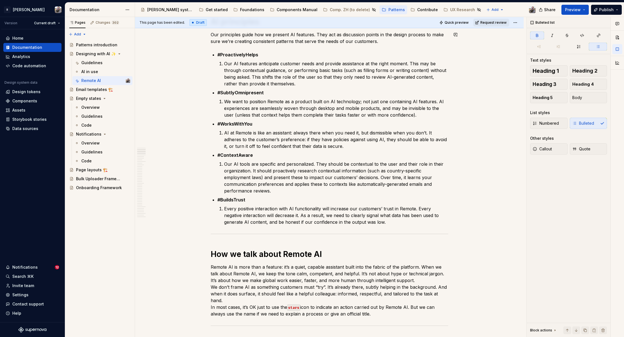
type textarea "*"
drag, startPoint x: 219, startPoint y: 54, endPoint x: 223, endPoint y: 54, distance: 3.9
click at [219, 54] on strong "#ProactivelyHelps" at bounding box center [237, 55] width 41 height 6
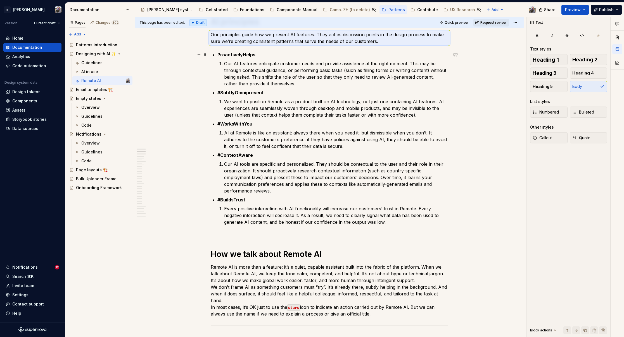
click at [252, 55] on strong "ProactivelyHelps" at bounding box center [236, 55] width 38 height 6
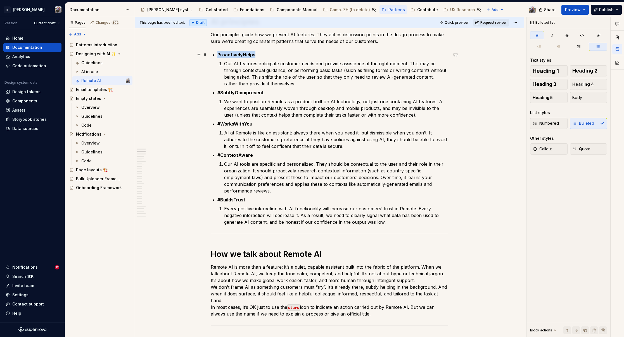
drag, startPoint x: 262, startPoint y: 55, endPoint x: 210, endPoint y: 55, distance: 52.8
click at [244, 46] on span "Bulleted list" at bounding box center [240, 44] width 19 height 4
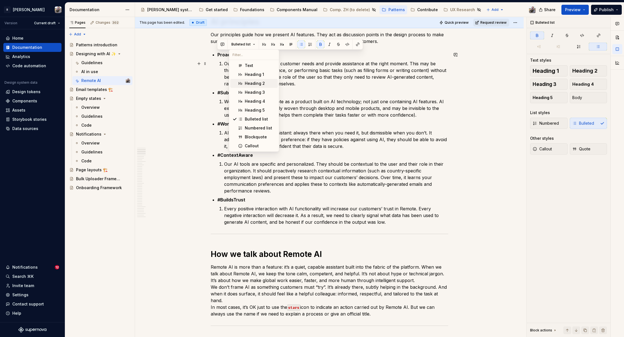
click at [252, 85] on div "Heading 2" at bounding box center [255, 84] width 20 height 6
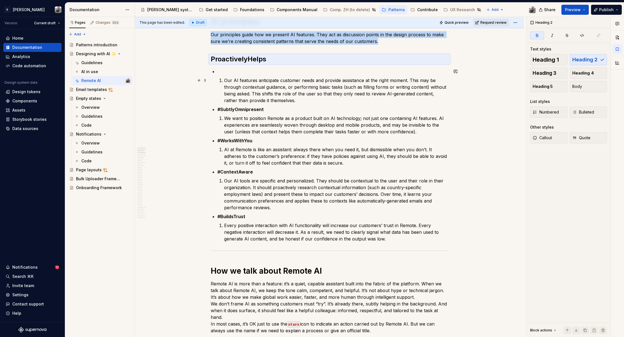
click at [224, 79] on li "Our AI features anticipate customer needs and provide assistance at the right m…" at bounding box center [336, 90] width 224 height 27
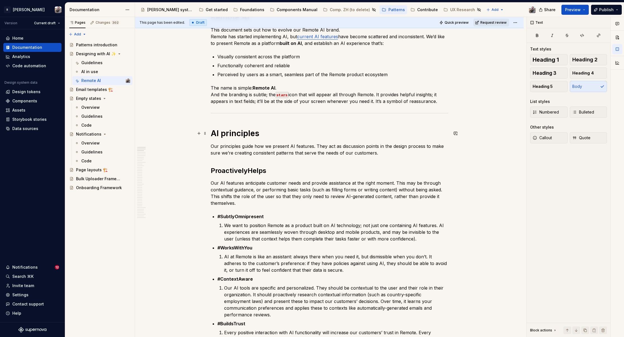
scroll to position [0, 0]
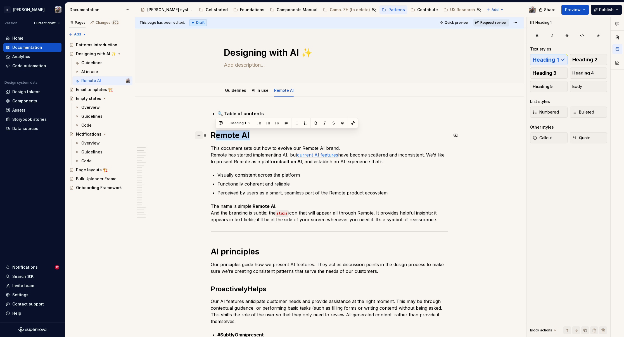
drag, startPoint x: 227, startPoint y: 133, endPoint x: 200, endPoint y: 132, distance: 27.2
drag, startPoint x: 261, startPoint y: 250, endPoint x: 197, endPoint y: 245, distance: 63.6
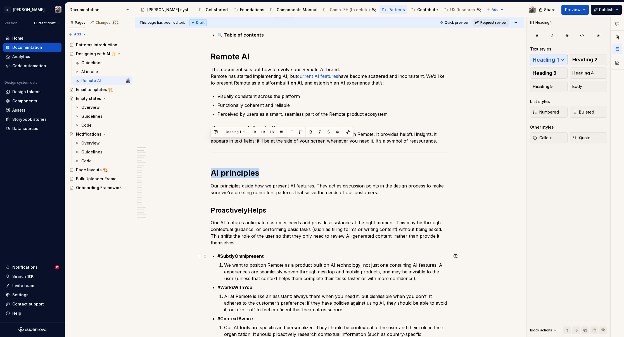
scroll to position [108, 0]
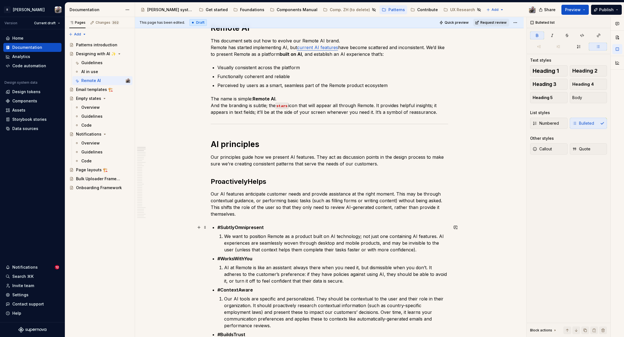
drag, startPoint x: 221, startPoint y: 228, endPoint x: 224, endPoint y: 227, distance: 3.4
click at [221, 228] on strong "#SubtlyOmnipresent" at bounding box center [240, 228] width 46 height 6
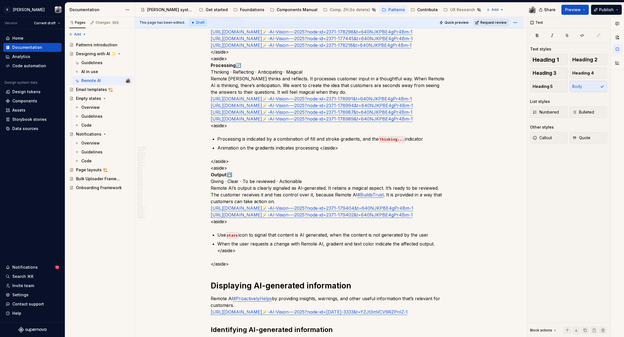
scroll to position [0, 0]
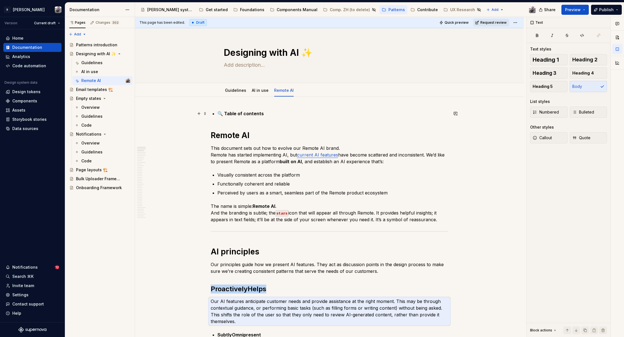
click at [265, 113] on p "🔍 Table of contents" at bounding box center [332, 113] width 231 height 7
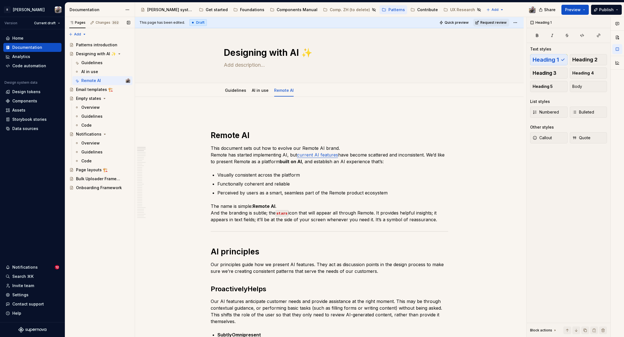
click at [0, 0] on button "Page tree" at bounding box center [0, 0] width 0 height 0
click at [131, 113] on div "Hide tab" at bounding box center [152, 111] width 55 height 6
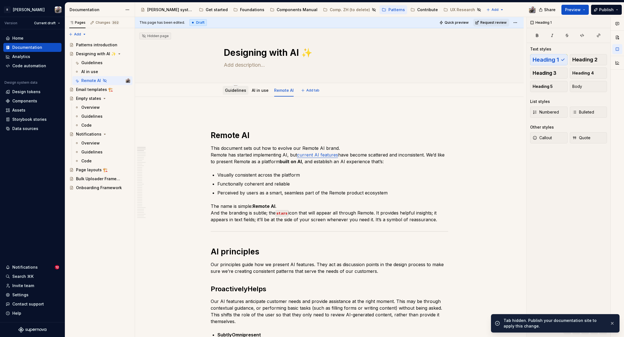
click at [231, 92] on link "Guidelines" at bounding box center [235, 90] width 21 height 5
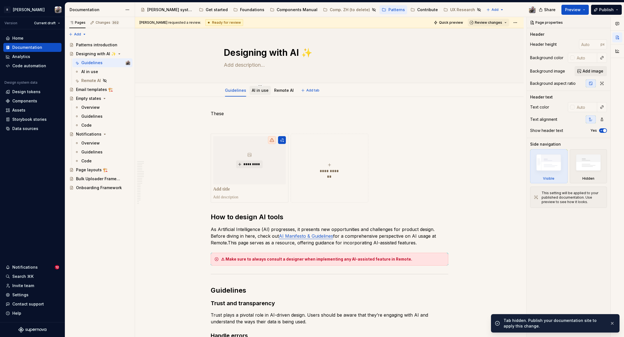
click at [255, 92] on link "AI in use" at bounding box center [260, 90] width 17 height 5
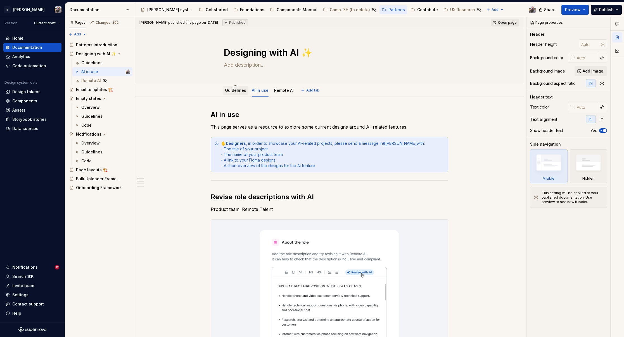
click at [229, 87] on div "Guidelines" at bounding box center [235, 90] width 21 height 7
click at [231, 92] on link "Guidelines" at bounding box center [235, 90] width 21 height 5
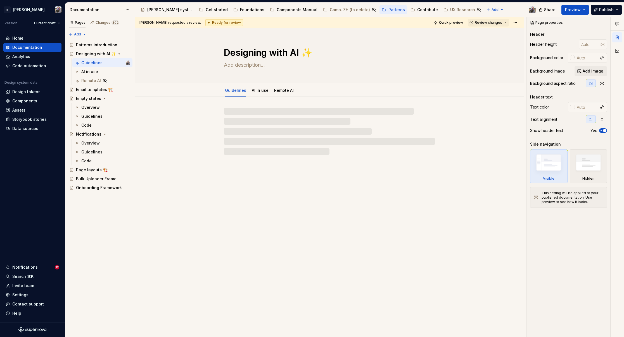
type textarea "*"
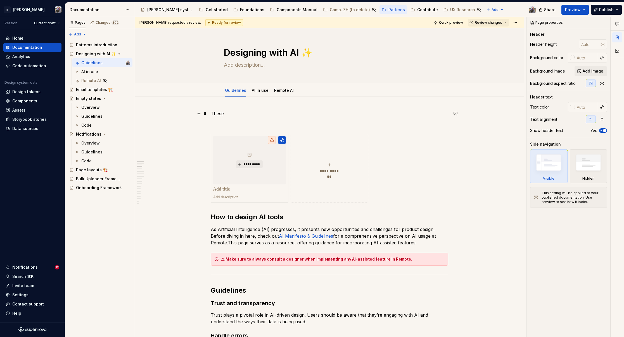
click at [233, 113] on p "These" at bounding box center [329, 113] width 237 height 7
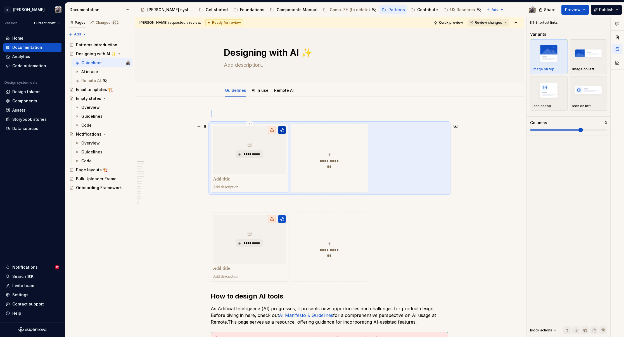
click at [281, 129] on button "button" at bounding box center [282, 130] width 8 height 8
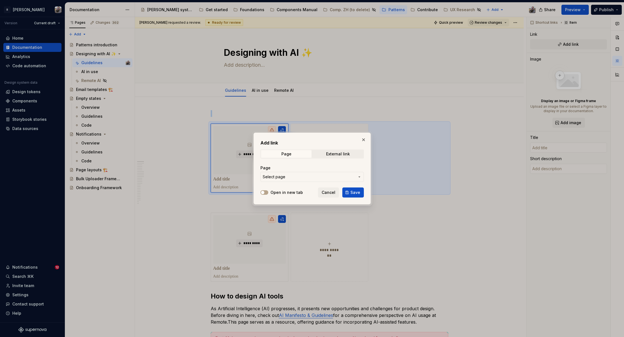
type textarea "*"
click at [329, 156] on span "External link" at bounding box center [337, 154] width 51 height 8
click at [297, 173] on input "URL" at bounding box center [311, 177] width 103 height 10
paste input "https://www.notion.so/remotecom/Remote-AI-Framework-22ccb4dadab4807ebaedff0740d…"
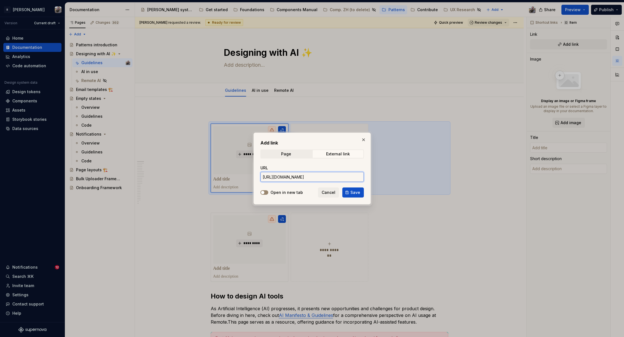
type input "https://www.notion.so/remotecom/Remote-AI-Framework-22ccb4dadab4807ebaedff0740d…"
click at [263, 190] on button "Open in new tab" at bounding box center [264, 192] width 8 height 4
click at [350, 190] on button "Save" at bounding box center [353, 193] width 22 height 10
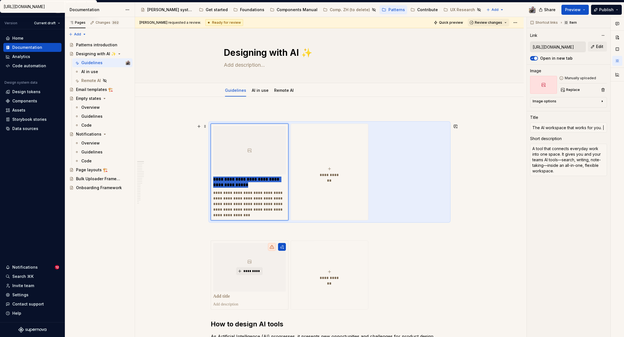
drag, startPoint x: 240, startPoint y: 184, endPoint x: 201, endPoint y: 175, distance: 39.6
type textarea "*"
type input "Remote AI Framework"
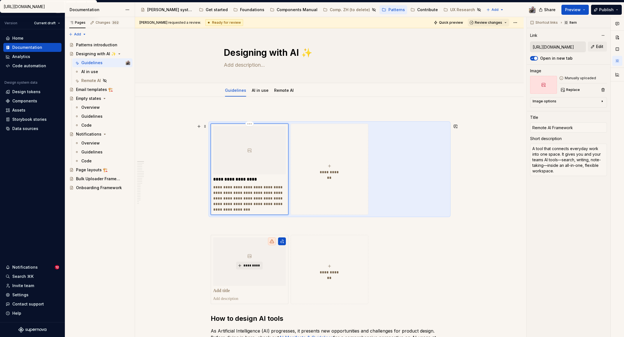
click at [238, 199] on p "**********" at bounding box center [249, 199] width 73 height 28
drag, startPoint x: 247, startPoint y: 209, endPoint x: 208, endPoint y: 188, distance: 44.1
click at [211, 188] on div "**********" at bounding box center [329, 169] width 237 height 91
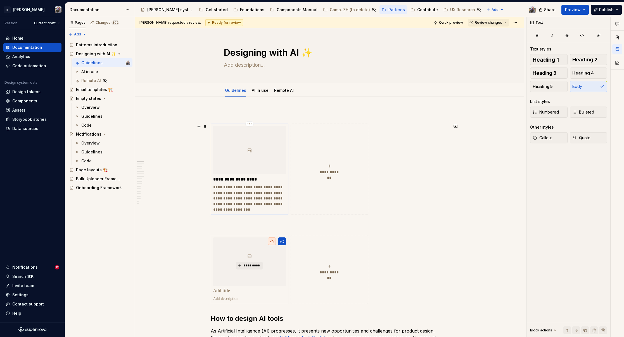
click at [240, 207] on p "**********" at bounding box center [249, 199] width 73 height 28
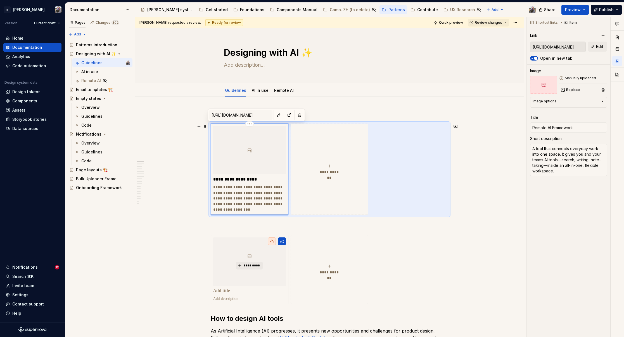
type textarea "*"
type textarea "Our principles guide how we present AI features."
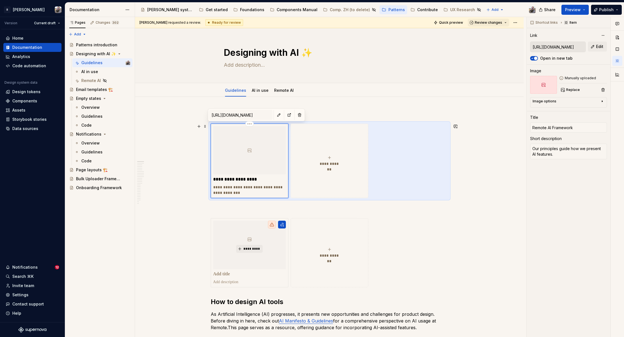
click at [253, 152] on div at bounding box center [249, 150] width 73 height 48
click at [553, 81] on div at bounding box center [543, 85] width 27 height 18
click at [575, 90] on span "Replace" at bounding box center [573, 90] width 14 height 4
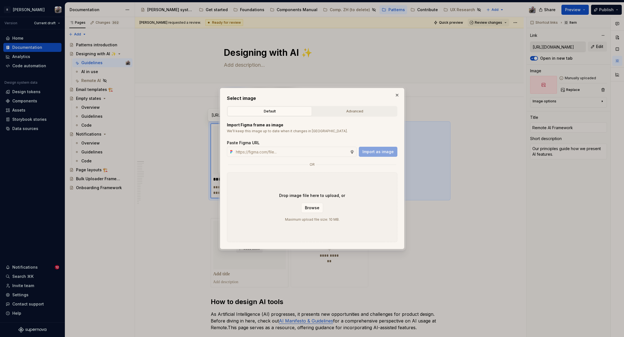
type textarea "*"
paste input "https://www.figma.com/design/2xex8KL6f4aCJMX7xWJmv4/%F0%9F%93%8B-Zeroheight-ass…"
type input "https://www.figma.com/design/2xex8KL6f4aCJMX7xWJmv4/%F0%9F%93%8B-Zeroheight-ass…"
drag, startPoint x: 371, startPoint y: 149, endPoint x: 390, endPoint y: 149, distance: 18.7
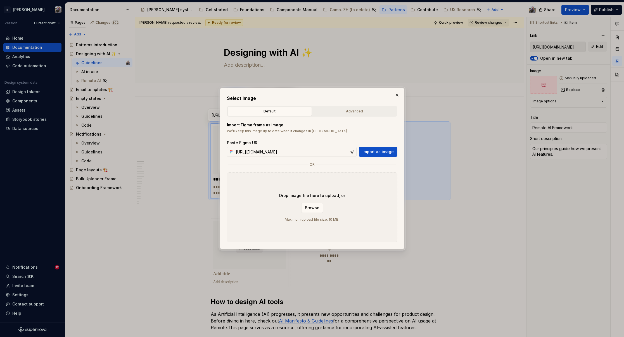
click at [371, 149] on button "Import as image" at bounding box center [378, 152] width 39 height 10
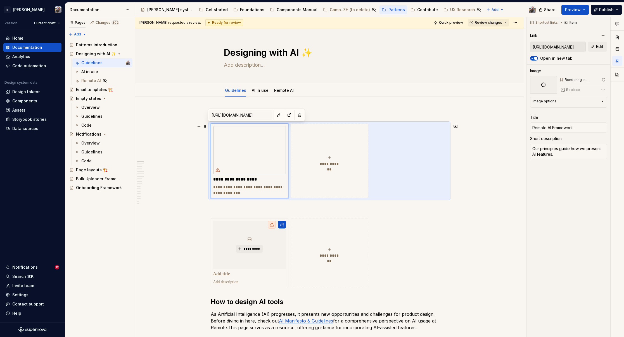
click at [401, 133] on div "**********" at bounding box center [329, 161] width 237 height 75
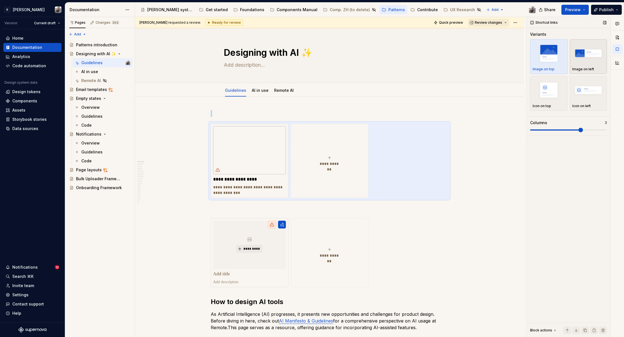
click at [584, 57] on img "button" at bounding box center [588, 53] width 32 height 20
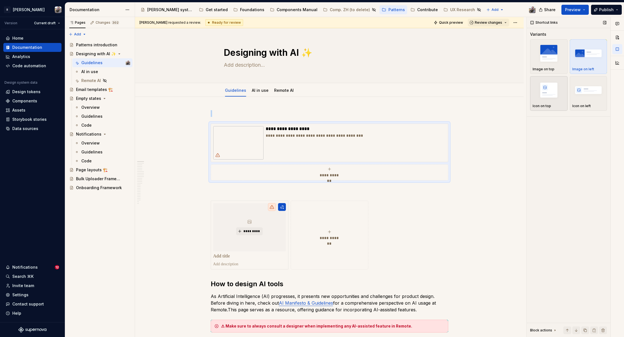
click at [552, 93] on img "button" at bounding box center [548, 90] width 32 height 20
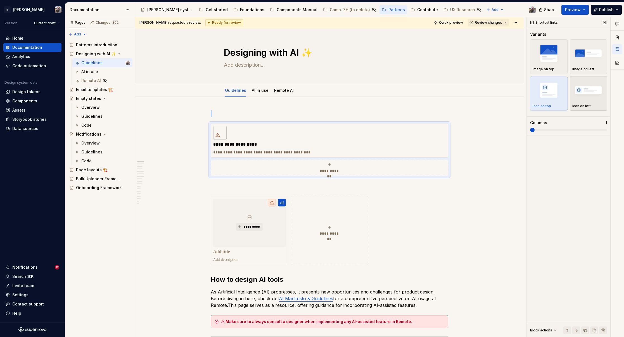
click at [586, 90] on img "button" at bounding box center [588, 90] width 32 height 20
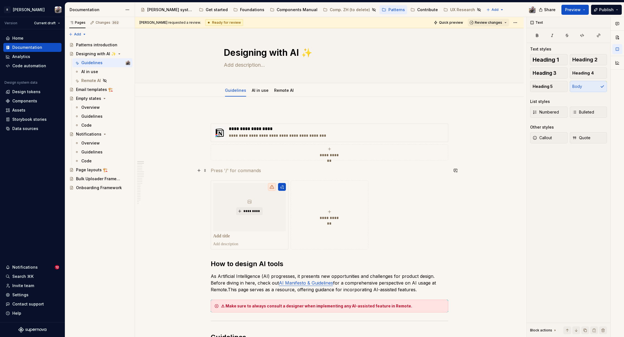
click at [291, 173] on p at bounding box center [329, 170] width 237 height 7
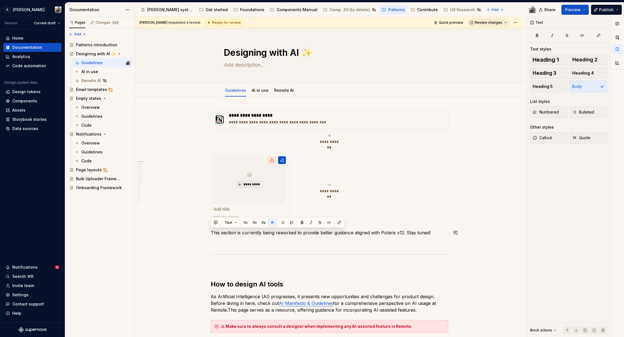
click at [332, 231] on p "This section is currently being reworked to provide better guidance aligned wit…" at bounding box center [329, 233] width 237 height 7
click at [549, 136] on span "Callout" at bounding box center [541, 138] width 19 height 6
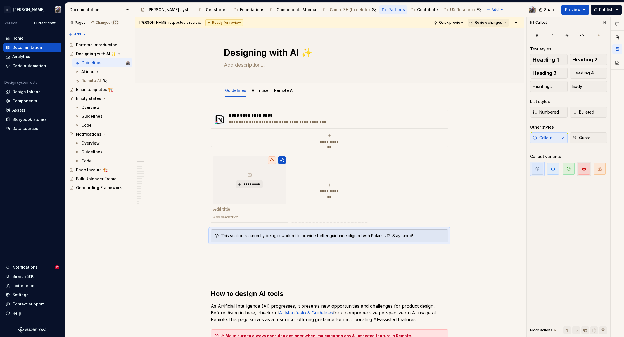
click at [583, 173] on span "button" at bounding box center [584, 169] width 12 height 12
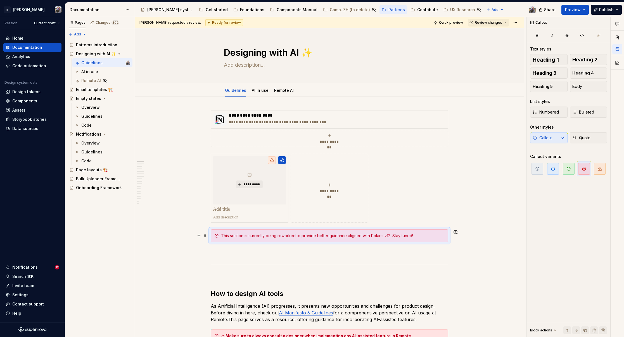
click at [393, 235] on div "This section is currently being reworked to provide better guidance aligned wit…" at bounding box center [332, 236] width 223 height 6
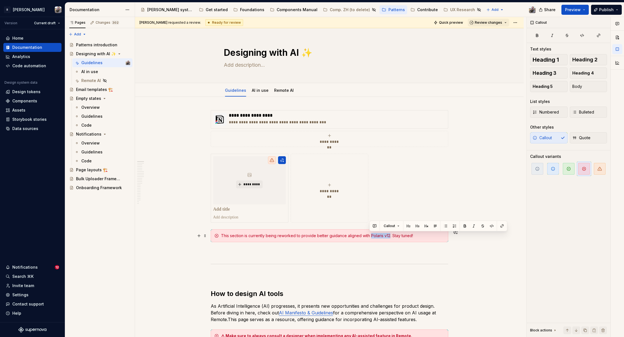
drag, startPoint x: 388, startPoint y: 236, endPoint x: 369, endPoint y: 236, distance: 19.8
click at [369, 236] on div "This section is currently being reworked to provide better guidance aligned wit…" at bounding box center [332, 236] width 223 height 6
drag, startPoint x: 409, startPoint y: 236, endPoint x: 369, endPoint y: 237, distance: 40.2
click at [369, 237] on div "This section is currently being reworked to provide better guidance aligned wit…" at bounding box center [332, 236] width 223 height 6
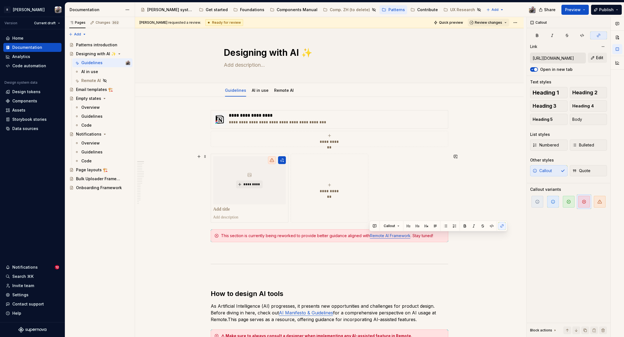
click at [325, 166] on button "**********" at bounding box center [329, 188] width 78 height 69
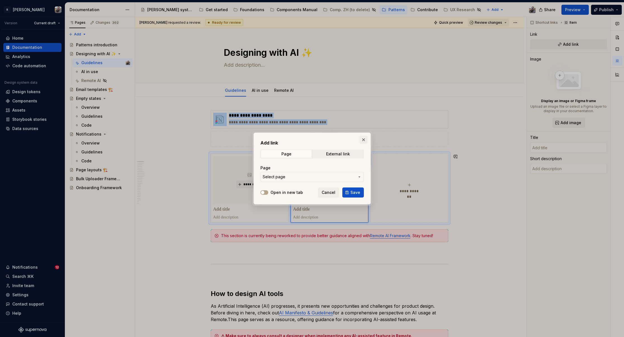
click at [367, 139] on button "button" at bounding box center [363, 140] width 8 height 8
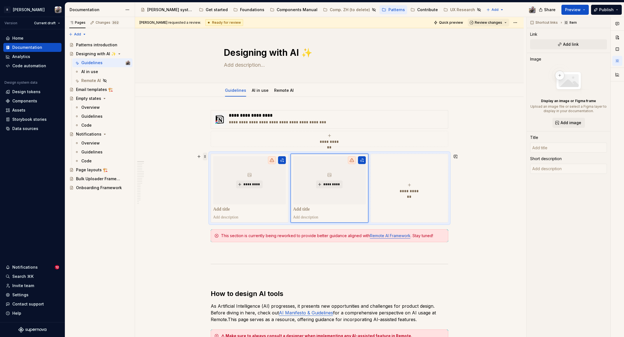
click at [205, 156] on span at bounding box center [205, 157] width 4 height 8
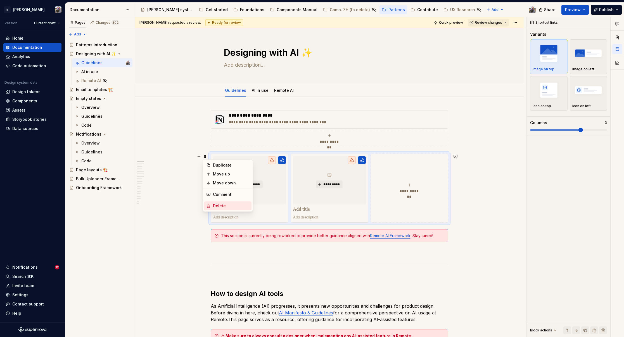
click at [213, 206] on div "Delete" at bounding box center [231, 206] width 36 height 6
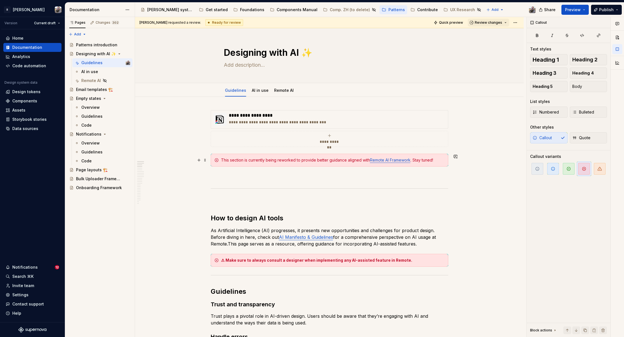
click at [441, 162] on div "This section is currently being reworked to provide better guidance aligned wit…" at bounding box center [332, 160] width 223 height 6
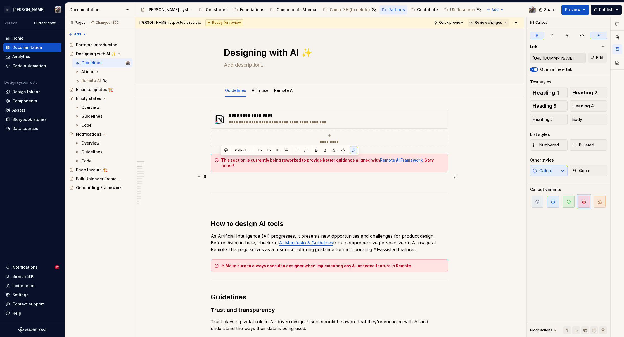
click at [240, 179] on p at bounding box center [329, 182] width 237 height 7
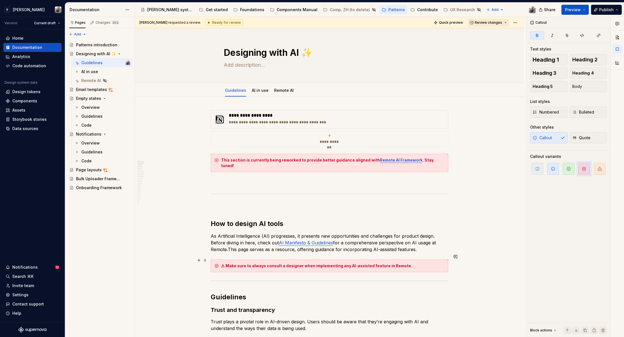
click at [223, 264] on strong "⚠ Make sure to always consult a designer when implementing any AI-assisted feat…" at bounding box center [316, 266] width 191 height 5
click at [593, 165] on span "button" at bounding box center [599, 169] width 12 height 12
click at [225, 179] on p at bounding box center [329, 182] width 237 height 7
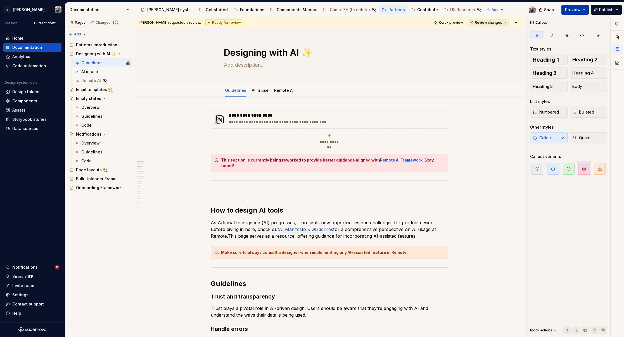
click at [584, 11] on button "Preview" at bounding box center [574, 10] width 27 height 10
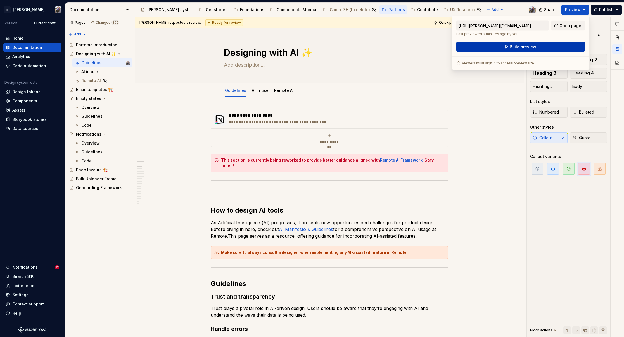
click at [505, 47] on button "Build preview" at bounding box center [520, 47] width 128 height 10
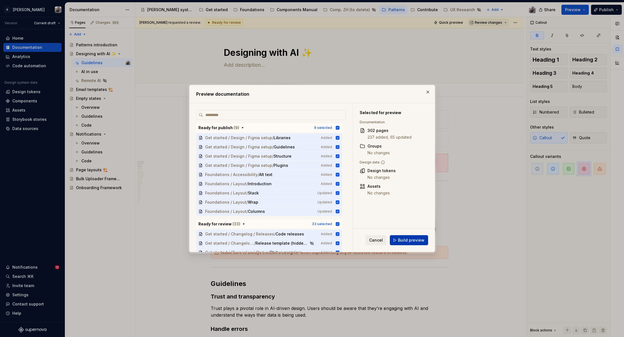
click at [404, 242] on span "Build preview" at bounding box center [411, 241] width 27 height 6
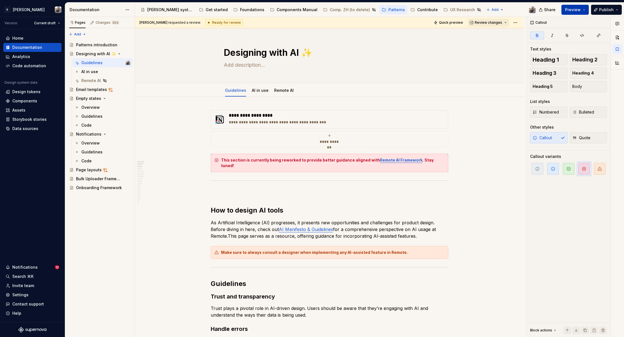
click at [579, 10] on span "Preview" at bounding box center [573, 10] width 16 height 6
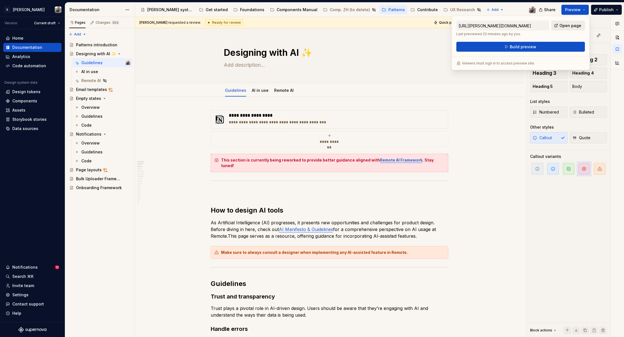
click at [572, 27] on span "Open page" at bounding box center [570, 26] width 22 height 6
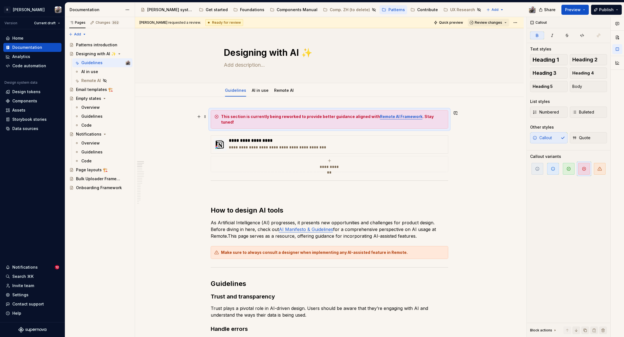
click at [440, 120] on div "This section is currently being reworked to provide better guidance aligned wit…" at bounding box center [329, 119] width 237 height 18
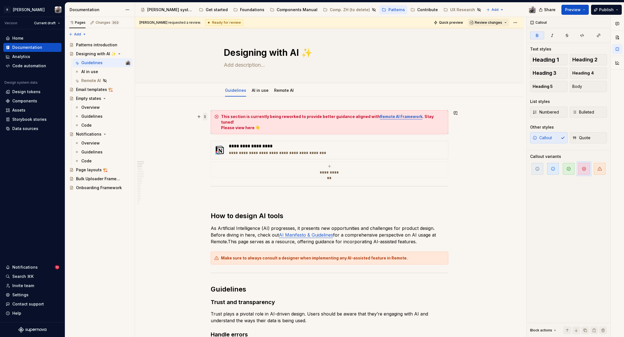
click at [204, 117] on span at bounding box center [205, 117] width 4 height 8
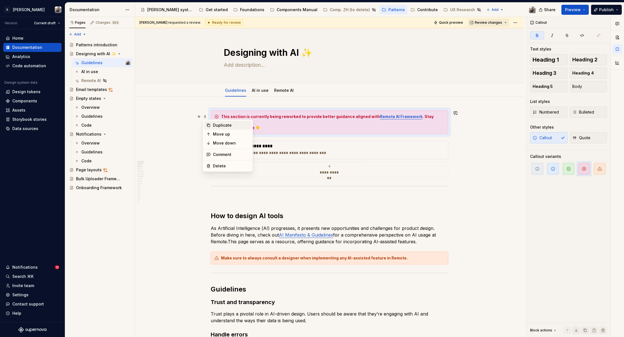
click at [213, 127] on div "Duplicate" at bounding box center [231, 126] width 36 height 6
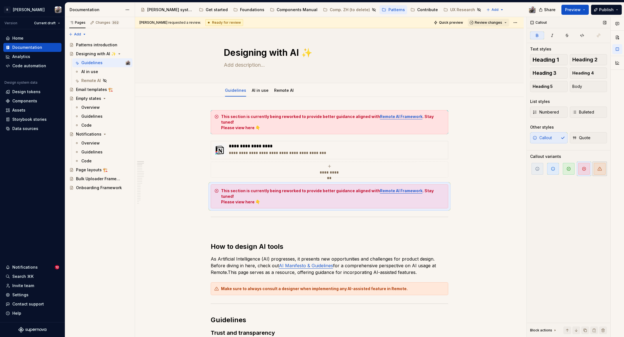
click at [597, 168] on icon "button" at bounding box center [599, 169] width 4 height 4
click at [251, 200] on strong "Please view here 👇" at bounding box center [240, 202] width 39 height 5
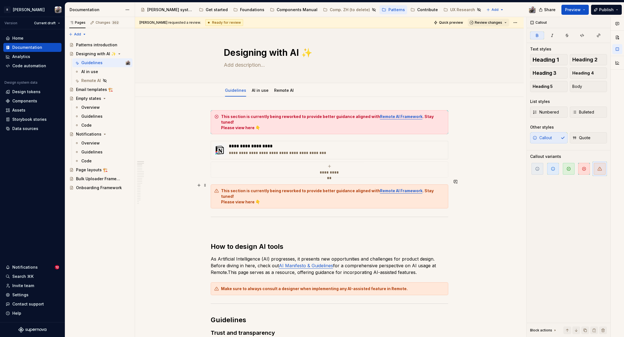
click at [223, 188] on strong "This section is currently being reworked to provide better guidance aligned with" at bounding box center [300, 190] width 159 height 5
click at [221, 188] on strong "This section is currently being reworked to provide better guidance aligned with" at bounding box center [300, 190] width 159 height 5
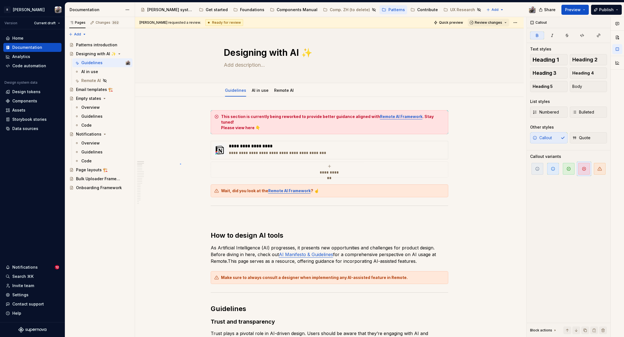
click at [180, 164] on div "**********" at bounding box center [330, 177] width 391 height 321
click at [480, 21] on span "Review changes" at bounding box center [487, 22] width 27 height 4
click at [488, 37] on div "This page is ready to publish." at bounding box center [503, 39] width 49 height 4
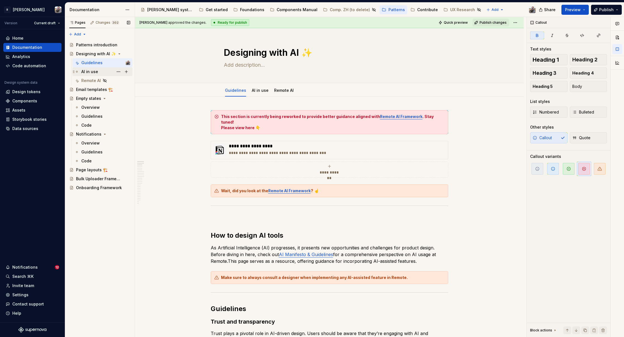
click at [99, 71] on div "AI in use" at bounding box center [105, 72] width 49 height 8
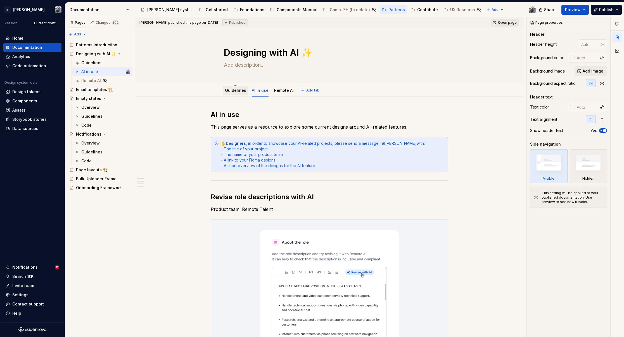
click at [230, 92] on link "Guidelines" at bounding box center [235, 90] width 21 height 5
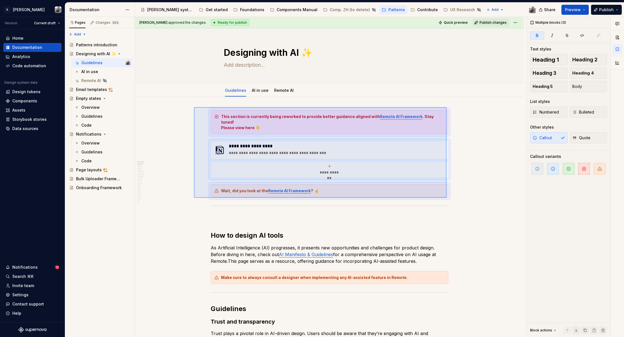
drag, startPoint x: 194, startPoint y: 107, endPoint x: 434, endPoint y: 195, distance: 255.8
click at [446, 198] on div "**********" at bounding box center [330, 177] width 391 height 321
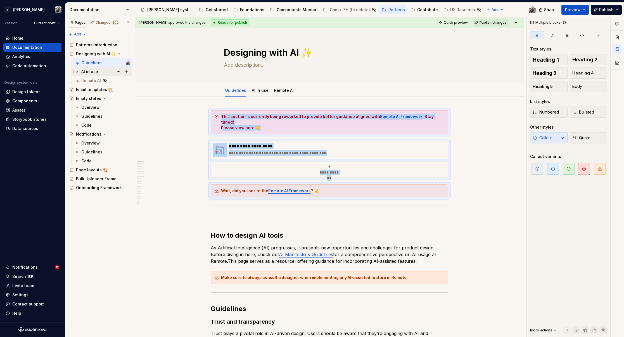
click at [91, 74] on div "AI in use" at bounding box center [89, 72] width 17 height 6
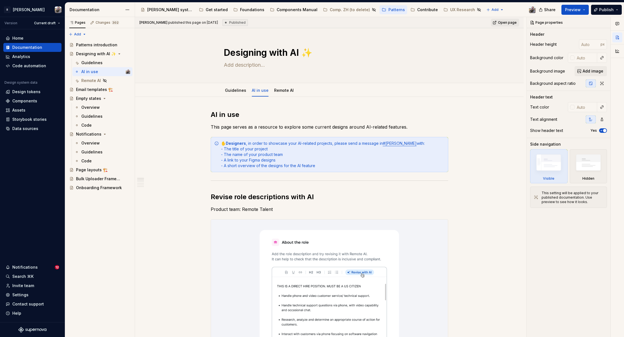
type textarea "*"
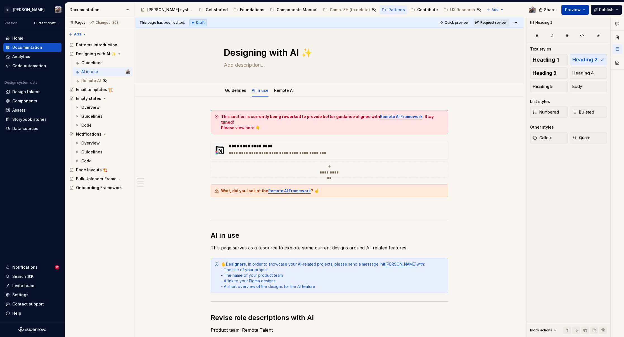
click at [572, 9] on span "Preview" at bounding box center [573, 10] width 16 height 6
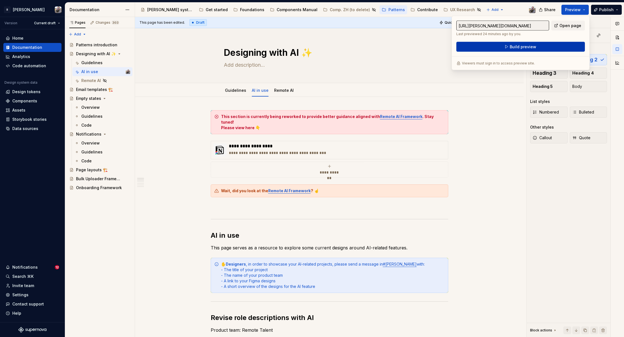
click at [535, 44] on button "Build preview" at bounding box center [520, 47] width 128 height 10
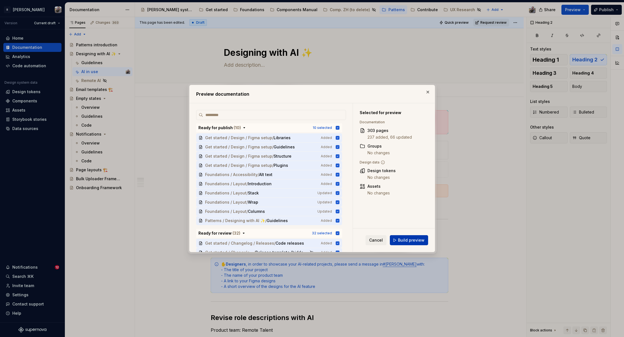
click at [409, 237] on button "Build preview" at bounding box center [409, 240] width 38 height 10
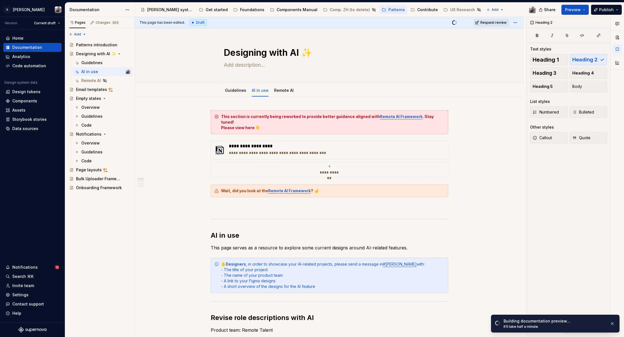
type textarea "*"
